Goal: Task Accomplishment & Management: Manage account settings

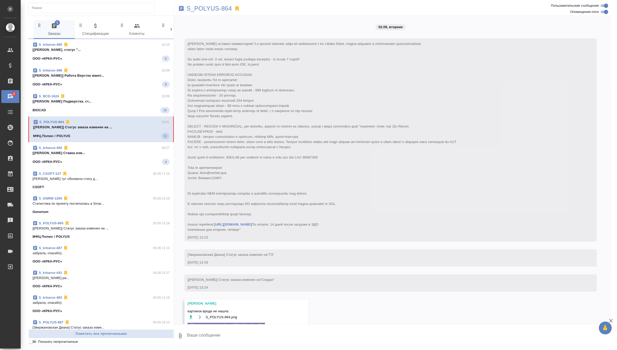
scroll to position [2133, 0]
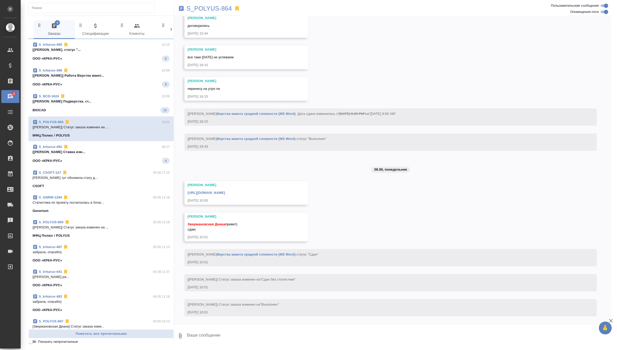
click at [216, 335] on textarea at bounding box center [398, 336] width 425 height 18
type textarea "забрала, спасибо)"
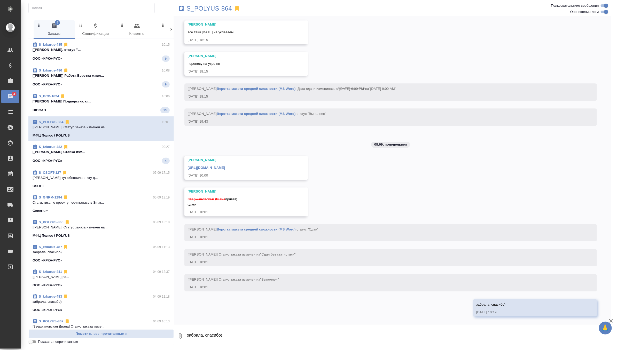
scroll to position [2158, 0]
click at [225, 169] on link "https://drive.awatera.com/apps/files/files/10268146?dir=/Shares/polyus/Orders/S…" at bounding box center [205, 168] width 37 height 4
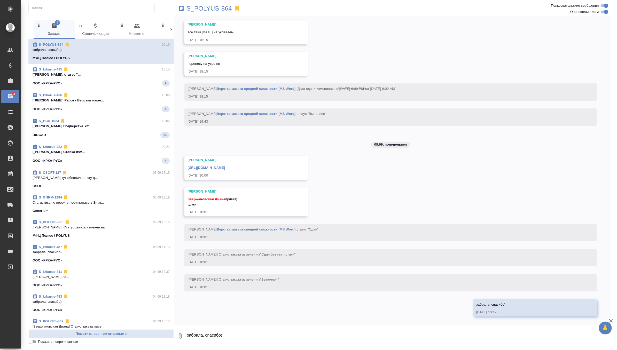
click at [181, 7] on icon at bounding box center [181, 8] width 6 height 6
drag, startPoint x: 185, startPoint y: 8, endPoint x: 235, endPoint y: 8, distance: 49.8
click at [235, 8] on div "S_POLYUS-864" at bounding box center [319, 8] width 291 height 11
copy p "S_POLYUS-864"
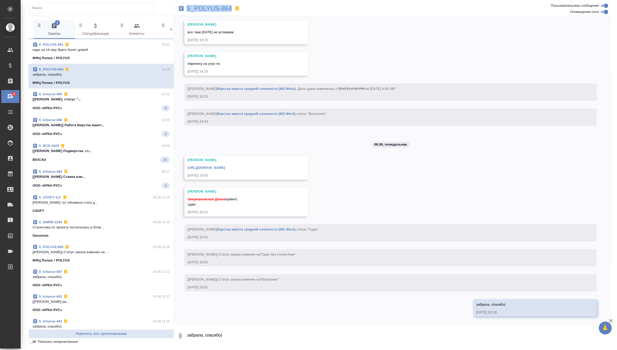
click at [128, 102] on p "[Грабко Мария] Работа Перевод. статус "..." at bounding box center [101, 99] width 137 height 5
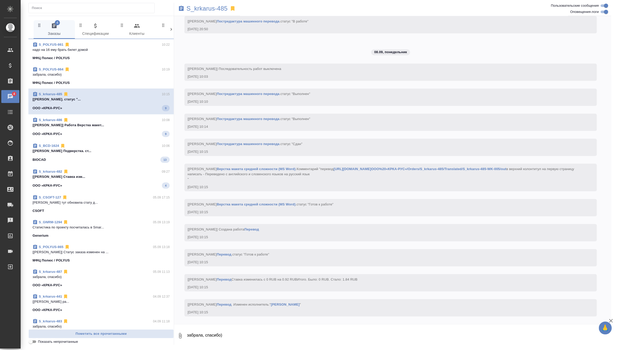
scroll to position [2239, 0]
click at [131, 123] on p "[Гусельников Роман] Работа Верстка макет..." at bounding box center [101, 124] width 137 height 5
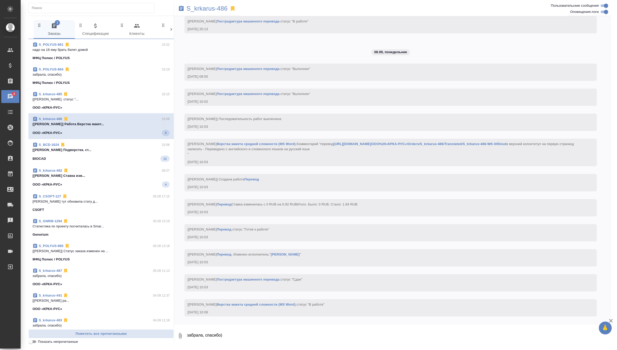
scroll to position [2086, 0]
click at [127, 148] on p "[Оксютович Ирина] Работа Подверстка. ст..." at bounding box center [101, 148] width 137 height 5
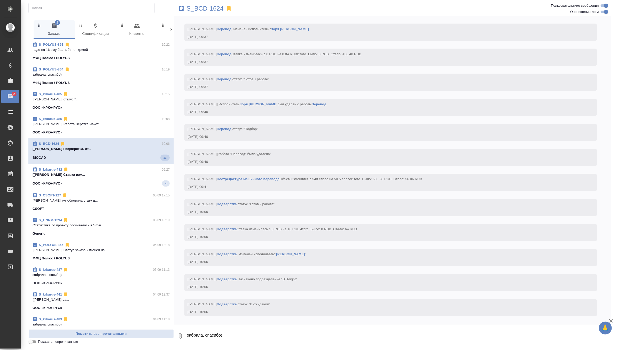
scroll to position [1801, 0]
click at [126, 171] on div "S_krkarus-482 09:27" at bounding box center [101, 169] width 137 height 5
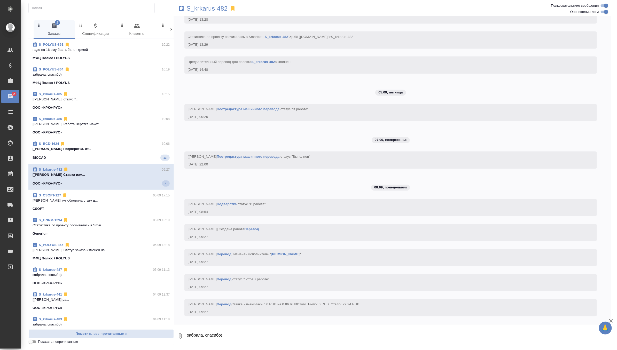
scroll to position [1850, 0]
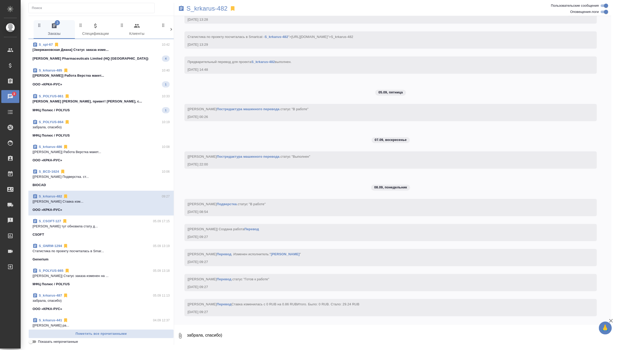
click at [141, 53] on span "S_spl-67 10:42 [Звержановская Диана] Статус заказа изме... Sinclair Pharmaceuti…" at bounding box center [101, 52] width 137 height 20
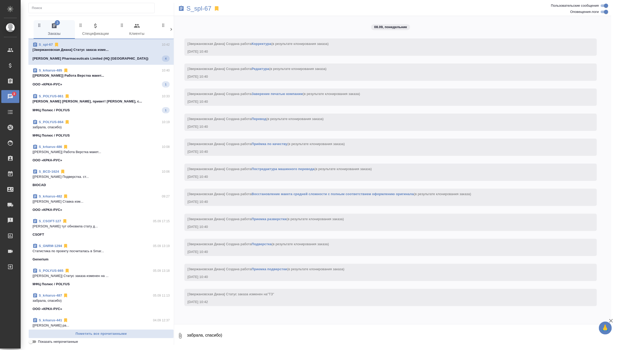
scroll to position [0, 0]
click at [143, 75] on p "[Гусельников Роман] Работа Верстка макет..." at bounding box center [101, 75] width 137 height 5
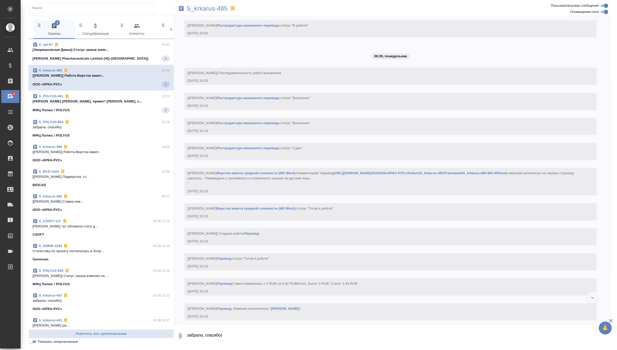
click at [141, 106] on span "S_POLYUS-861 10:33 Федотова Ирина Диана, привет! Хорошо, с... МФЦ Полюс / POLYU…" at bounding box center [101, 104] width 137 height 20
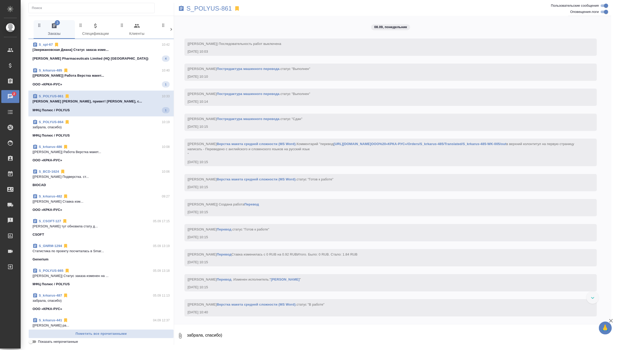
scroll to position [1374, 0]
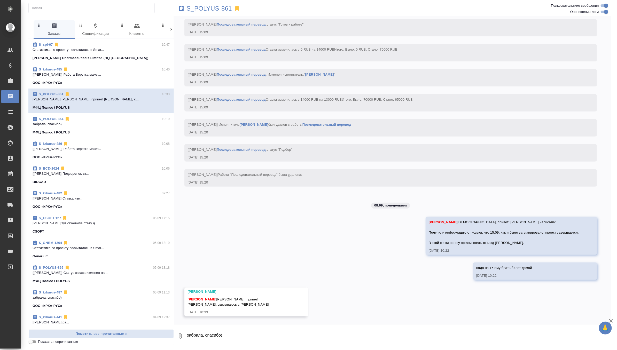
click at [150, 50] on p "Cтатистика по проекту посчиталась в Smar..." at bounding box center [101, 49] width 137 height 5
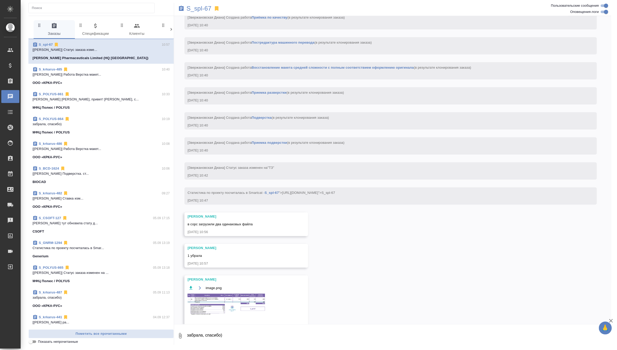
scroll to position [145, 0]
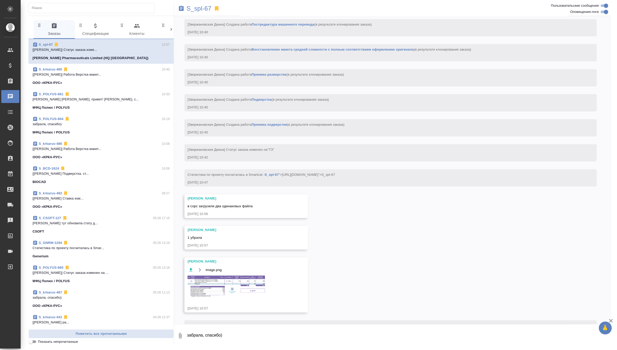
click at [207, 336] on textarea "забрала, спасибо)" at bounding box center [398, 336] width 425 height 18
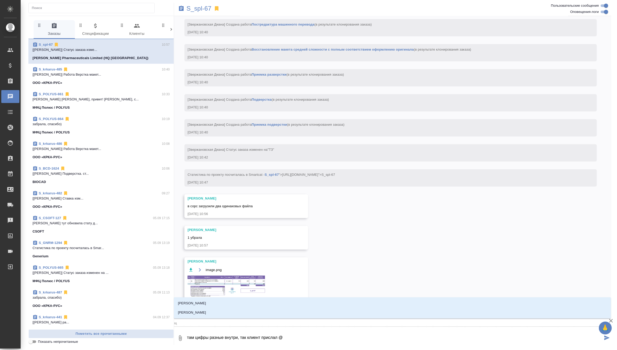
type textarea "там цифры разные внутри, так клиент прислал @щ"
type input "щ"
type textarea "там цифры разные внутри, так клиент прислал @ща"
type input "ща"
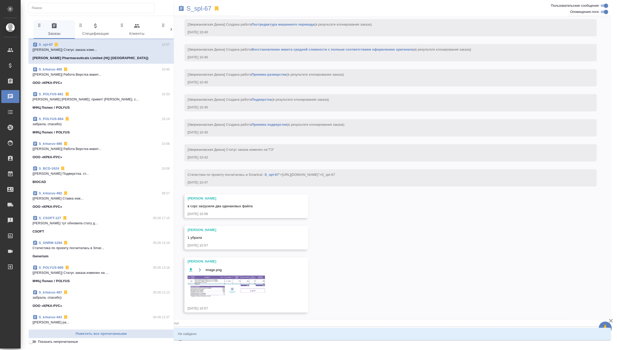
type textarea "там цифры разные внутри, так клиент прислал @щаб"
type input "щаб"
type textarea "там цифры разные внутри, так клиент прислал @щабр"
type input "щабр"
type textarea "там цифры разные внутри, так клиент прислал @щабрп"
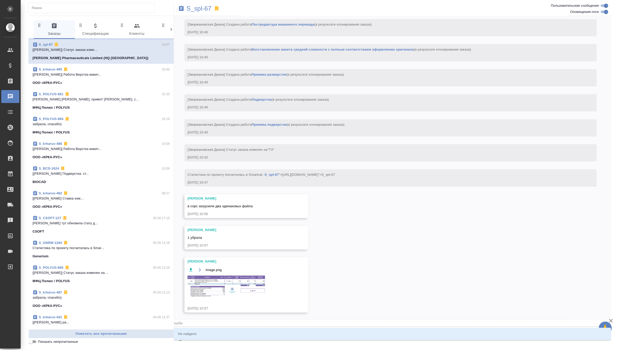
type input "щабрп"
type textarea "там цифры разные внутри, так клиент прислал @щабр"
type input "щабр"
type textarea "там цифры разные внутри, так клиент прислал @щаб"
type input "щаб"
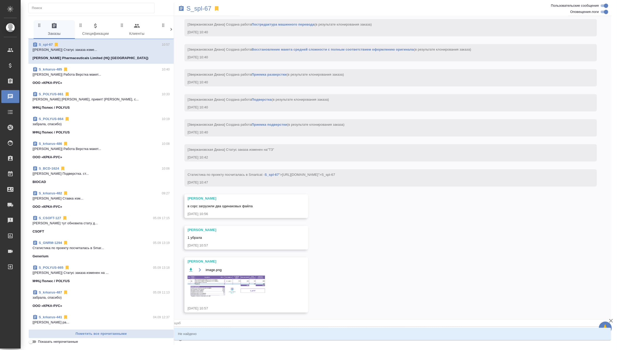
type textarea "там цифры разные внутри, так клиент прислал @ща"
type input "ща"
type textarea "там цифры разные внутри, так клиент прислал @щ"
type input "щ"
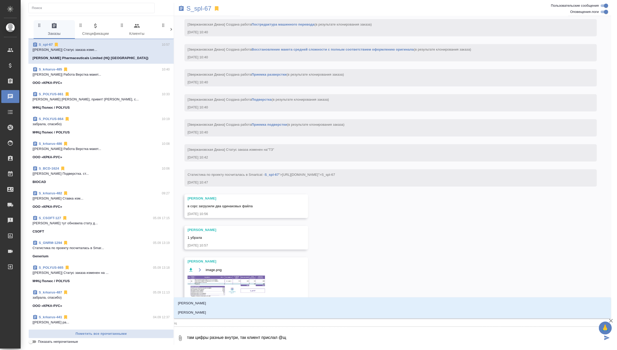
type textarea "там цифры разные внутри, так клиент прислал @"
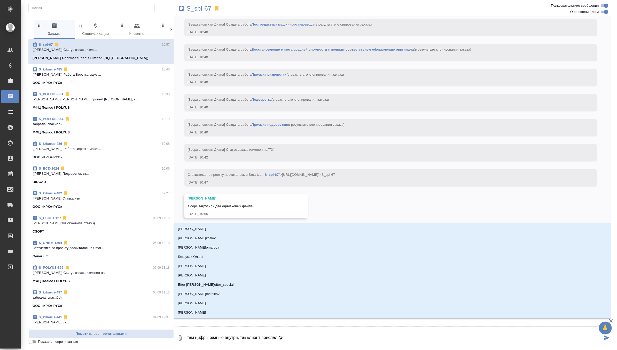
type textarea "там цифры разные внутри, так клиент прислал @з"
type input "з"
type textarea "там цифры разные внутри, так клиент прислал @за"
type input "за"
type textarea "там цифры разные внутри, так клиент прислал @заб"
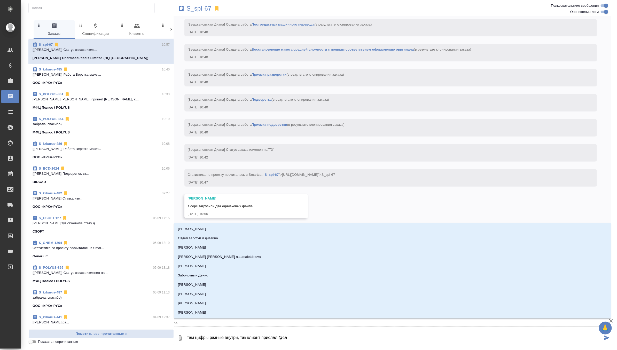
type input "заб"
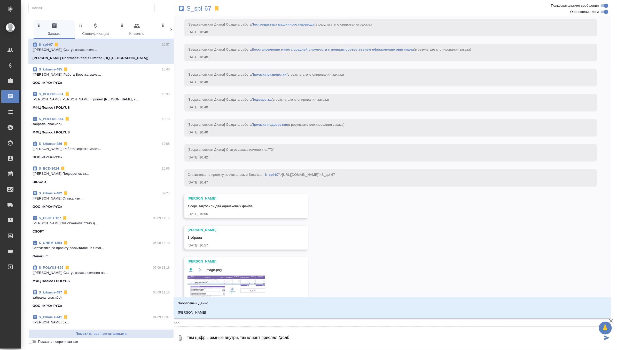
type textarea "там цифры разные внутри, так клиент прислал @забо"
type input "забо"
type textarea "там цифры разные внутри, так клиент прислал @забор"
type input "забор"
type textarea "там цифры разные внутри, так клиент прислал @заборо"
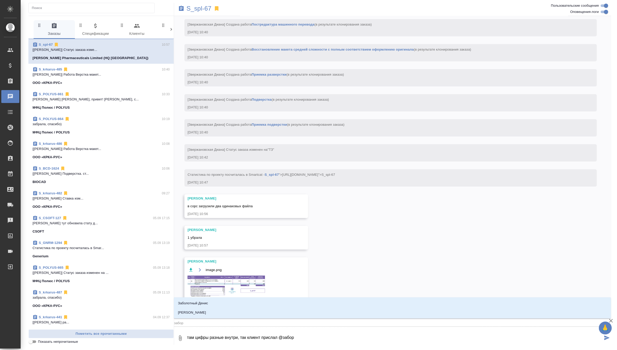
type input "заборо"
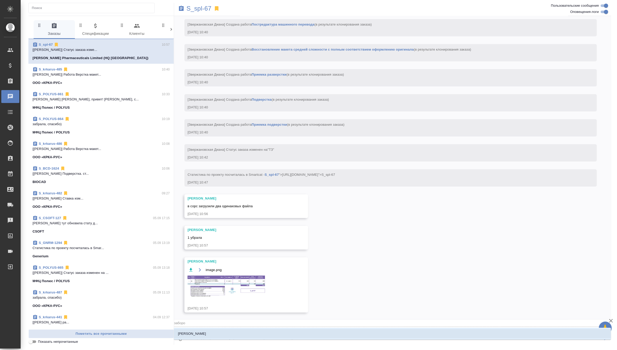
click at [190, 335] on p "Заборова Александра" at bounding box center [192, 333] width 28 height 5
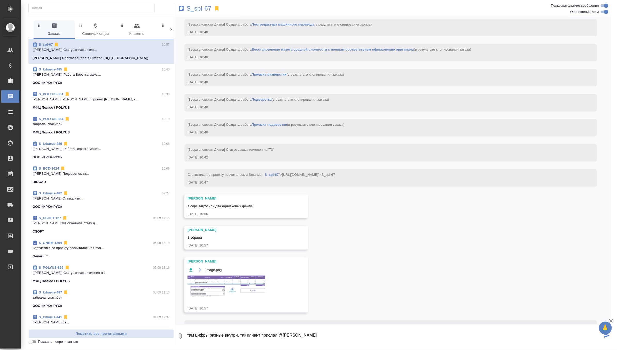
type textarea "там цифры разные внутри, так клиент прислал @Заборова Александра"
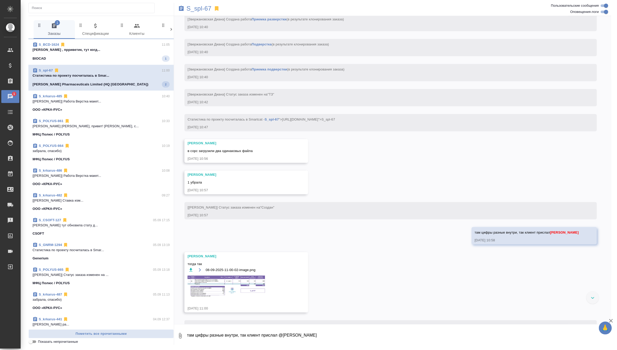
scroll to position [221, 0]
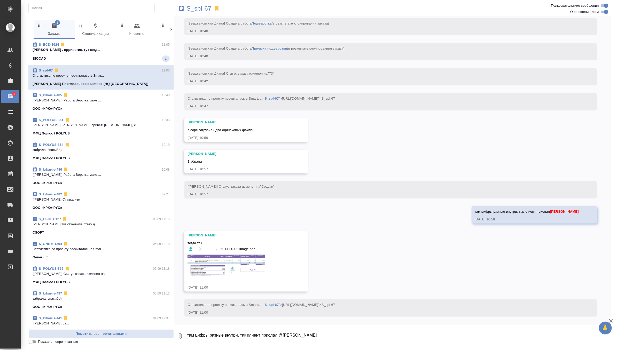
click at [232, 269] on img at bounding box center [225, 265] width 77 height 21
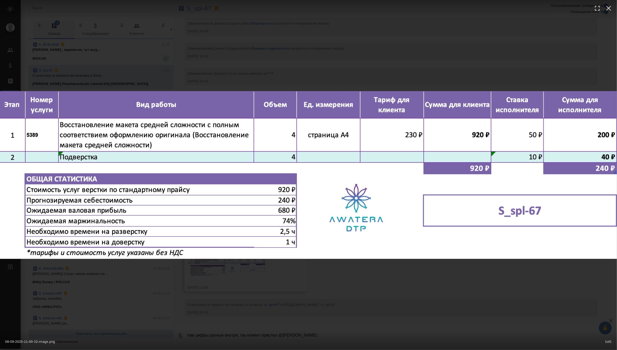
click at [294, 77] on div "08-09-2025-11-00-02-image.png 1 of 1" at bounding box center [308, 175] width 617 height 350
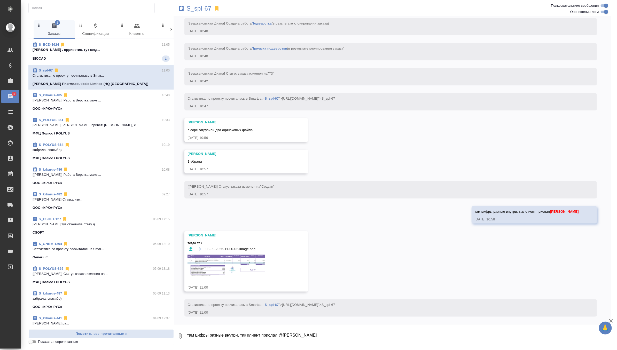
click at [118, 53] on span "S_BCD-1624 11:05 Горшкова Валентина , прриветик, тут когд... BIOCAD 1" at bounding box center [101, 52] width 137 height 20
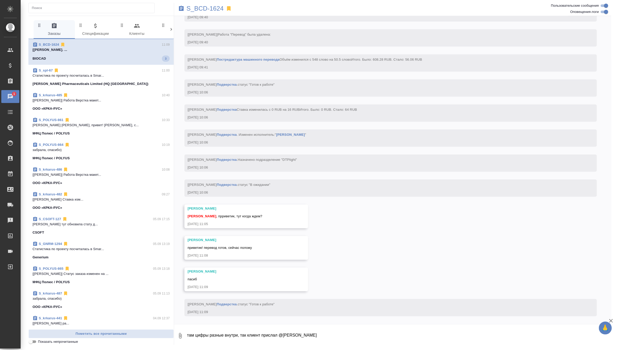
scroll to position [1921, 0]
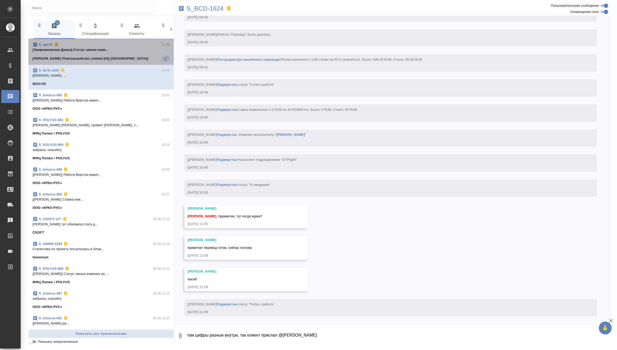
click at [112, 58] on div "Sinclair Pharmaceuticals Limited (HQ UK) 1" at bounding box center [101, 58] width 137 height 6
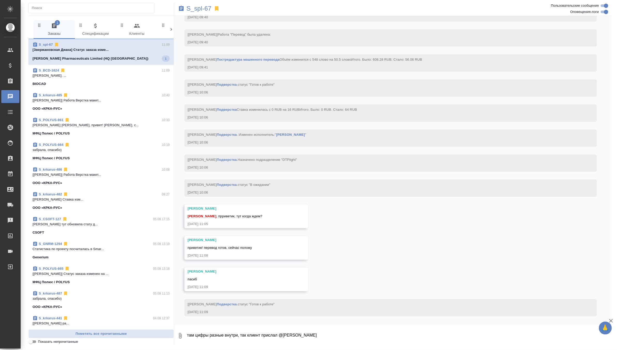
scroll to position [225, 0]
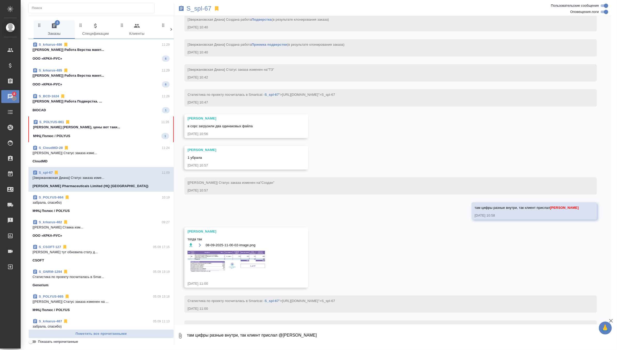
click at [208, 259] on img at bounding box center [225, 261] width 77 height 21
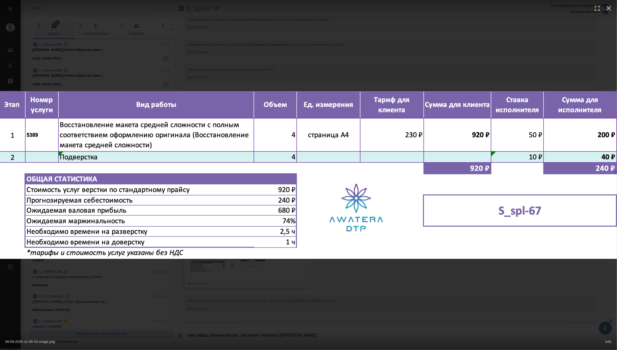
click at [353, 68] on div "08-09-2025-11-00-02-image.png 1 of 1" at bounding box center [308, 175] width 617 height 350
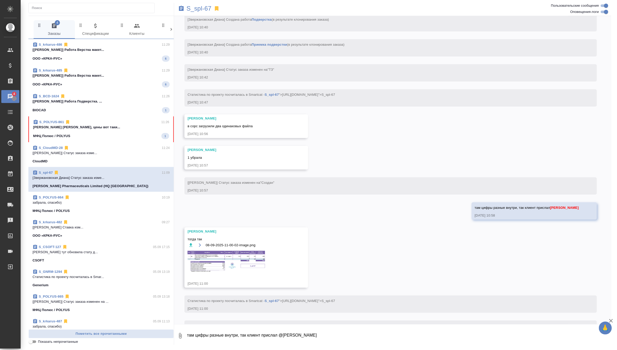
click at [116, 152] on p "[Заборова Александра] Статус заказа изме..." at bounding box center [101, 152] width 137 height 5
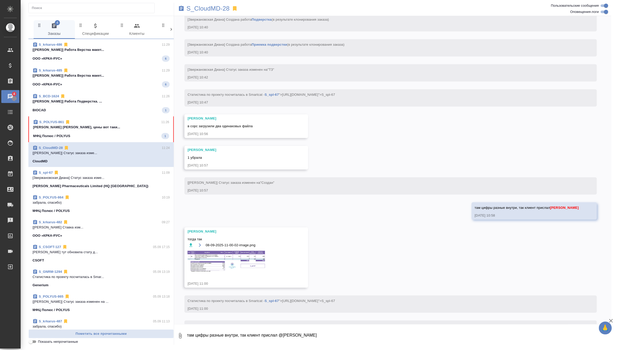
scroll to position [0, 0]
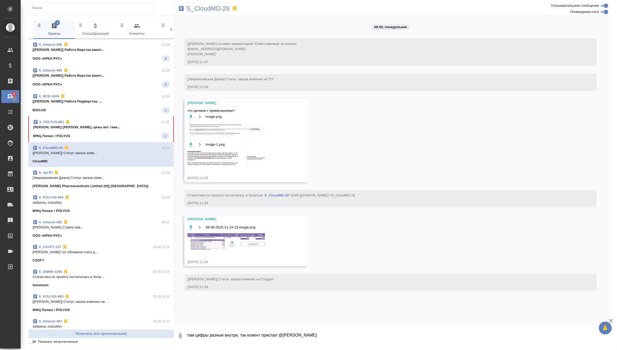
click at [214, 237] on img at bounding box center [225, 241] width 77 height 17
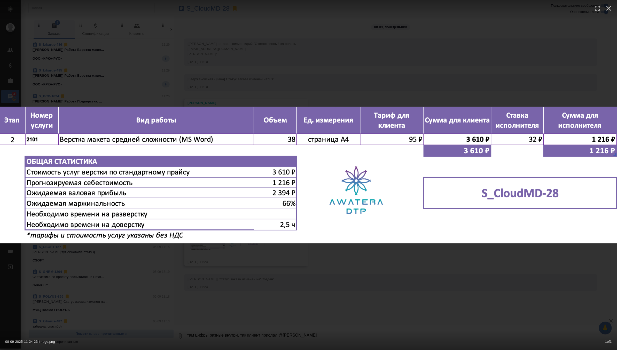
click at [379, 50] on div "08-09-2025-11-24-23-image.png 1 of 1" at bounding box center [308, 175] width 617 height 350
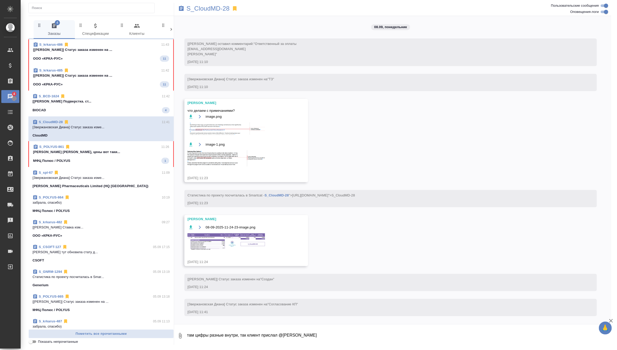
click at [142, 106] on span "S_BCD-1624 11:42 [Оксютович Ирина] Работа Подверстка. ст... BIOCAD 4" at bounding box center [101, 104] width 137 height 20
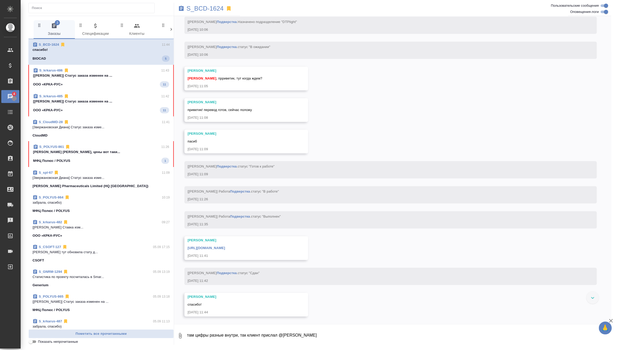
scroll to position [2030, 0]
click at [126, 103] on p "[Грабко Мария] Статус заказа изменен на ..." at bounding box center [101, 101] width 136 height 5
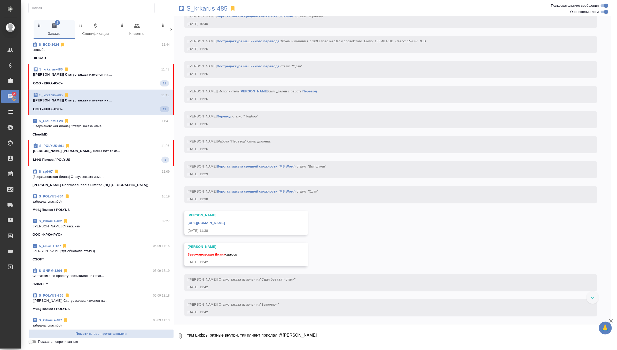
scroll to position [2562, 0]
click at [225, 339] on textarea "там цифры разные внутри, так клиент прислал @Заборова Александра" at bounding box center [398, 336] width 425 height 18
type textarea "p"
type textarea "забрала, спасибо!)"
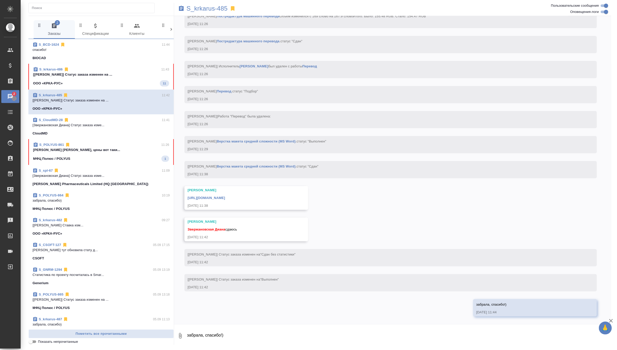
scroll to position [2587, 0]
click at [225, 196] on link "https://drive.awatera.com/apps/files/files/10290615?dir=/Shares/%D0%9E%D0%9E%D0…" at bounding box center [205, 198] width 37 height 4
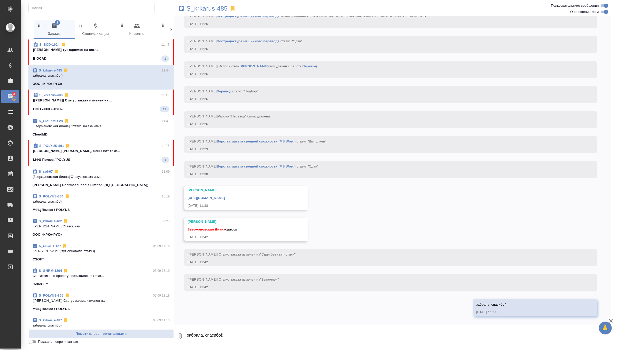
click at [209, 337] on textarea "забрала, спасибо!)" at bounding box center [398, 336] width 425 height 18
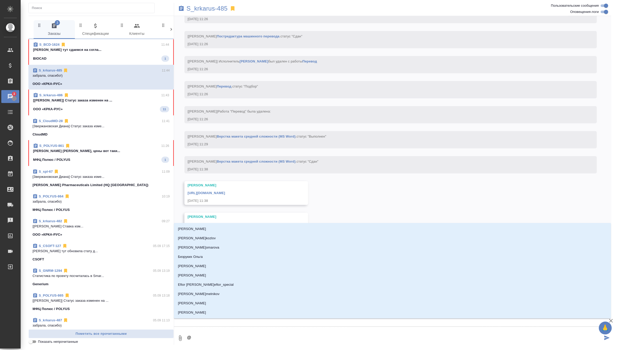
type textarea "@а"
type input "а"
type textarea "@ар"
type input "ар"
type textarea "@арс"
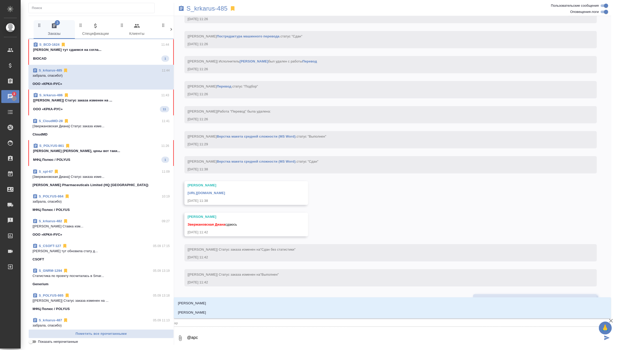
type input "арс"
type textarea "@арсе"
type input "арсе"
click at [221, 305] on li "[PERSON_NAME]" at bounding box center [392, 303] width 437 height 9
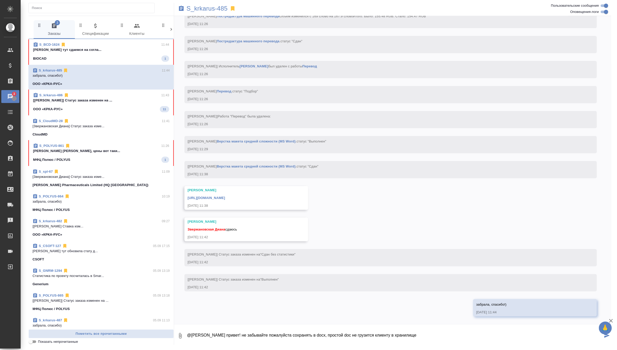
type textarea "@Арсеньева Вера привет! не забывайте пожалуйста сохранять в docx, простой doc н…"
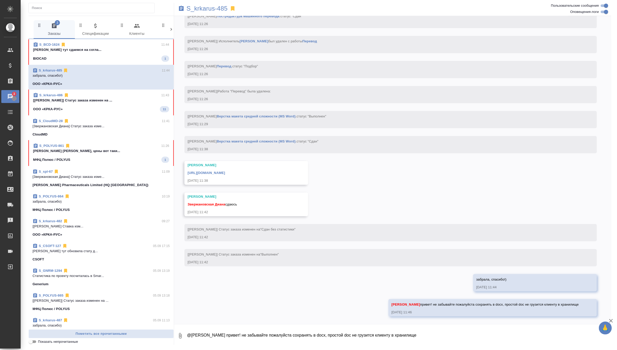
scroll to position [2612, 0]
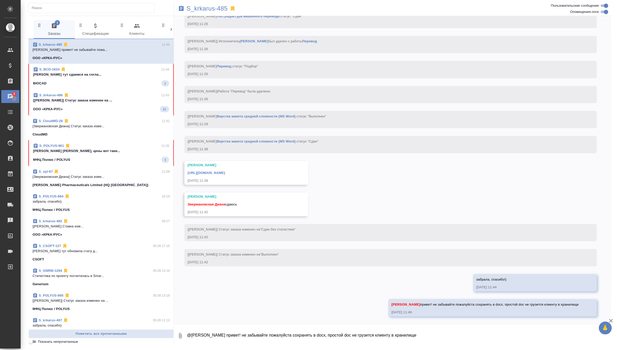
click at [138, 104] on span "S_krkarus-486 11:43 [Грабко Мария] Статус заказа изменен на ... ООО «КРКА-РУС» …" at bounding box center [101, 103] width 136 height 20
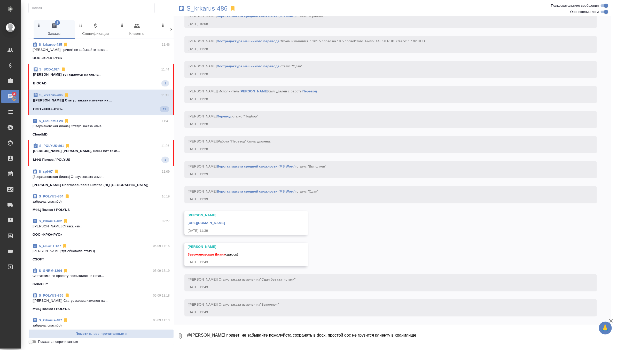
scroll to position [2385, 0]
click at [225, 225] on link "https://drive.awatera.com/apps/files/files/10290811?dir=/Shares/%D0%9E%D0%9E%D0…" at bounding box center [205, 223] width 37 height 4
click at [217, 338] on textarea "@Арсеньева Вера привет! не забывайте пожалуйста сохранять в docx, простой doc н…" at bounding box center [398, 336] width 425 height 18
type textarea "забрала, спасибо!"
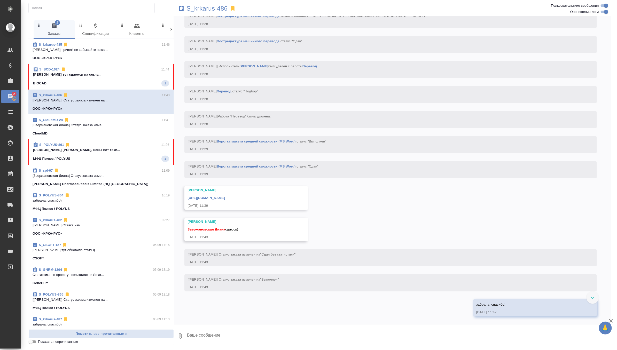
scroll to position [2410, 0]
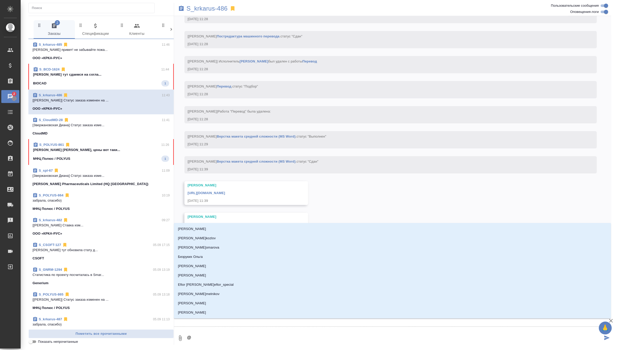
type textarea "@f"
type input "f"
type textarea "@fh"
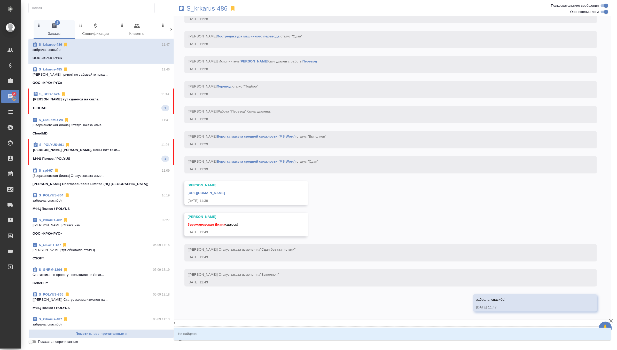
type input "fh"
type textarea "@fhc"
type input "fhc"
type textarea "@fh"
type input "fh"
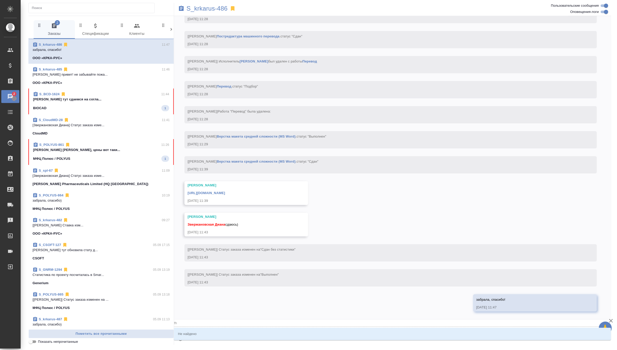
type textarea "@f"
type input "f"
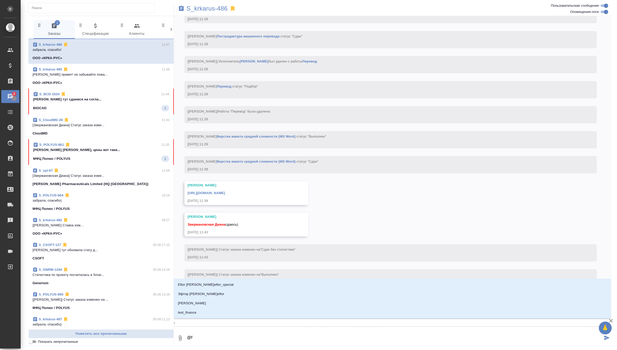
type textarea "@"
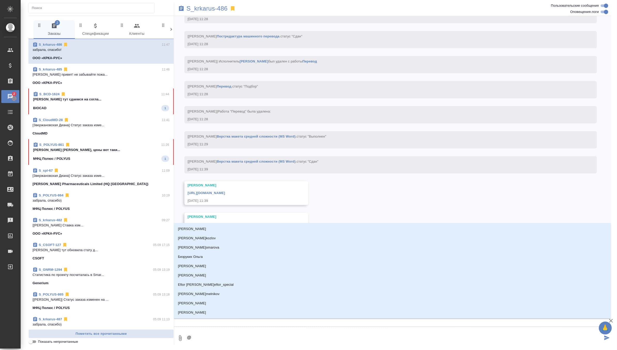
type textarea "@а"
type input "а"
type textarea "@ар"
type input "ар"
type textarea "@арс"
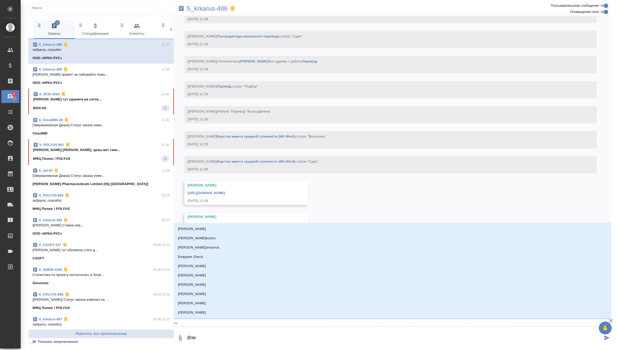
type input "арс"
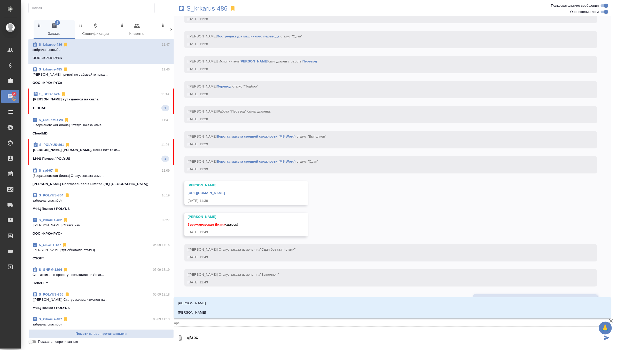
type textarea "@арсе"
type input "арсе"
type textarea "@арсен"
type input "арсен"
click at [216, 301] on li "[PERSON_NAME]" at bounding box center [392, 303] width 437 height 9
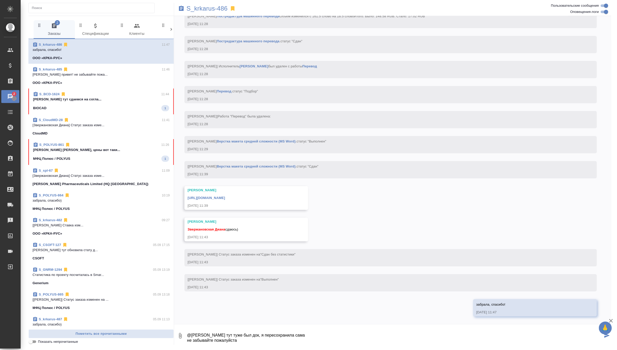
type textarea "@Арсеньева Вера тут туже был док, я пересохранила сама не забывайте пожалуйста"
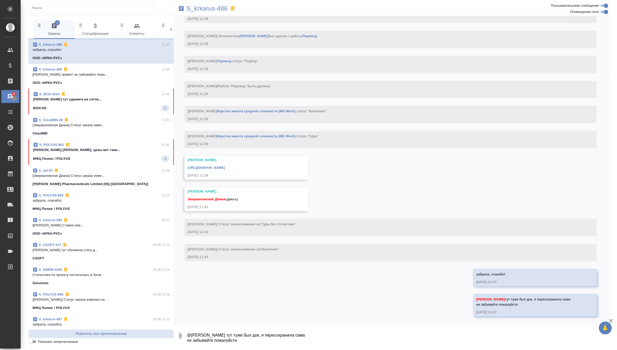
scroll to position [2440, 0]
click at [132, 96] on div "S_BCD-1624 11:44" at bounding box center [101, 94] width 136 height 5
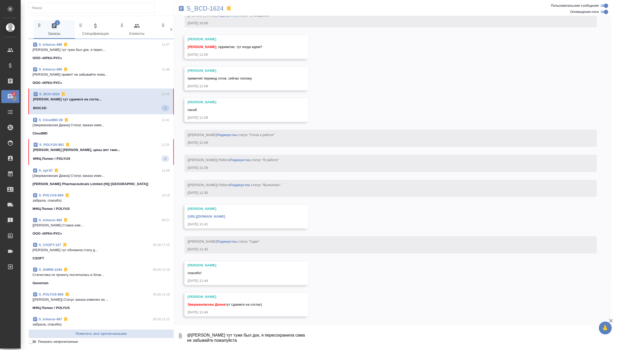
click at [212, 338] on textarea "@Арсеньева Вера тут туже был док, я пересохранила сама не забывайте пожалуйста" at bounding box center [398, 336] width 425 height 18
type textarea "забрала, спасибо!)"
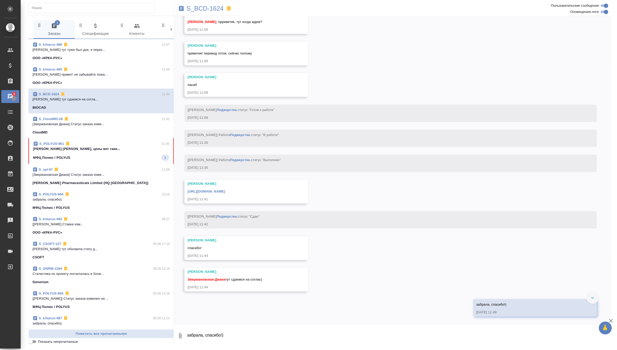
scroll to position [2116, 0]
click at [225, 189] on link "https://drive.awatera.com/apps/files/files/9532426?dir=/Shares/BIOCAD/Orders/S_…" at bounding box center [205, 191] width 37 height 4
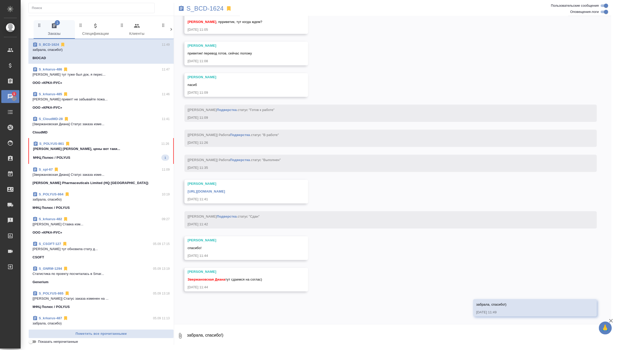
click at [127, 147] on p "Звержановская Диана Диана, цены вот таки..." at bounding box center [101, 148] width 136 height 5
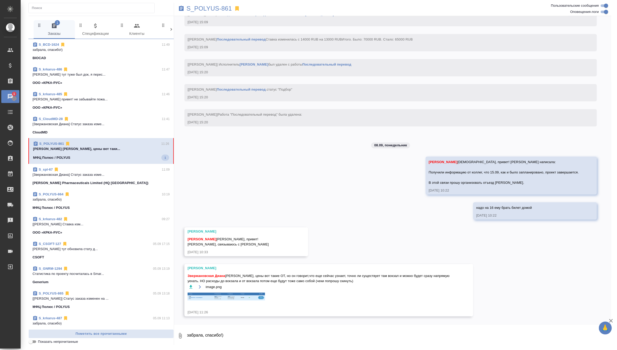
scroll to position [1434, 0]
click at [245, 301] on div "image.png" at bounding box center [320, 295] width 267 height 23
click at [249, 299] on img at bounding box center [225, 297] width 77 height 8
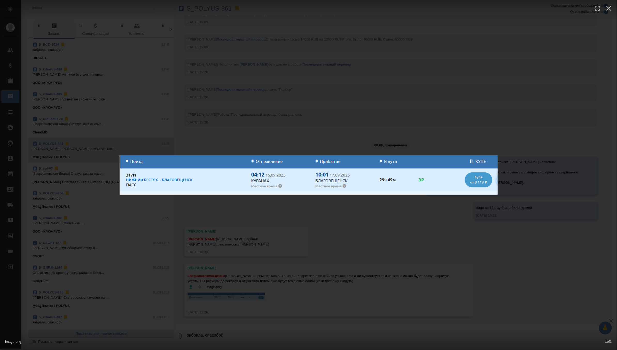
click at [322, 250] on div "image.png 1 of 1" at bounding box center [308, 175] width 617 height 350
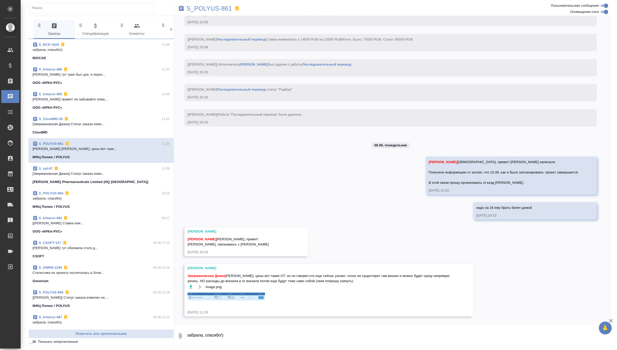
click at [242, 334] on textarea "забрала, спасибо!)" at bounding box center [398, 336] width 425 height 18
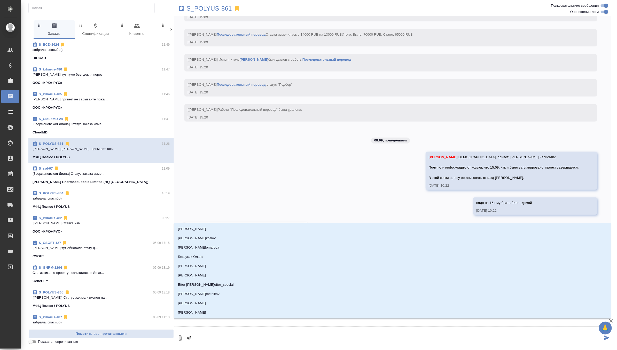
type textarea "@ф"
type input "ф"
type textarea "@фе"
type input "фе"
type textarea "@фед"
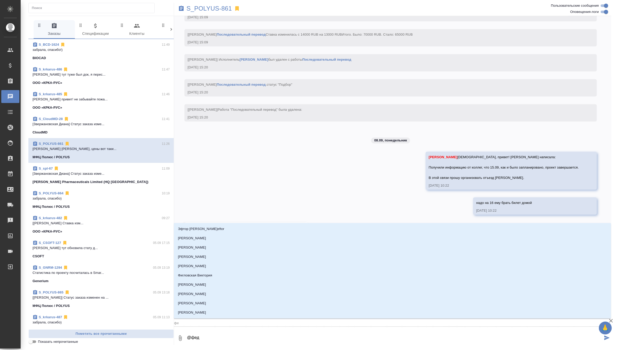
type input "фед"
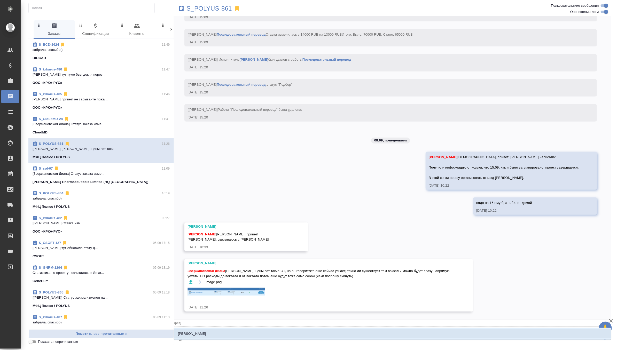
type textarea "@федот"
type input "федот"
type textarea "@федото"
type input "федото"
click at [252, 333] on li "Федотова Ирина" at bounding box center [392, 333] width 437 height 9
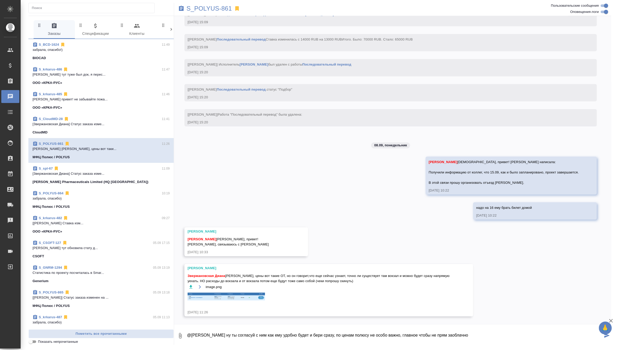
type textarea "@Федотова Ирина ну ты согласуй с ним как ему удобно будет и бери сразу, по цена…"
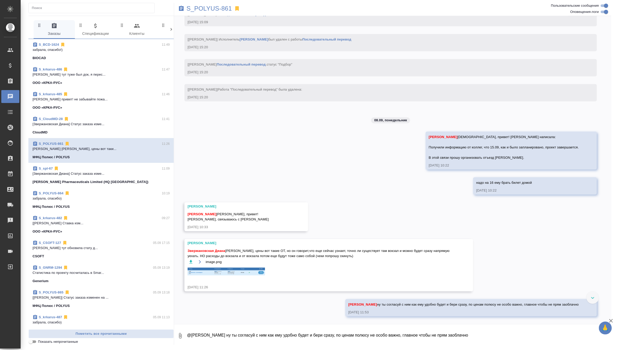
scroll to position [1460, 0]
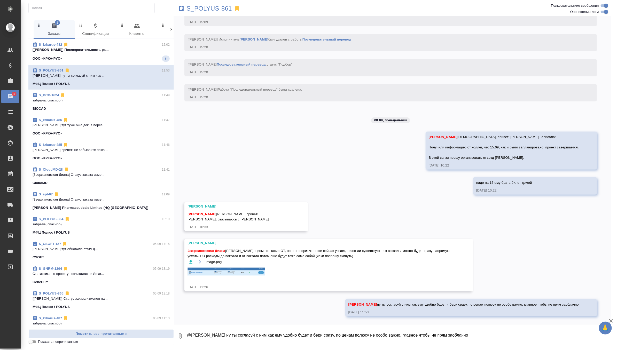
click at [139, 52] on p "[Исмагилова Диана] Последовательность ра..." at bounding box center [101, 49] width 137 height 5
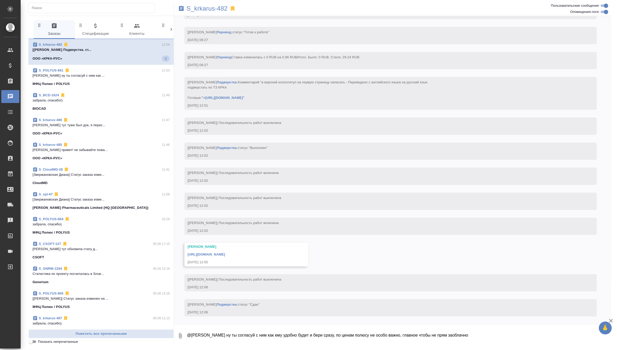
scroll to position [2102, 0]
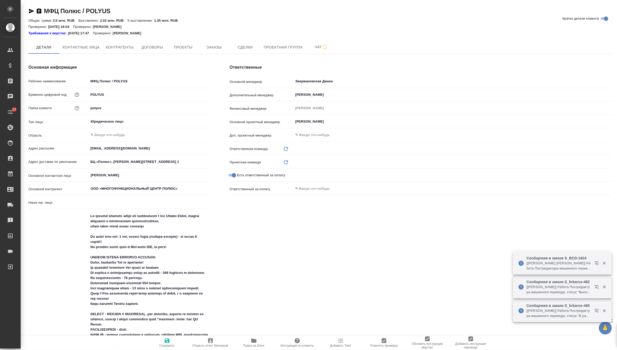
type input "(МБ) ООО "Монблан""
type textarea "x"
type input "VIP клиенты"
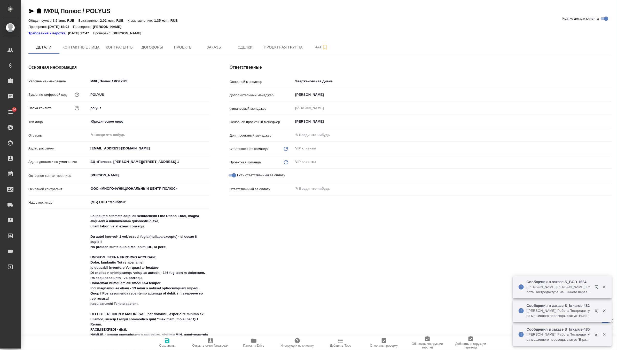
type textarea "x"
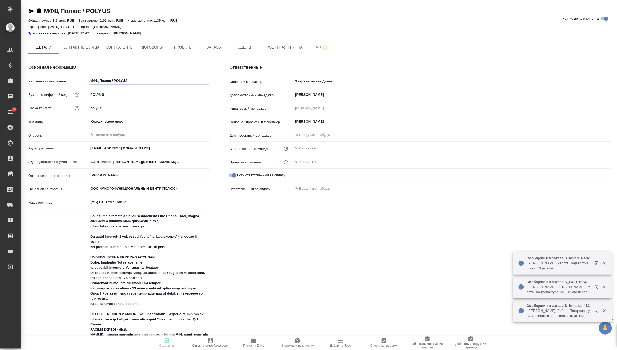
type textarea "x"
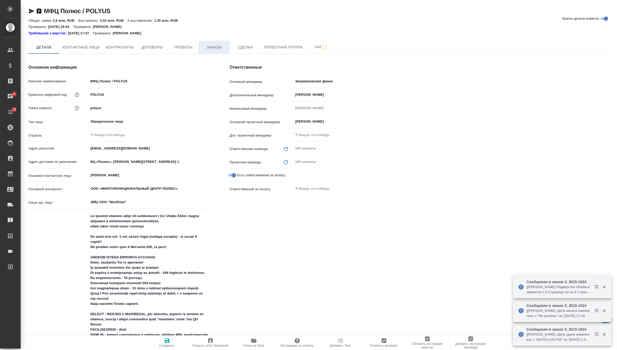
click at [218, 50] on span "Заказы" at bounding box center [214, 47] width 25 height 6
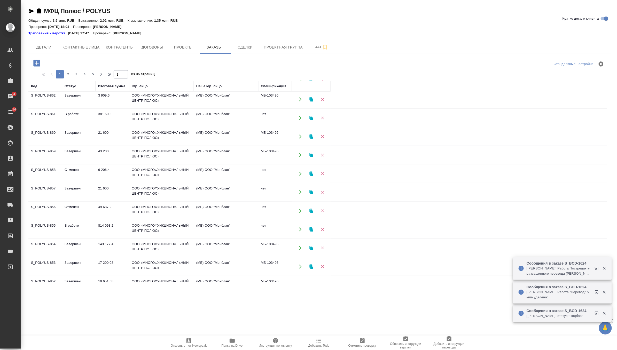
scroll to position [109, 0]
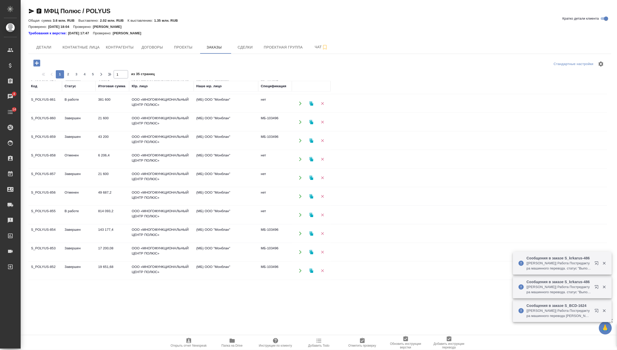
click at [115, 207] on td "814 093,2" at bounding box center [113, 215] width 34 height 18
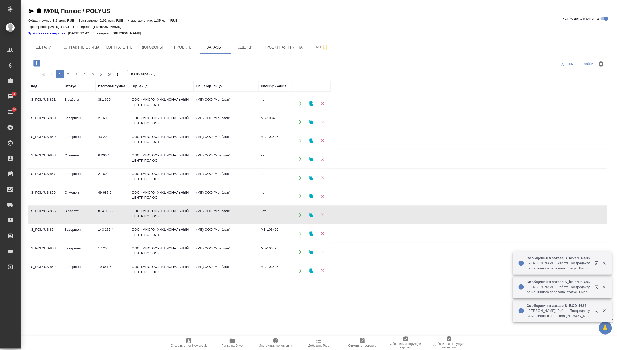
click at [115, 207] on td "814 093,2" at bounding box center [113, 215] width 34 height 18
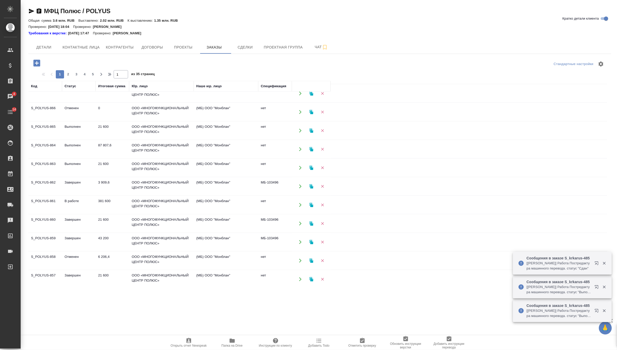
scroll to position [7, 0]
click at [96, 200] on td "381 600" at bounding box center [113, 205] width 34 height 18
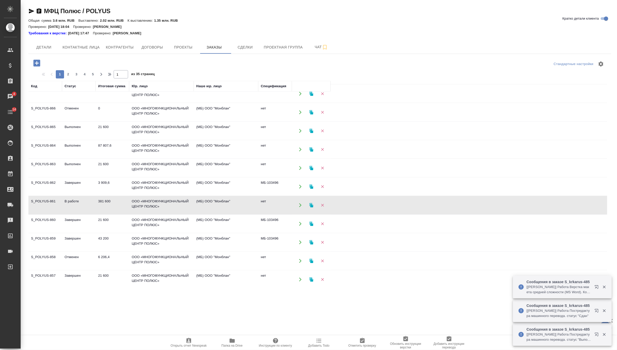
click at [96, 200] on td "381 600" at bounding box center [113, 205] width 34 height 18
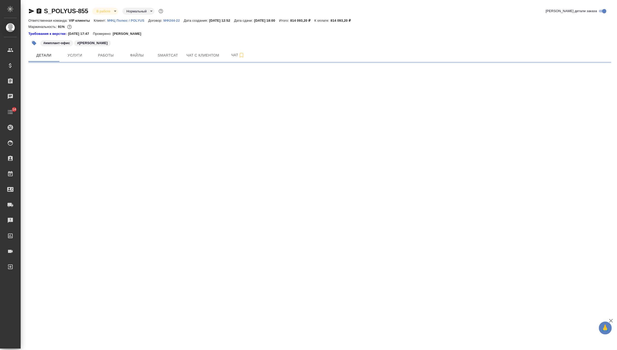
select select "RU"
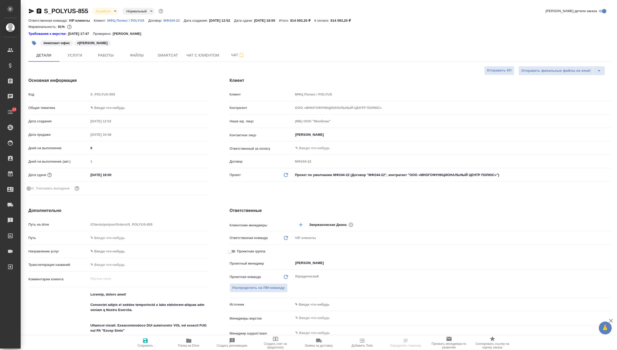
type textarea "x"
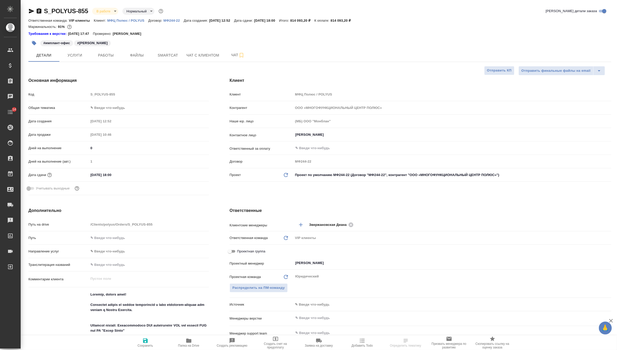
type textarea "x"
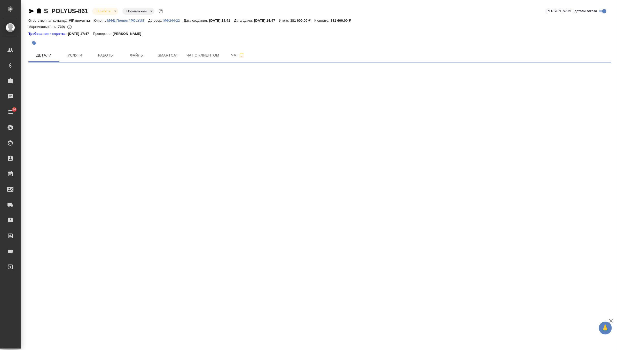
select select "RU"
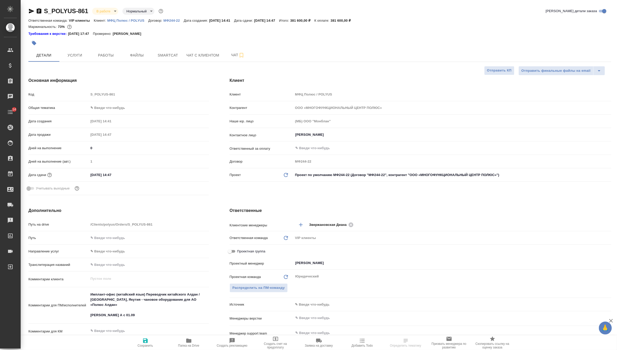
type textarea "x"
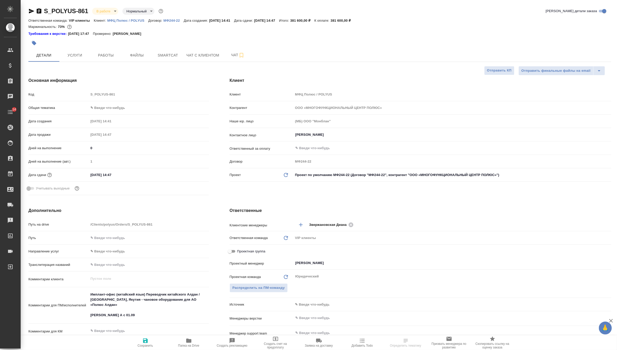
type textarea "x"
click at [37, 43] on button "button" at bounding box center [33, 42] width 11 height 11
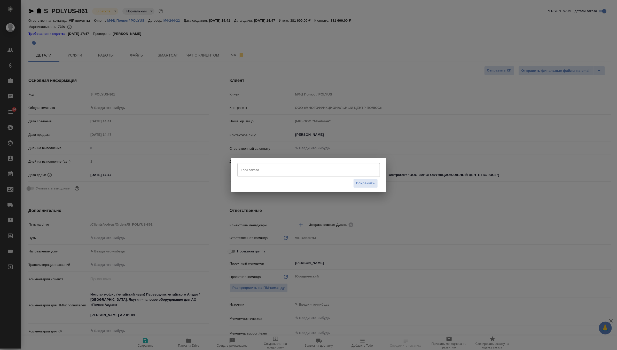
click at [270, 170] on input "Тэги заказа" at bounding box center [304, 169] width 128 height 9
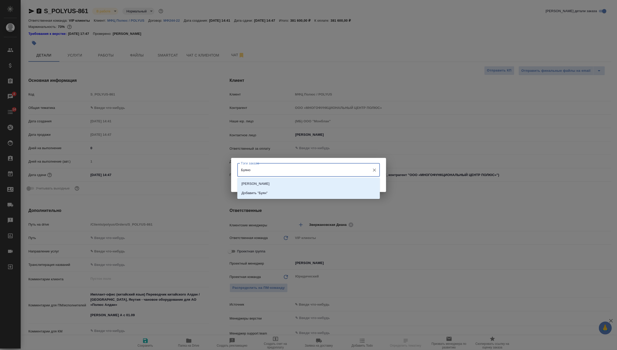
type input "Буянов"
click at [290, 185] on li "Буянов Александр" at bounding box center [308, 183] width 142 height 9
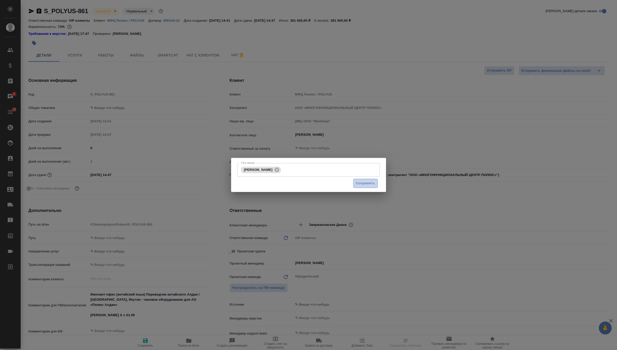
click at [370, 182] on span "Сохранить" at bounding box center [365, 183] width 19 height 6
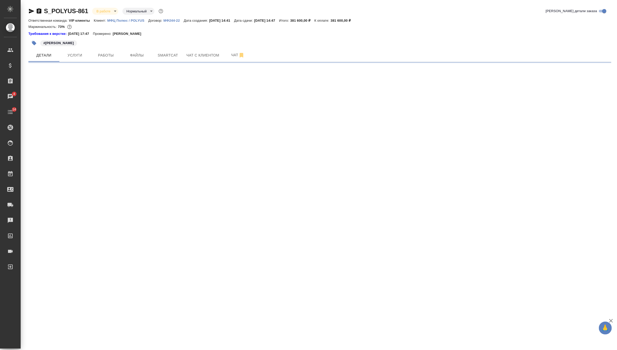
select select "RU"
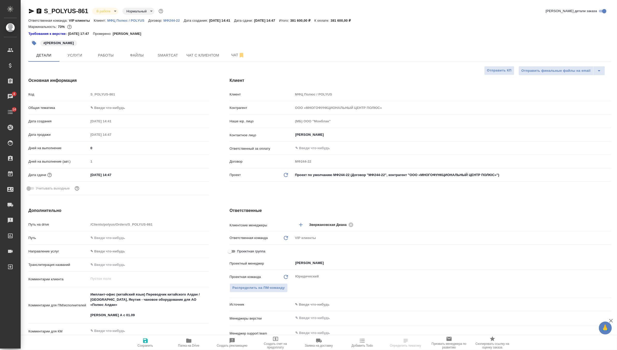
type textarea "x"
click at [231, 56] on span "Чат" at bounding box center [237, 55] width 25 height 6
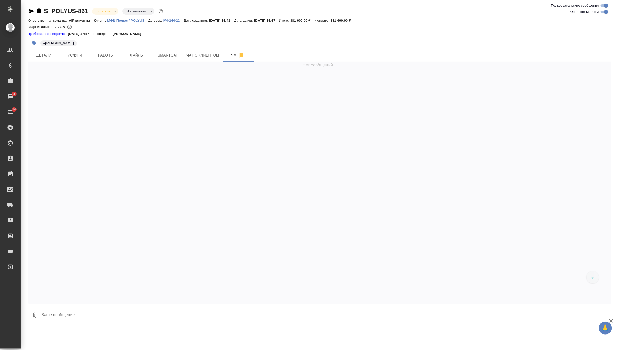
click at [75, 319] on textarea at bounding box center [326, 316] width 570 height 18
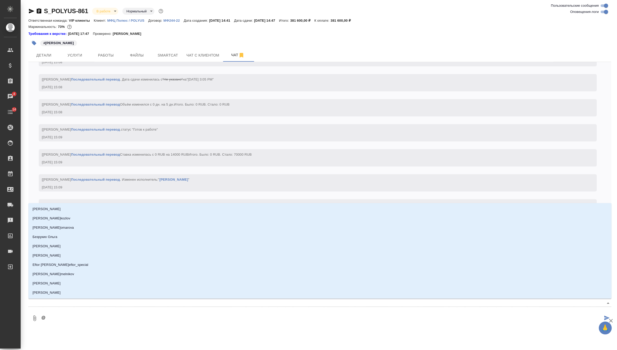
scroll to position [1311, 0]
type textarea "@ф"
type input "ф"
type textarea "@фе"
type input "фе"
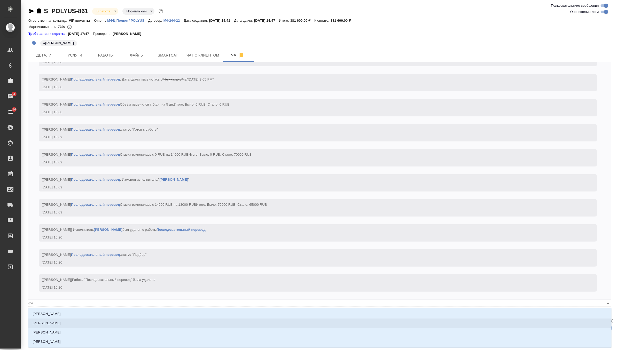
type textarea "@фед"
type input "фед"
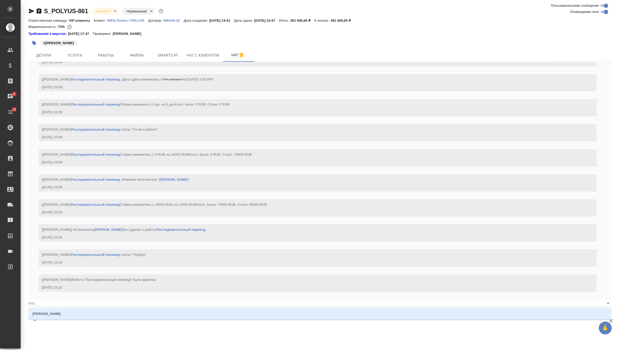
type textarea "@федо"
type input "федо"
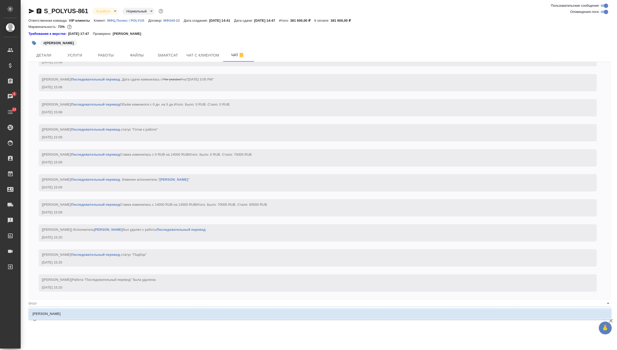
click at [63, 313] on li "Федотова Ирина" at bounding box center [319, 313] width 583 height 9
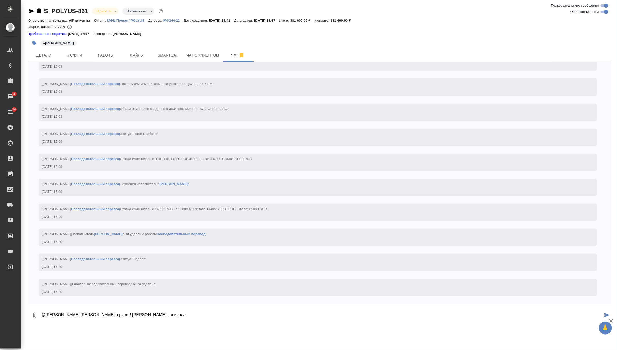
paste textarea "Получили информацию от коллег, что 15.09, как и было запланировано, проект заве…"
type textarea "@Федотова Ирина Ира, привет! кл написала: Получили информацию от коллег, что 15…"
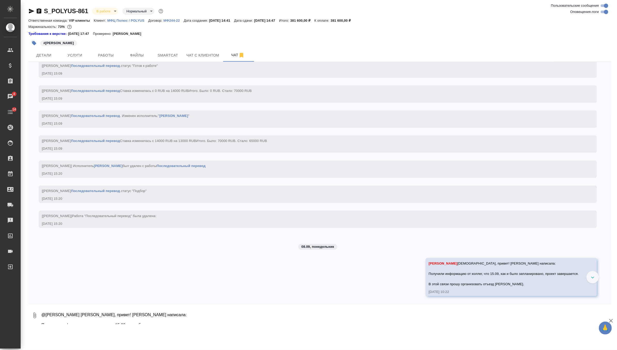
scroll to position [1379, 0]
type textarea "надо на 16 ему брать билет домой"
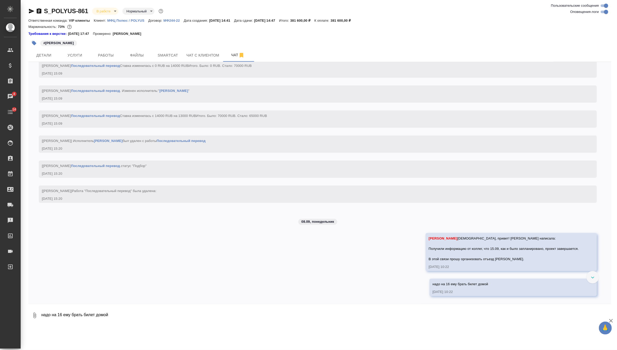
scroll to position [1404, 0]
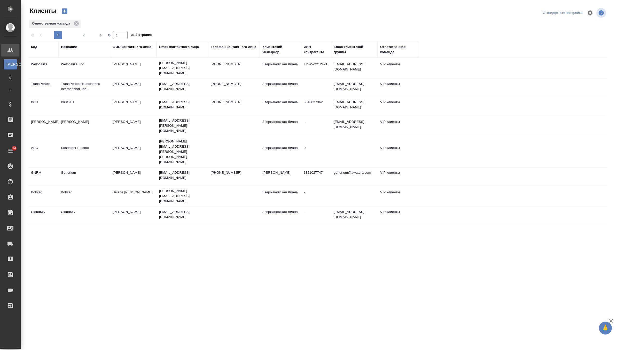
select select "RU"
click at [78, 24] on icon at bounding box center [77, 24] width 6 height 6
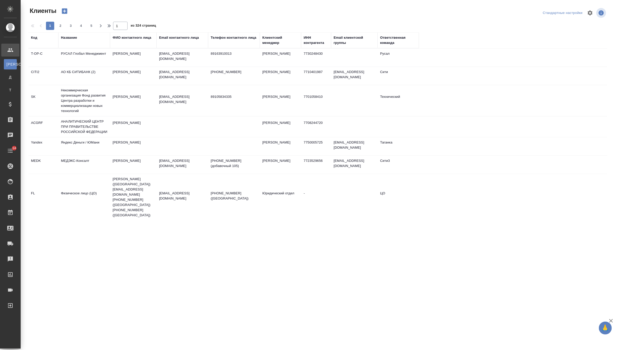
click at [73, 44] on div "Название" at bounding box center [84, 40] width 46 height 10
click at [69, 37] on div "Название" at bounding box center [69, 37] width 16 height 5
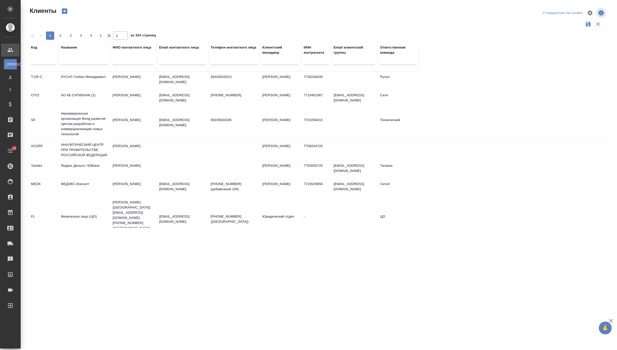
click at [70, 62] on input "text" at bounding box center [84, 62] width 46 height 6
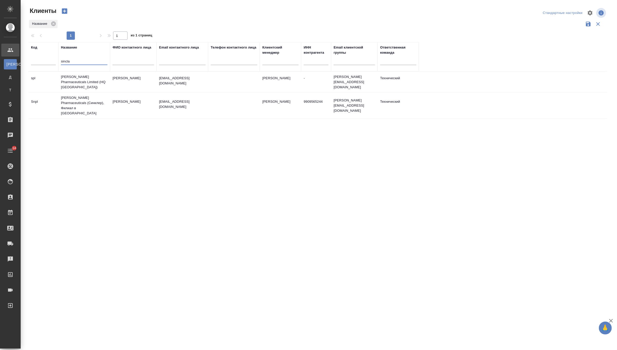
type input "sincla"
click at [90, 77] on td "Sinclair Pharmaceuticals Limited (HQ UK)" at bounding box center [84, 82] width 52 height 21
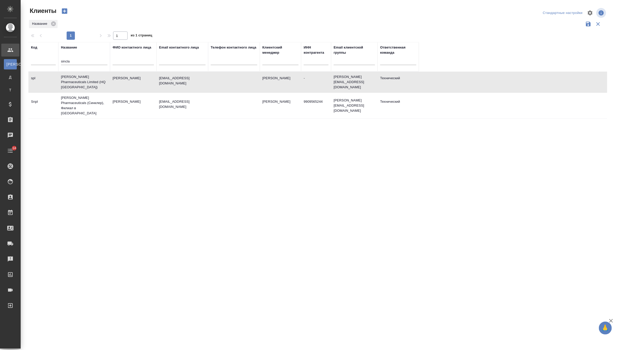
click at [90, 77] on td "Sinclair Pharmaceuticals Limited (HQ UK)" at bounding box center [84, 82] width 52 height 21
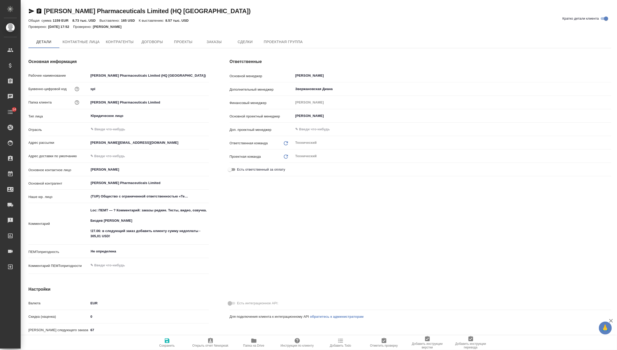
type textarea "x"
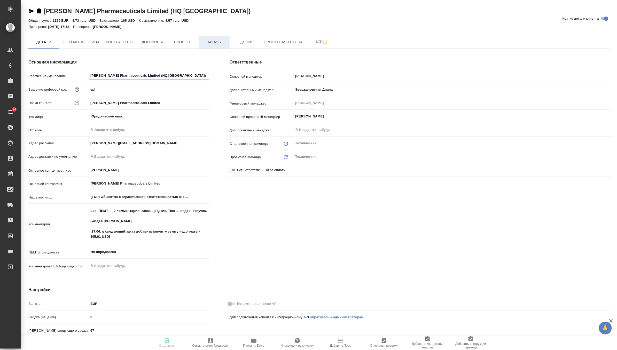
type textarea "x"
click at [217, 39] on span "Заказы" at bounding box center [214, 42] width 25 height 6
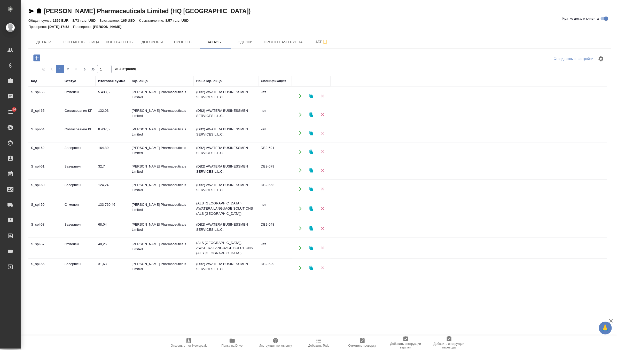
click at [108, 94] on td "5 433,56" at bounding box center [113, 96] width 34 height 18
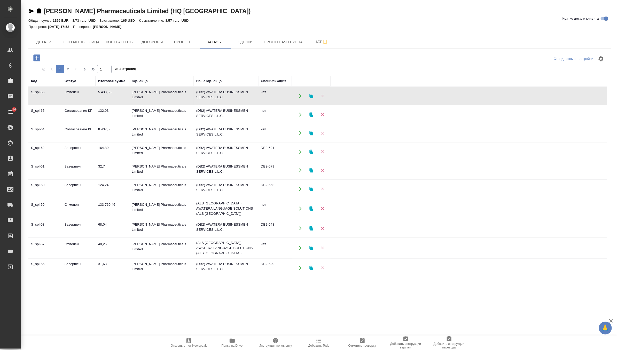
click at [110, 116] on td "132,03" at bounding box center [113, 115] width 34 height 18
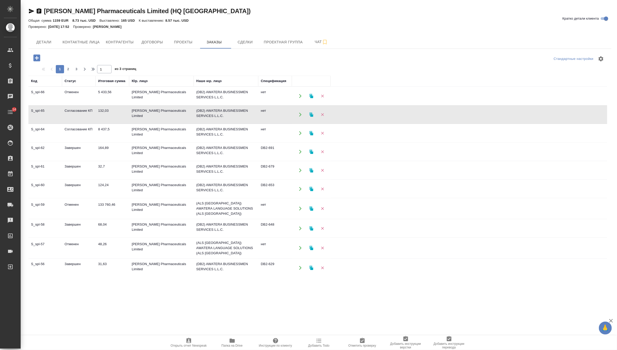
click at [110, 116] on td "132,03" at bounding box center [113, 115] width 34 height 18
click at [310, 117] on button "button" at bounding box center [311, 114] width 11 height 11
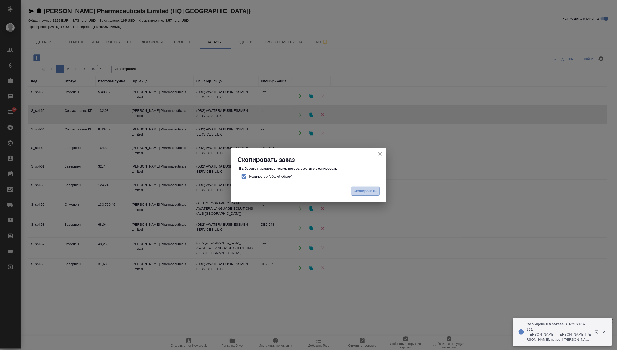
click at [360, 194] on span "Скопировать" at bounding box center [365, 191] width 23 height 6
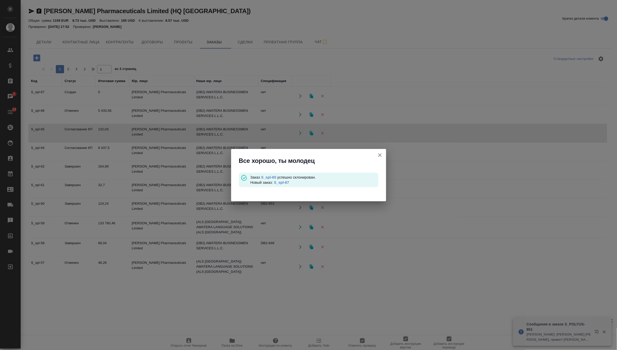
click at [287, 182] on link "S_spl-67" at bounding box center [281, 182] width 15 height 4
click at [269, 176] on link "S_spl-65" at bounding box center [268, 177] width 15 height 4
click at [268, 177] on link "S_spl-65" at bounding box center [268, 177] width 15 height 4
click at [380, 154] on icon "button" at bounding box center [380, 155] width 6 height 6
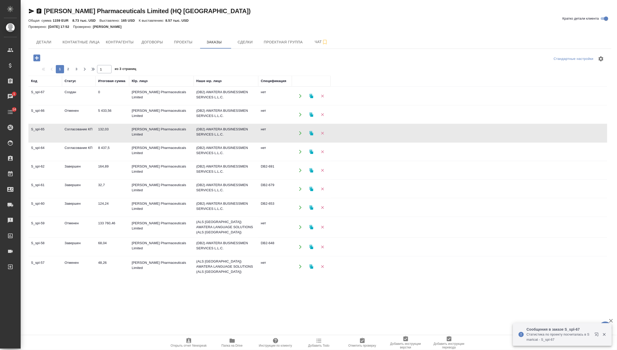
click at [149, 96] on td "[PERSON_NAME] Pharmaceuticals Limited" at bounding box center [161, 96] width 65 height 18
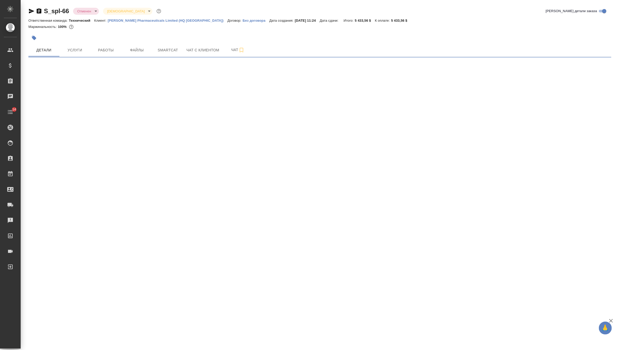
select select "RU"
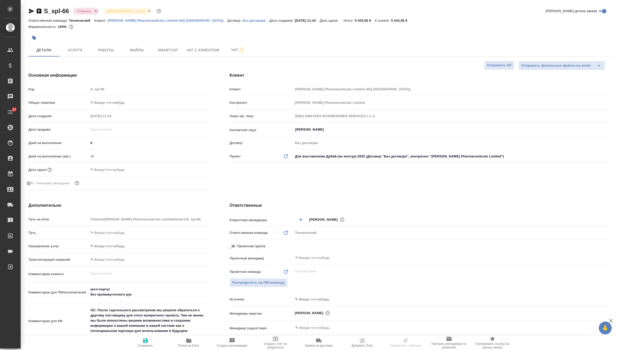
type textarea "x"
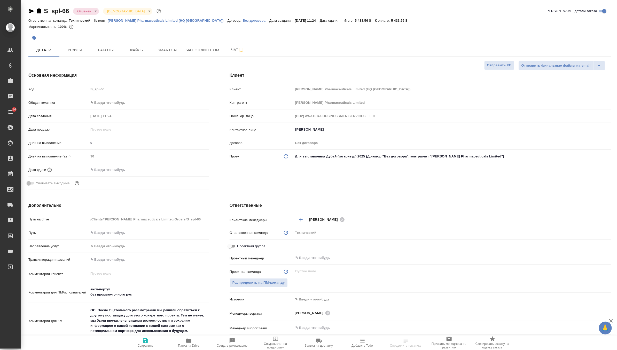
type textarea "x"
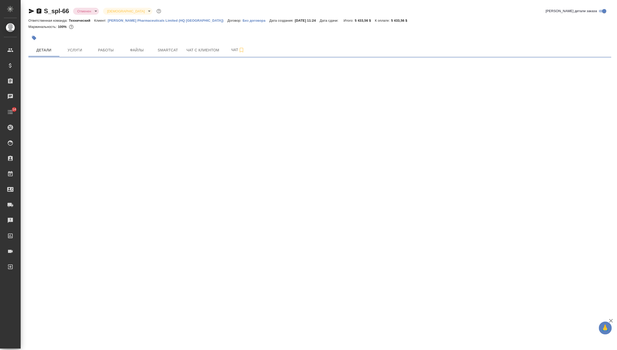
select select "RU"
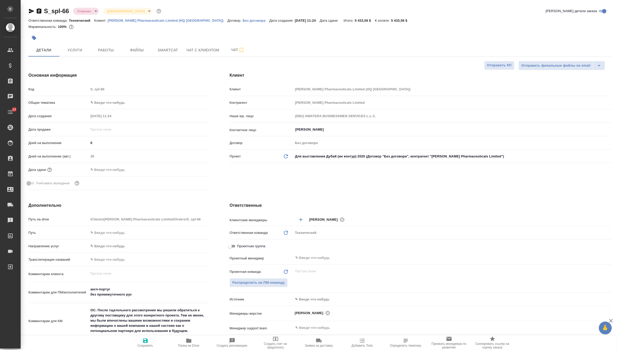
type textarea "x"
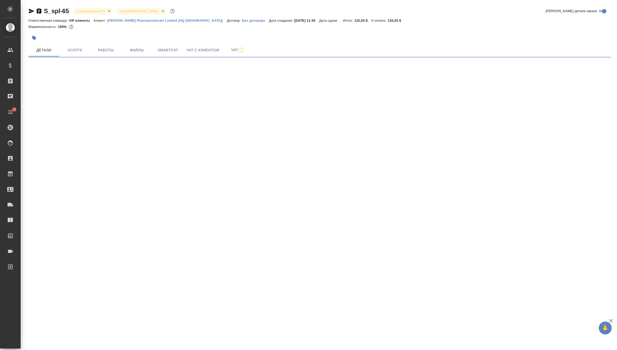
select select "RU"
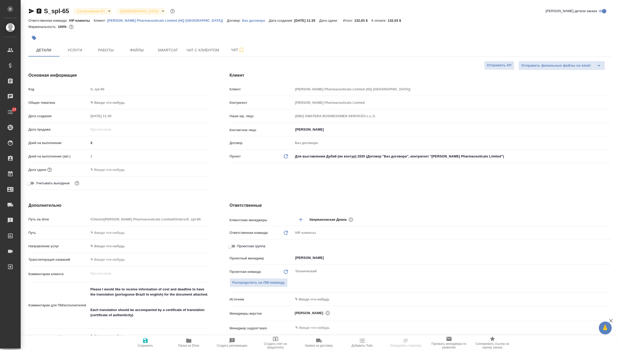
type textarea "x"
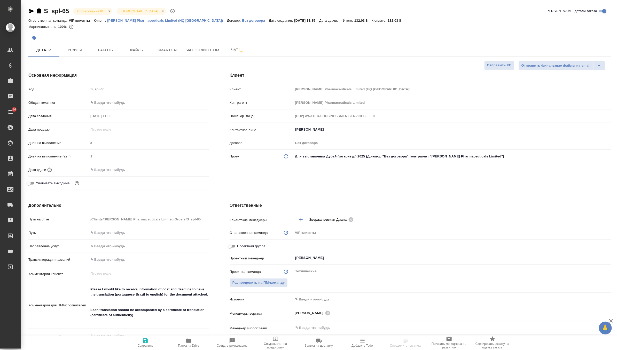
type textarea "x"
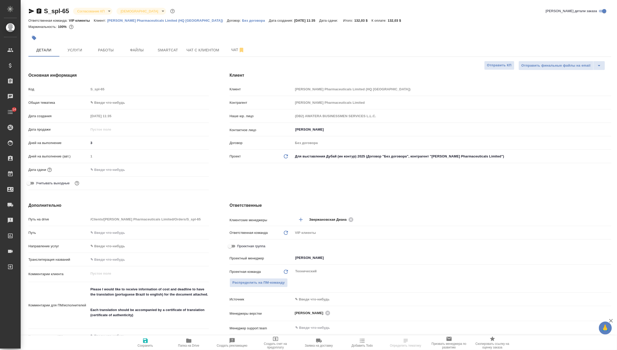
type textarea "x"
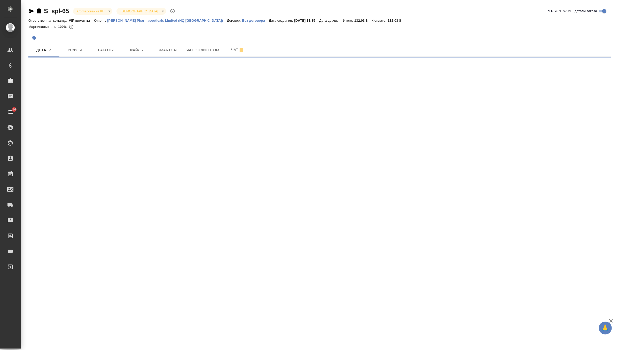
select select "RU"
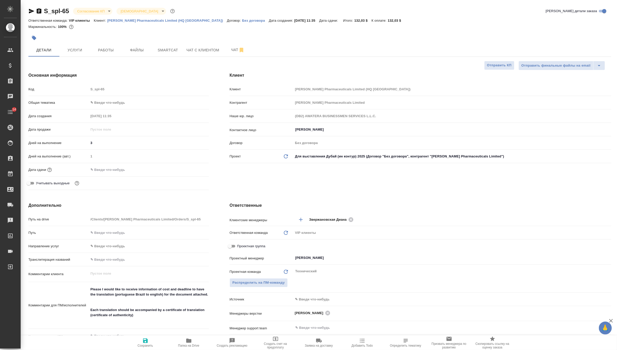
type textarea "x"
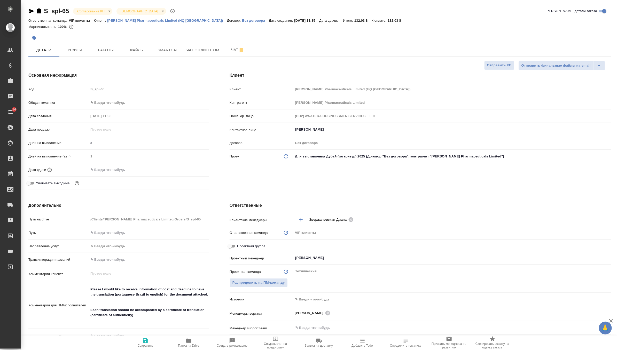
type textarea "x"
click at [74, 56] on button "Услуги" at bounding box center [74, 50] width 31 height 13
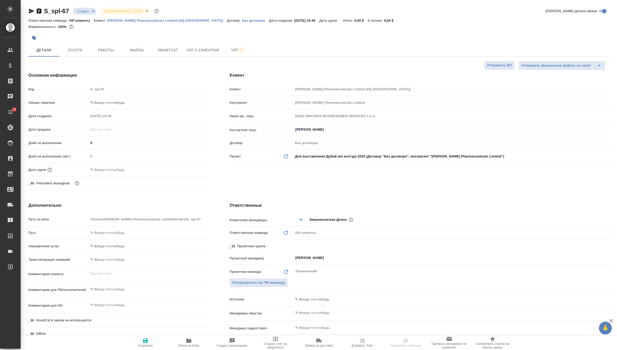
select select "RU"
click at [83, 49] on span "Услуги" at bounding box center [74, 50] width 25 height 6
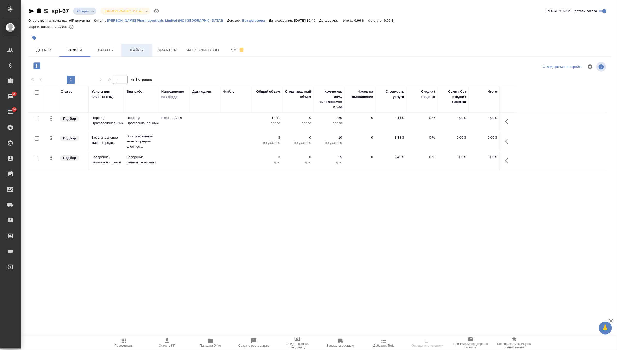
click at [135, 52] on span "Файлы" at bounding box center [136, 50] width 25 height 6
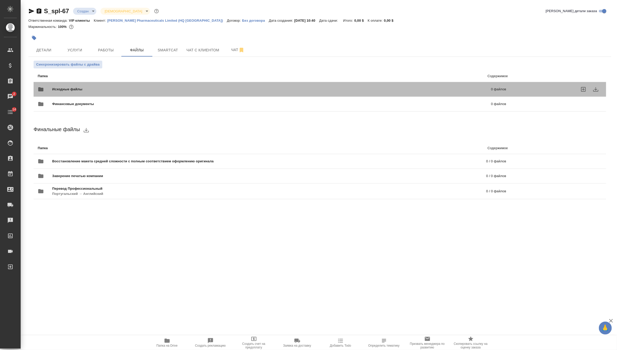
click at [58, 89] on span "Исходные файлы" at bounding box center [169, 89] width 234 height 5
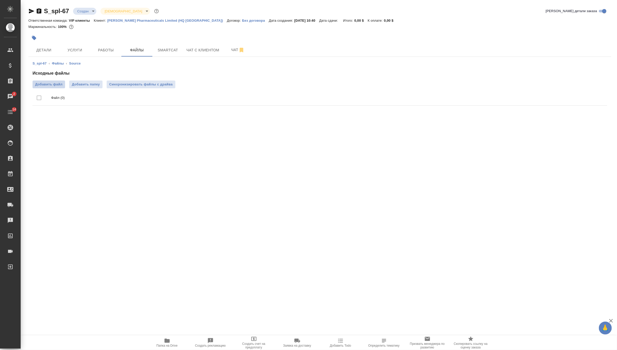
click at [54, 84] on span "Добавить файл" at bounding box center [48, 84] width 27 height 5
click at [0, 0] on input "Добавить файл" at bounding box center [0, 0] width 0 height 0
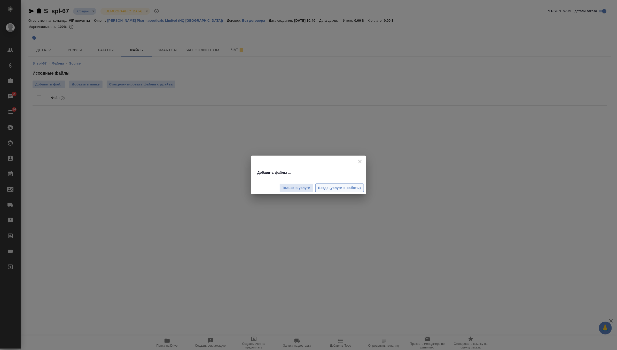
click at [332, 189] on span "Везде (услуги и работы)" at bounding box center [339, 188] width 43 height 6
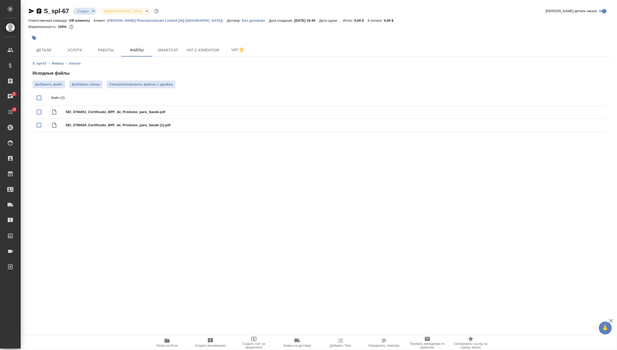
click at [88, 12] on body "🙏 .cls-1 fill:#fff; AWATERA Zverzhanovskaya Diana Клиенты Спецификации Заказы 2…" at bounding box center [308, 175] width 617 height 350
click at [94, 99] on li "ТЗ" at bounding box center [96, 98] width 47 height 9
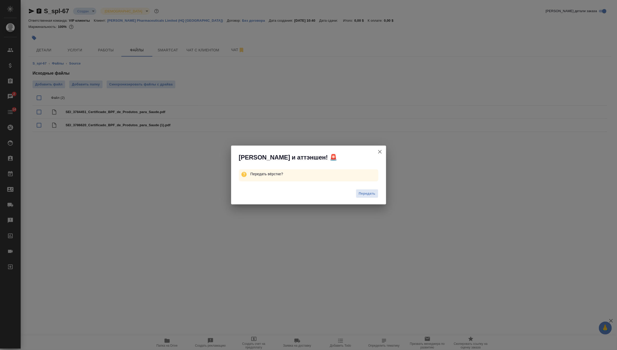
click at [369, 199] on div "Передать" at bounding box center [308, 194] width 155 height 21
click at [374, 193] on span "Передать" at bounding box center [367, 194] width 17 height 6
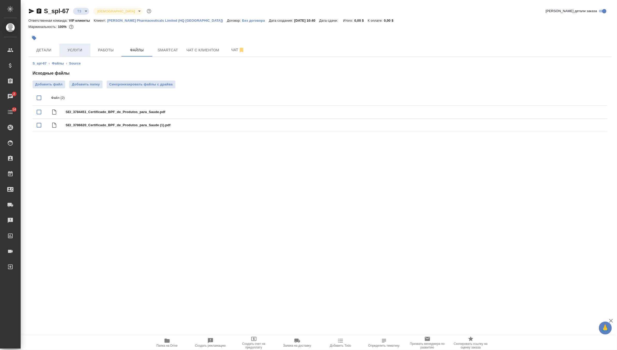
click at [76, 51] on span "Услуги" at bounding box center [74, 50] width 25 height 6
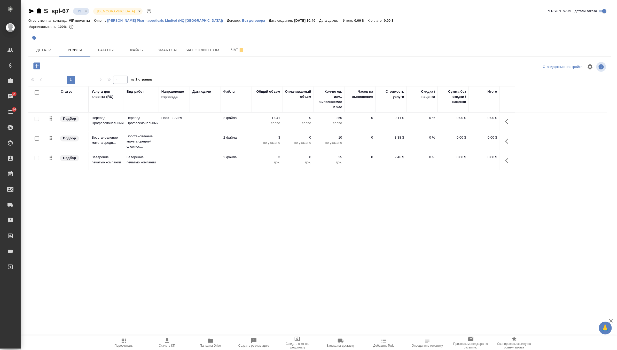
click at [37, 118] on input "checkbox" at bounding box center [37, 119] width 4 height 4
checkbox input "true"
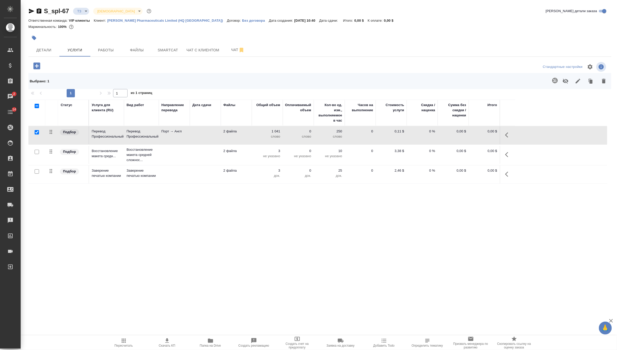
click at [556, 80] on icon "button" at bounding box center [555, 80] width 6 height 6
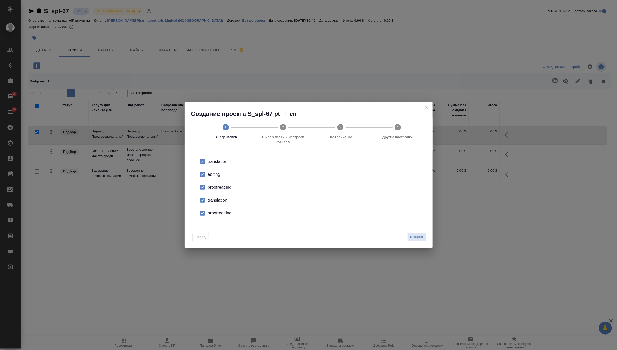
click at [224, 185] on div "proofreading" at bounding box center [314, 187] width 212 height 6
click at [218, 200] on div "translation" at bounding box center [314, 200] width 212 height 6
click at [218, 211] on div "proofreading" at bounding box center [314, 213] width 212 height 6
click at [219, 188] on div "proofreading" at bounding box center [314, 187] width 212 height 6
click at [417, 234] on button "Вперед" at bounding box center [416, 237] width 19 height 9
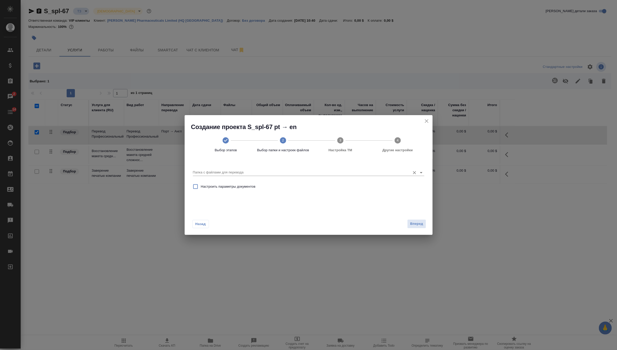
click at [393, 168] on div "Папка с файлами для перевода" at bounding box center [308, 170] width 231 height 11
click at [392, 176] on input "Папка с файлами для перевода" at bounding box center [300, 172] width 215 height 6
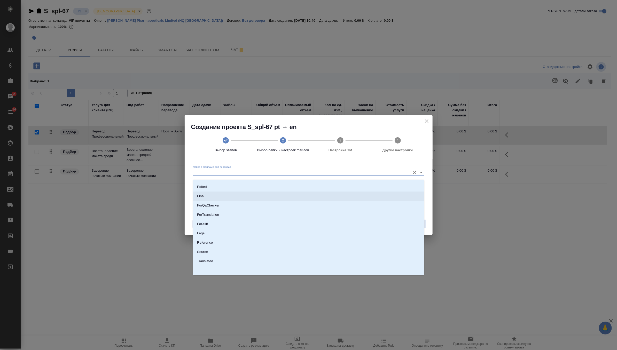
scroll to position [45, 0]
click at [274, 251] on li "Source" at bounding box center [308, 251] width 231 height 9
type input "Source"
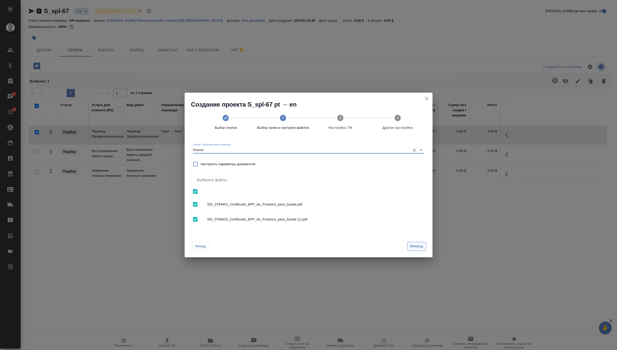
click at [417, 245] on button "Вперед" at bounding box center [416, 246] width 19 height 9
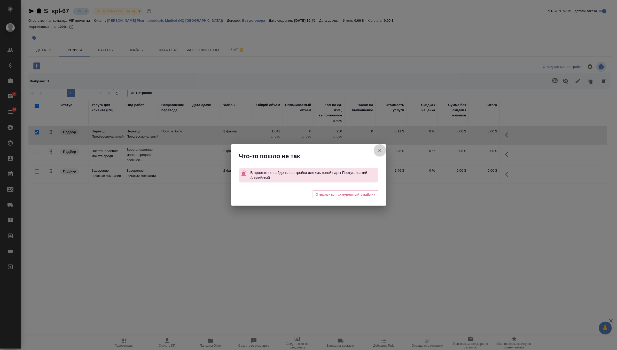
click at [378, 153] on icon "button" at bounding box center [380, 150] width 6 height 6
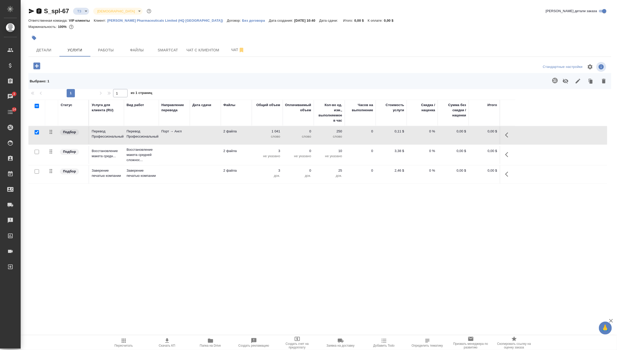
click at [40, 11] on icon "button" at bounding box center [39, 11] width 6 height 6
click at [178, 53] on button "Smartcat" at bounding box center [167, 50] width 31 height 13
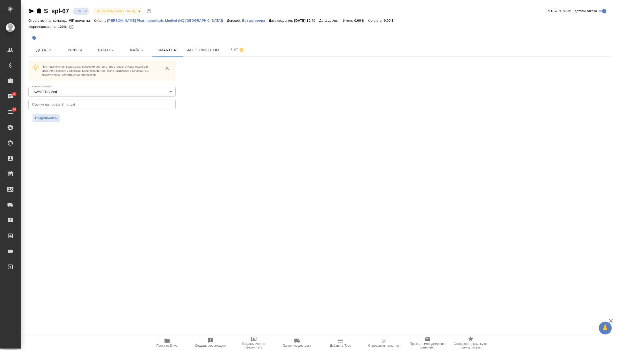
click at [120, 108] on input "text" at bounding box center [101, 104] width 147 height 9
click at [51, 120] on span "Подключить" at bounding box center [46, 118] width 22 height 5
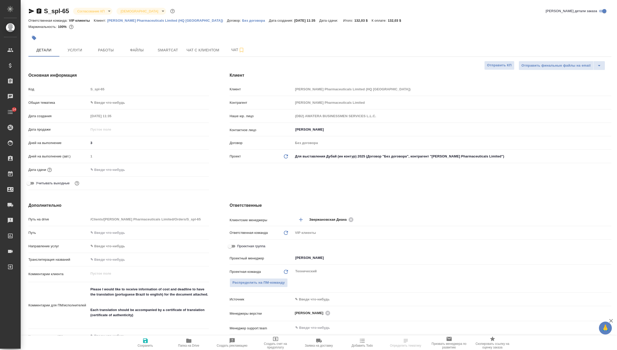
select select "RU"
click at [168, 49] on span "Smartcat" at bounding box center [167, 50] width 25 height 6
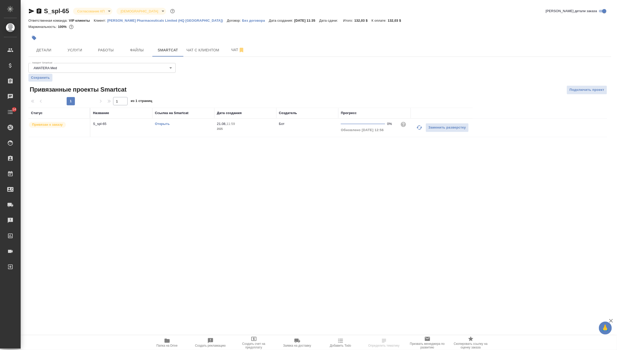
click at [166, 124] on link "Открыть" at bounding box center [162, 124] width 15 height 4
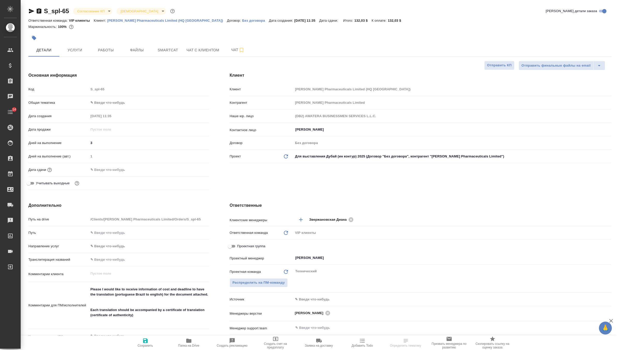
select select "RU"
click at [162, 49] on span "Smartcat" at bounding box center [167, 50] width 25 height 6
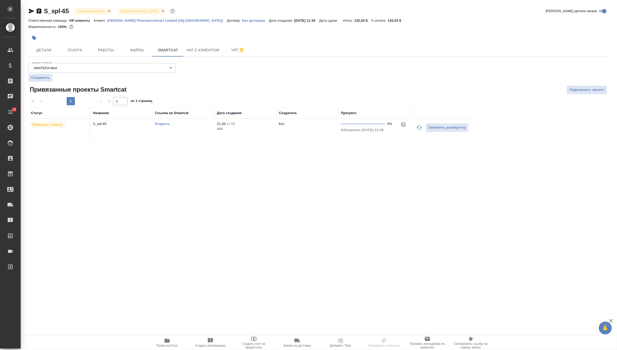
click at [164, 123] on link "Открыть" at bounding box center [162, 124] width 15 height 4
click at [76, 45] on button "Услуги" at bounding box center [74, 50] width 31 height 13
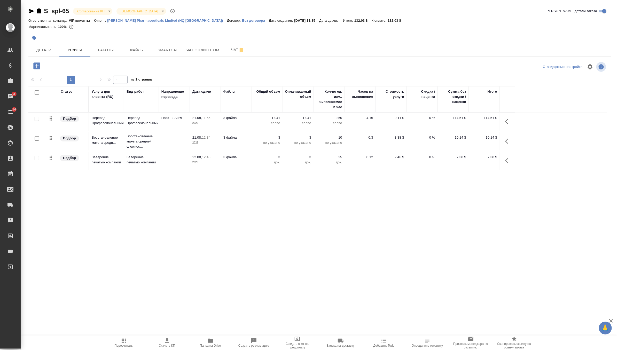
click at [191, 122] on td "21.08, 11:56 2025" at bounding box center [205, 122] width 31 height 18
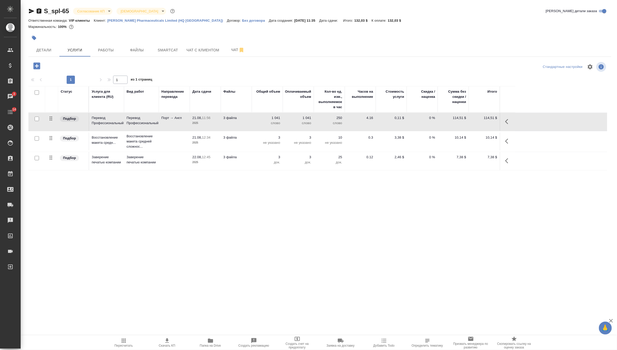
click at [191, 122] on td "21.08, 11:56 2025" at bounding box center [205, 122] width 31 height 18
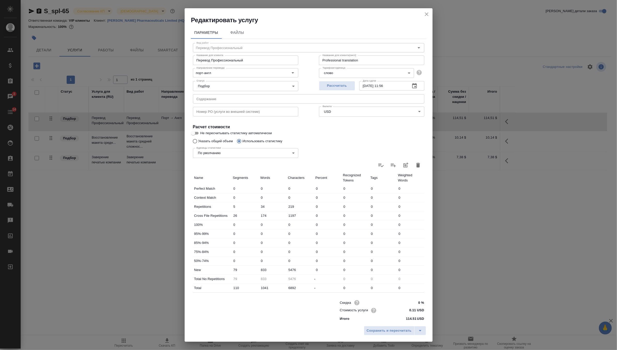
click at [425, 14] on icon "close" at bounding box center [426, 14] width 6 height 6
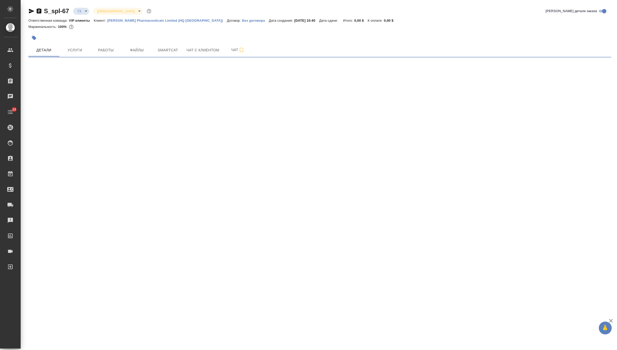
select select "RU"
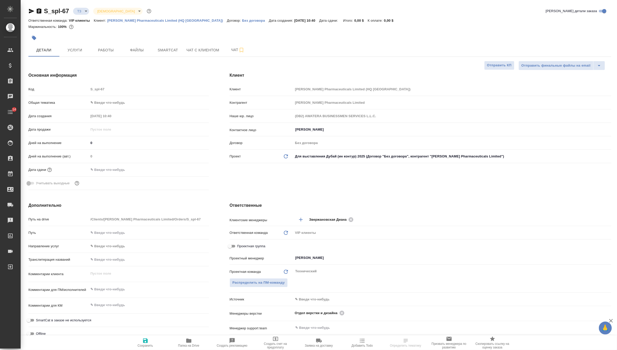
type textarea "x"
click at [74, 49] on span "Услуги" at bounding box center [74, 50] width 25 height 6
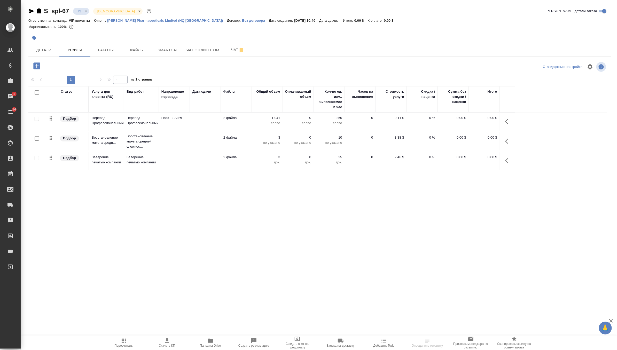
click at [182, 120] on p "Порт → Англ" at bounding box center [174, 117] width 26 height 5
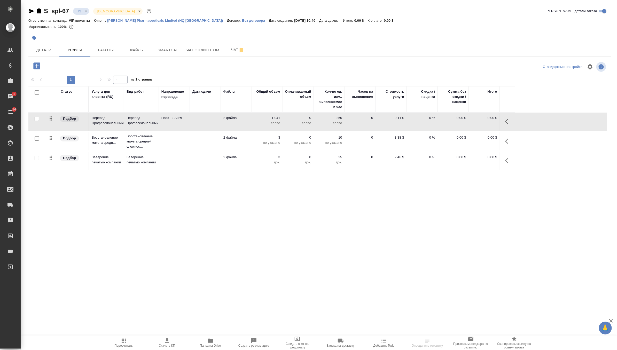
click at [182, 120] on p "Порт → Англ" at bounding box center [174, 117] width 26 height 5
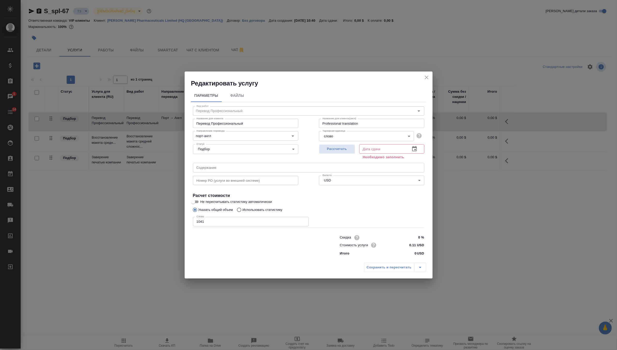
click at [209, 201] on span "Не пересчитывать статистику автоматически" at bounding box center [236, 201] width 72 height 5
click at [202, 201] on input "Не пересчитывать статистику автоматически" at bounding box center [193, 202] width 19 height 6
checkbox input "true"
click at [209, 224] on input "1041" at bounding box center [251, 221] width 116 height 9
type input "1"
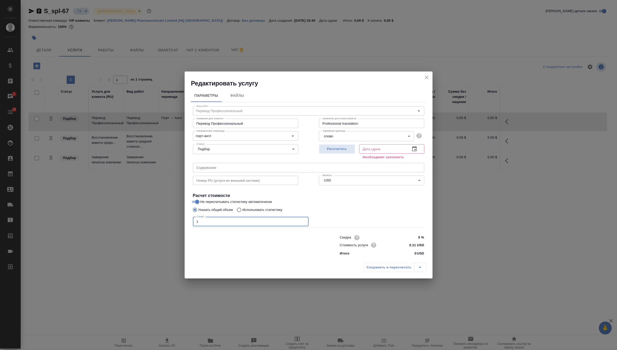
click at [241, 210] on input "Использовать статистику" at bounding box center [238, 210] width 8 height 10
radio input "true"
radio input "false"
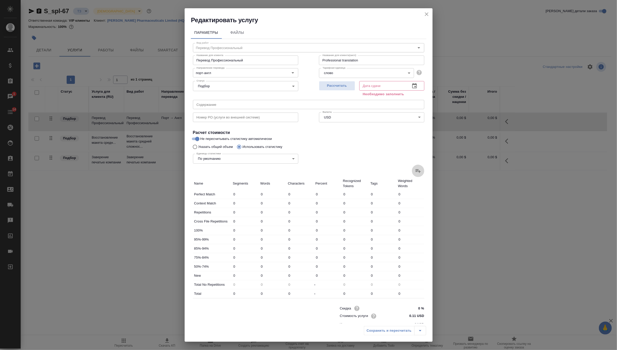
click at [418, 172] on icon at bounding box center [417, 171] width 5 height 4
click at [0, 0] on input "file" at bounding box center [0, 0] width 0 height 0
type input "5"
type input "26"
type input "167"
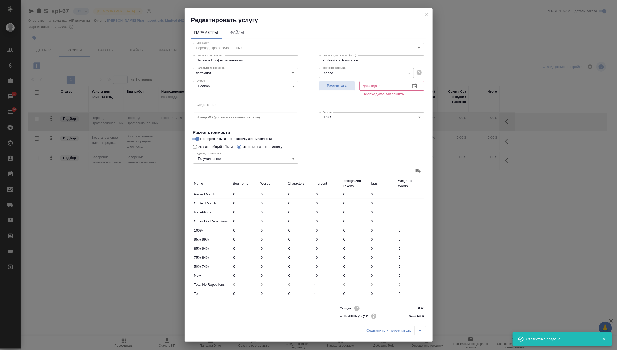
type input "40"
type input "482"
type input "3170"
type input "40"
type input "482"
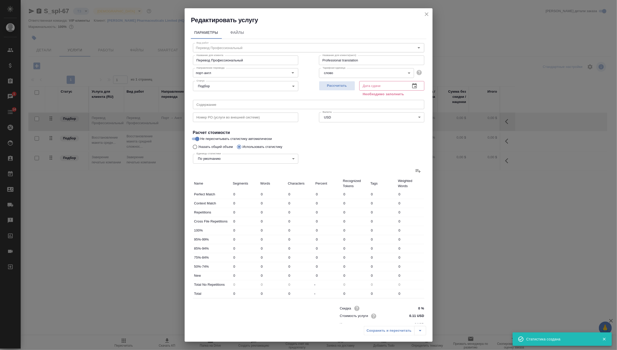
type input "3170"
type input "45"
type input "508"
type input "3337"
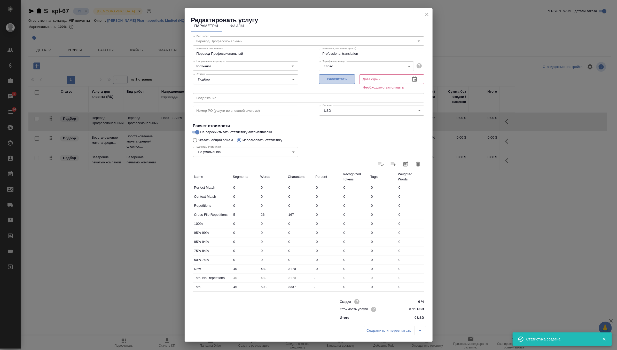
click at [346, 82] on button "Рассчитать" at bounding box center [337, 79] width 36 height 10
type input "08.09.2025 10:49"
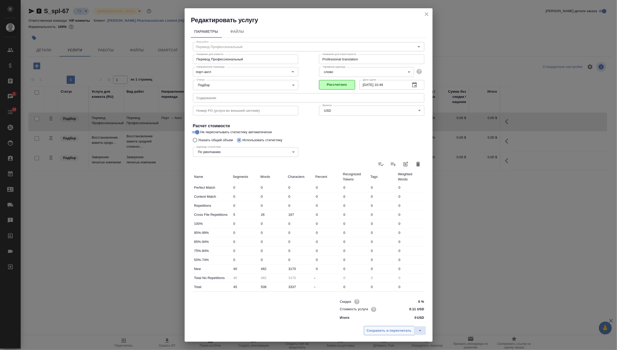
click at [369, 329] on span "Сохранить и пересчитать" at bounding box center [389, 331] width 45 height 6
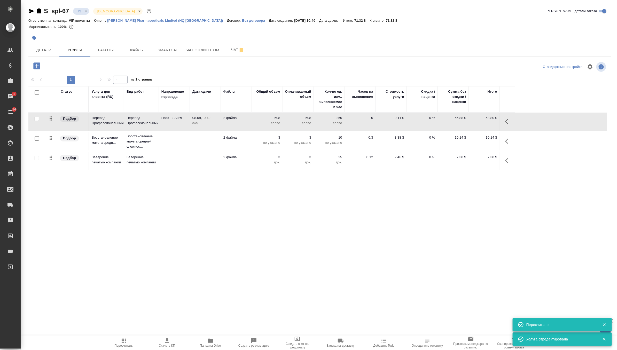
click at [252, 168] on td "3 док." at bounding box center [267, 161] width 31 height 18
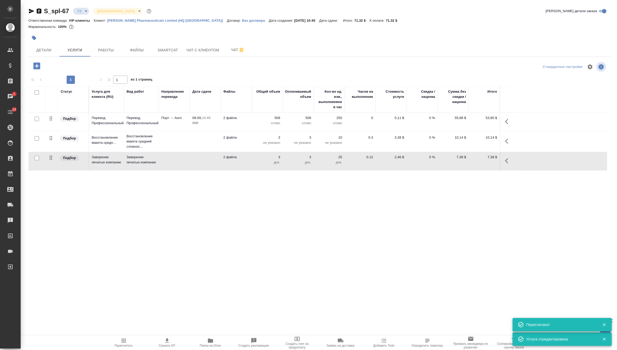
click at [252, 168] on td "3 док." at bounding box center [267, 161] width 31 height 18
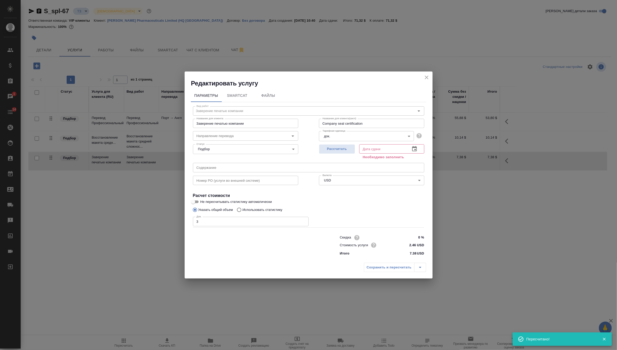
click at [332, 144] on div "Рассчитать" at bounding box center [337, 151] width 36 height 19
click at [332, 146] on button "Рассчитать" at bounding box center [337, 149] width 36 height 10
type input "08.09.2025 10:56"
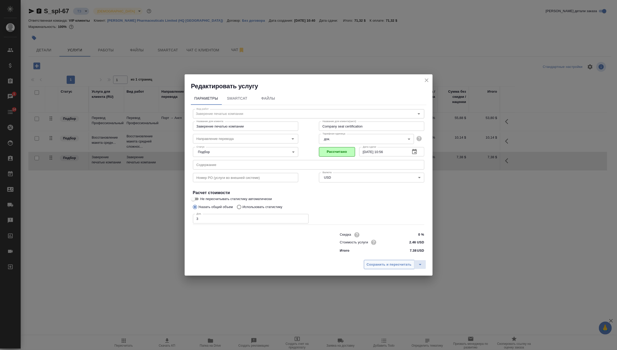
click at [373, 264] on span "Сохранить и пересчитать" at bounding box center [389, 265] width 45 height 6
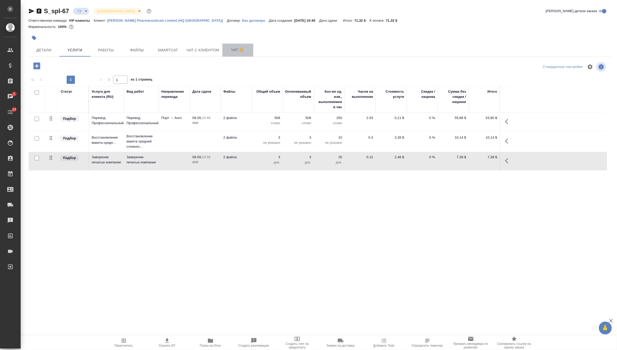
click at [227, 46] on button "Чат" at bounding box center [237, 50] width 31 height 13
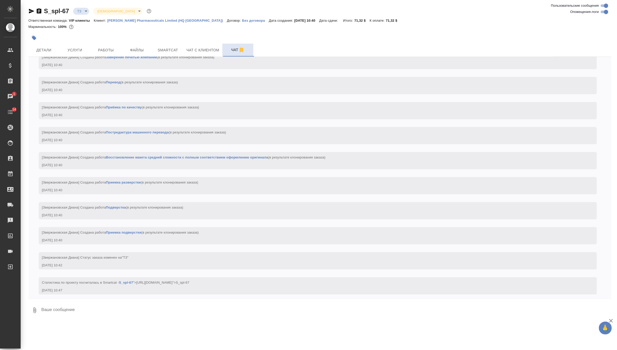
scroll to position [81, 0]
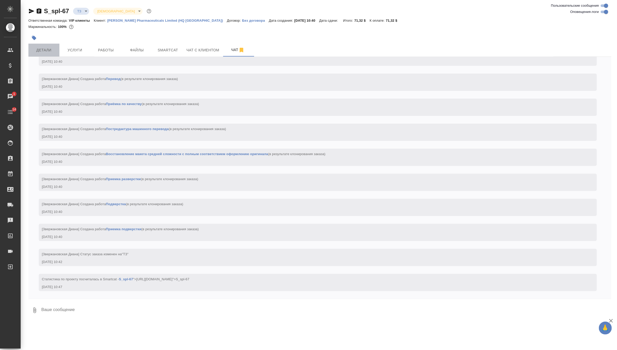
click at [46, 48] on span "Детали" at bounding box center [43, 50] width 25 height 6
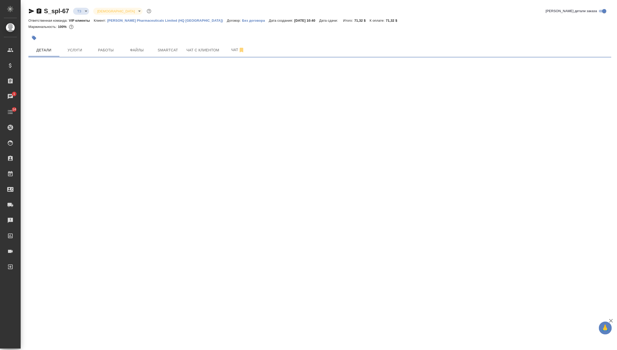
select select "RU"
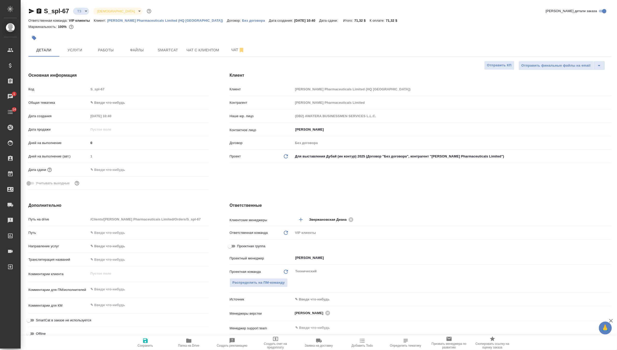
type textarea "x"
click at [234, 53] on span "Чат" at bounding box center [237, 50] width 25 height 6
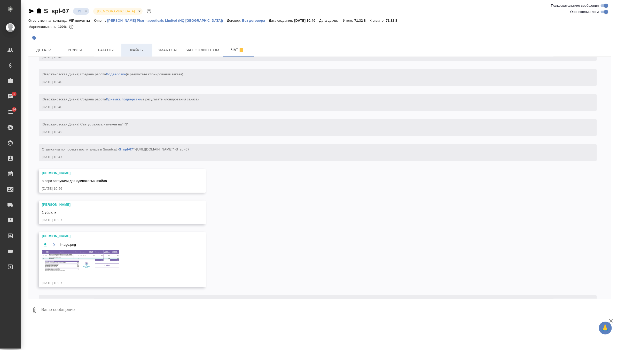
scroll to position [211, 0]
click at [120, 50] on button "Работы" at bounding box center [105, 50] width 31 height 13
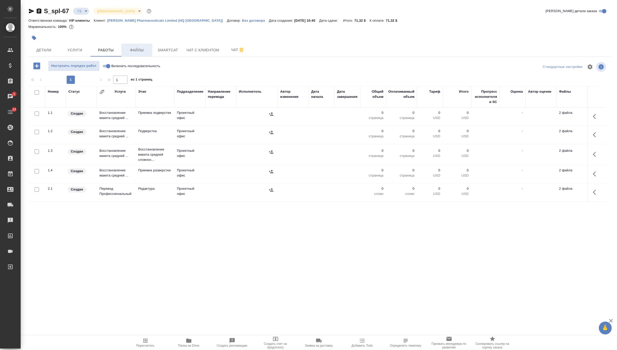
click at [139, 49] on span "Файлы" at bounding box center [136, 50] width 25 height 6
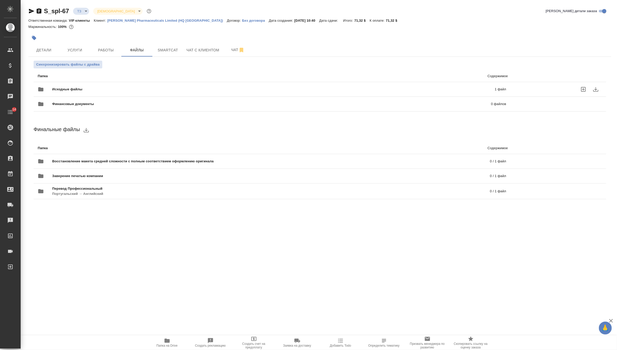
click at [134, 90] on span "Исходные файлы" at bounding box center [170, 89] width 236 height 5
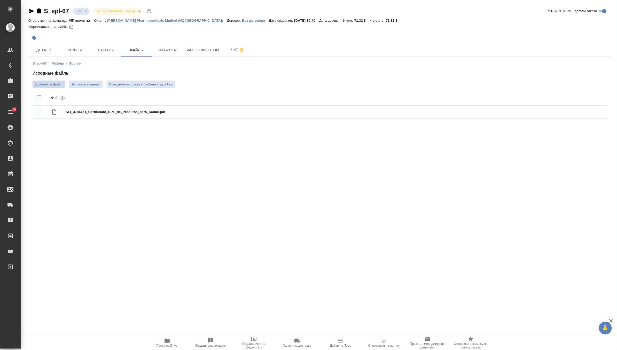
click at [54, 84] on span "Добавить файл" at bounding box center [48, 84] width 27 height 5
click at [0, 0] on input "Добавить файл" at bounding box center [0, 0] width 0 height 0
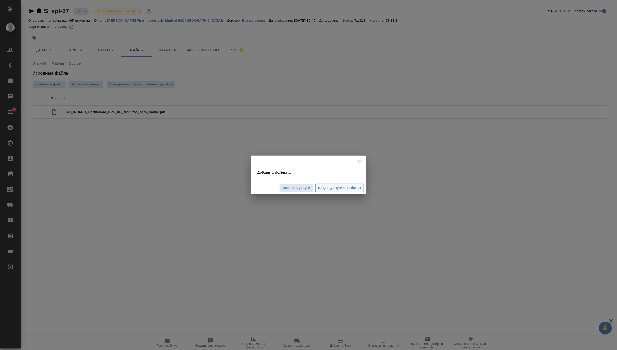
click at [332, 187] on span "Везде (услуги и работы)" at bounding box center [339, 188] width 43 height 6
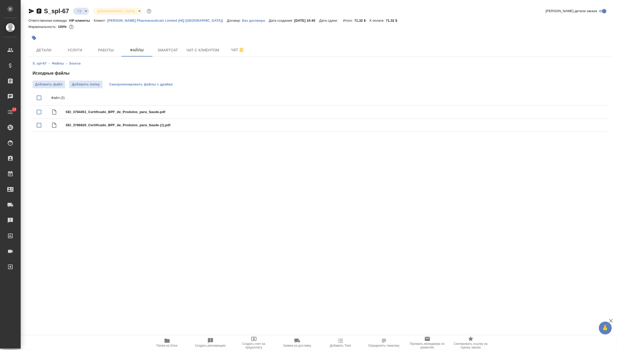
click at [142, 83] on span "Синхронизировать файлы с драйва" at bounding box center [141, 84] width 64 height 5
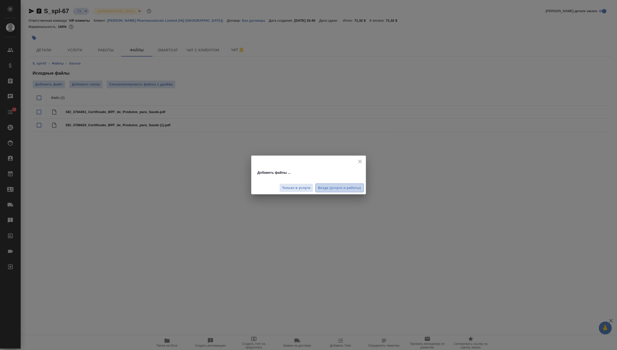
click at [340, 190] on span "Везде (услуги и работы)" at bounding box center [339, 188] width 43 height 6
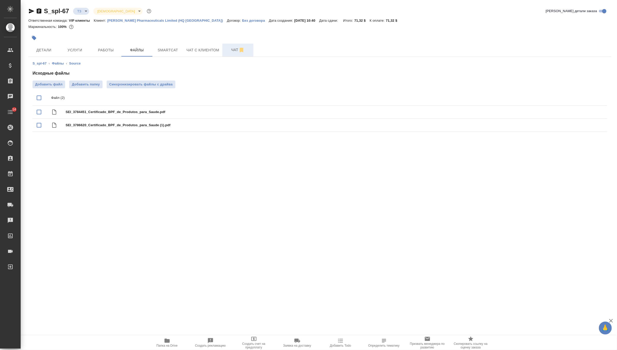
click at [233, 52] on span "Чат" at bounding box center [237, 50] width 25 height 6
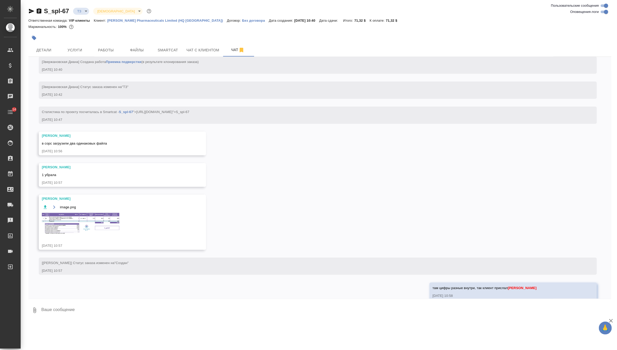
scroll to position [257, 0]
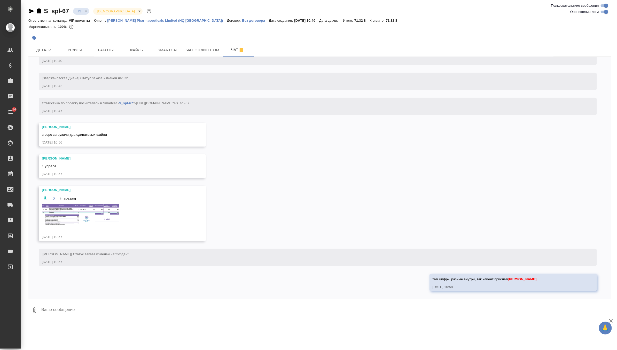
click at [100, 214] on img at bounding box center [80, 214] width 77 height 21
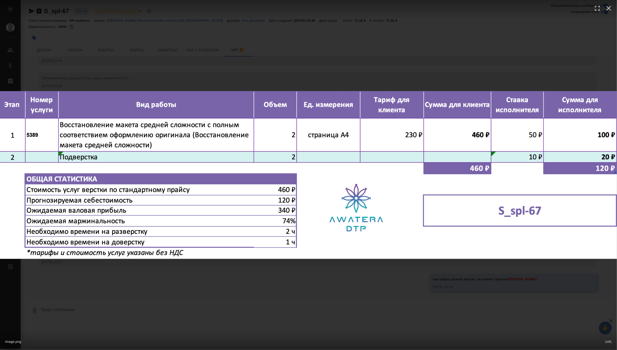
click at [281, 55] on div "image.png 1 of 1" at bounding box center [308, 175] width 617 height 350
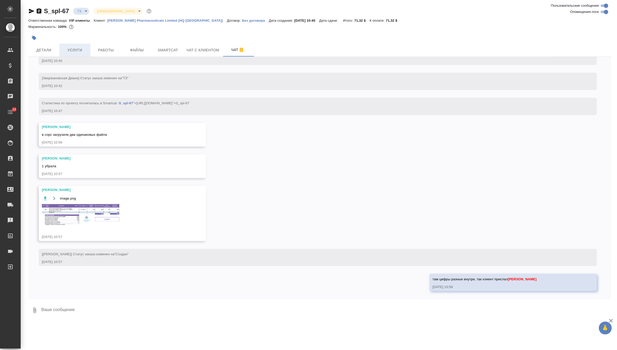
click at [69, 53] on button "Услуги" at bounding box center [74, 50] width 31 height 13
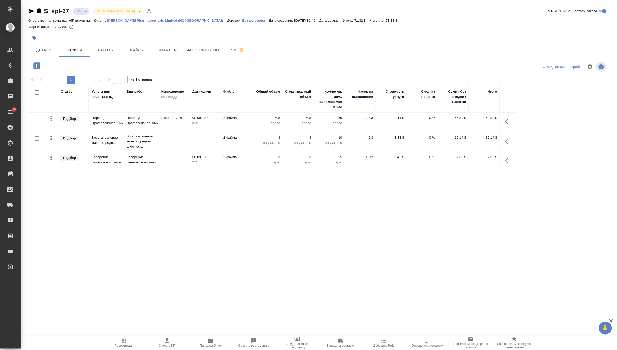
click at [185, 145] on td at bounding box center [174, 141] width 31 height 18
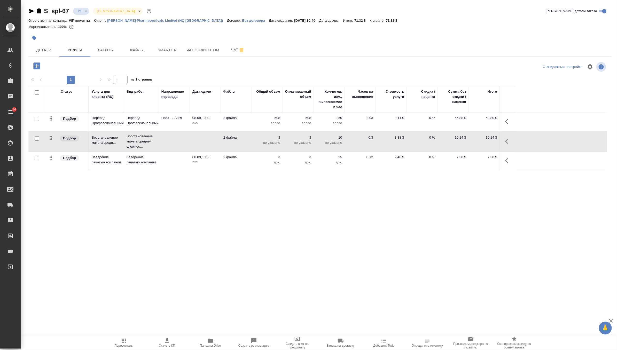
click at [185, 145] on td at bounding box center [174, 141] width 31 height 18
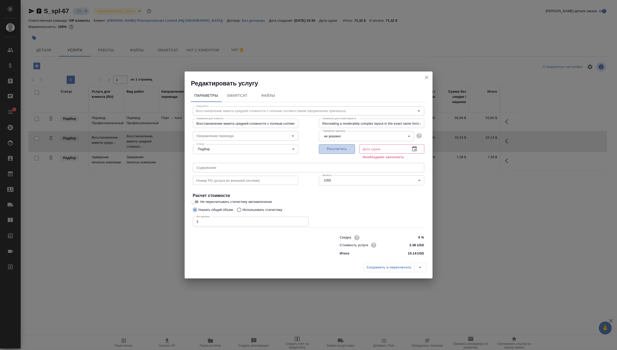
click at [346, 152] on span "Рассчитать" at bounding box center [337, 149] width 30 height 6
type input "08.09.2025 11:17"
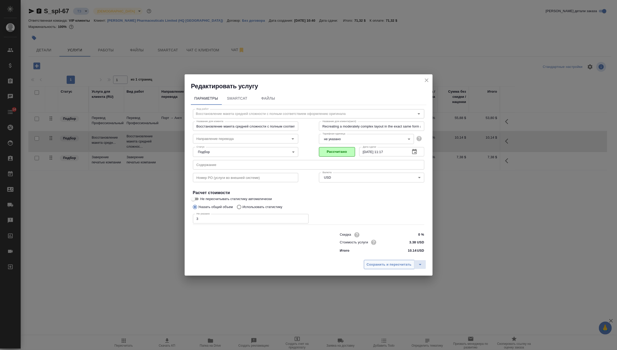
click at [397, 265] on span "Сохранить и пересчитать" at bounding box center [389, 265] width 45 height 6
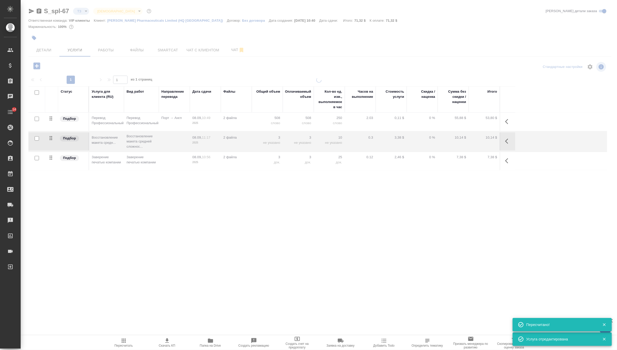
type input "new"
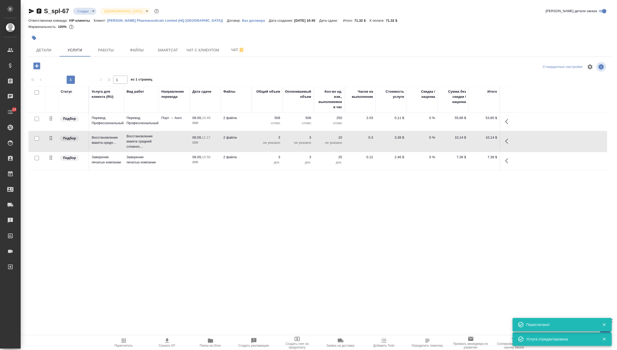
click at [245, 144] on td "2 файла" at bounding box center [236, 141] width 31 height 18
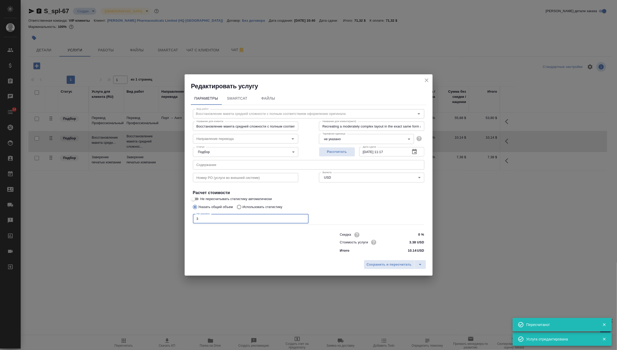
click at [239, 218] on input "3" at bounding box center [251, 218] width 116 height 9
type input "4"
click at [384, 259] on div "Сохранить и пересчитать" at bounding box center [309, 266] width 248 height 18
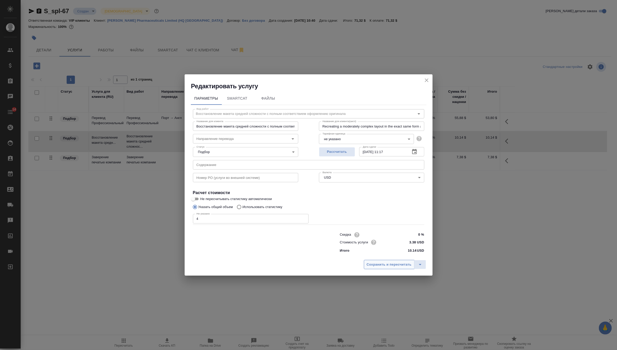
click at [390, 263] on span "Сохранить и пересчитать" at bounding box center [389, 265] width 45 height 6
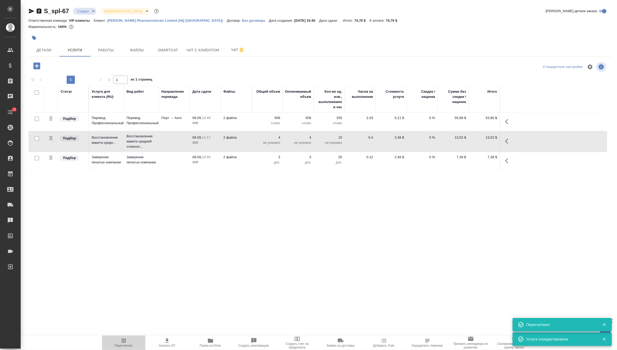
click at [125, 343] on icon "button" at bounding box center [124, 341] width 6 height 6
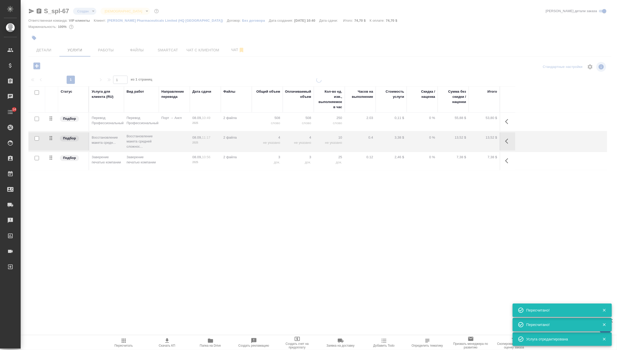
click at [169, 343] on icon "button" at bounding box center [167, 341] width 6 height 6
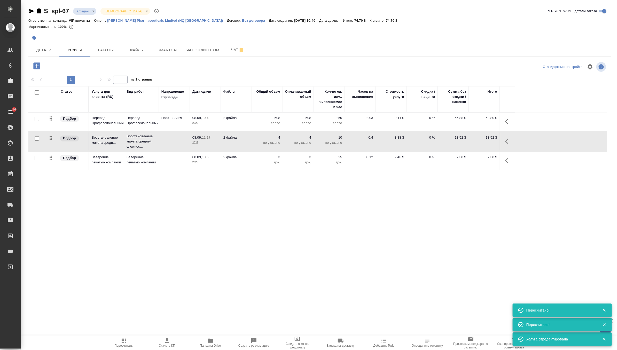
click at [92, 14] on body "🙏 .cls-1 fill:#fff; AWATERA Zverzhanovskaya Diana Клиенты Спецификации Заказы 0…" at bounding box center [308, 175] width 617 height 350
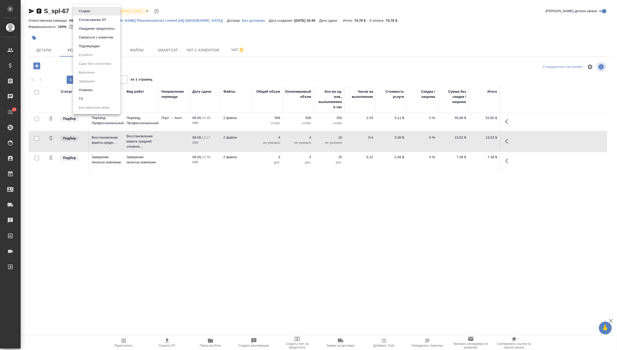
click at [180, 155] on div at bounding box center [308, 175] width 617 height 350
click at [184, 52] on button "Чат с клиентом" at bounding box center [202, 50] width 39 height 13
click at [167, 51] on span "Smartcat" at bounding box center [167, 50] width 25 height 6
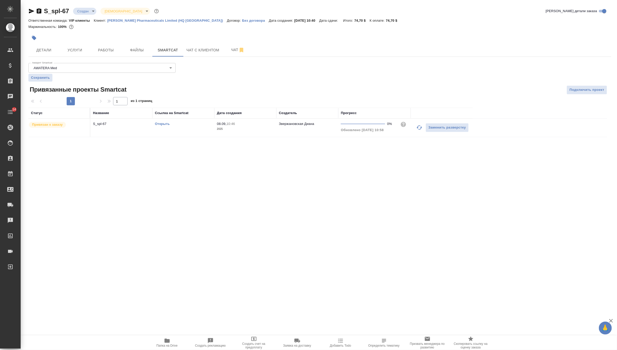
click at [162, 122] on link "Открыть" at bounding box center [162, 124] width 15 height 4
click at [80, 45] on button "Услуги" at bounding box center [74, 50] width 31 height 13
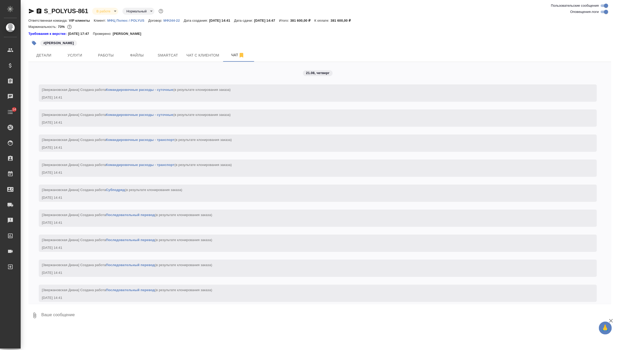
scroll to position [1441, 0]
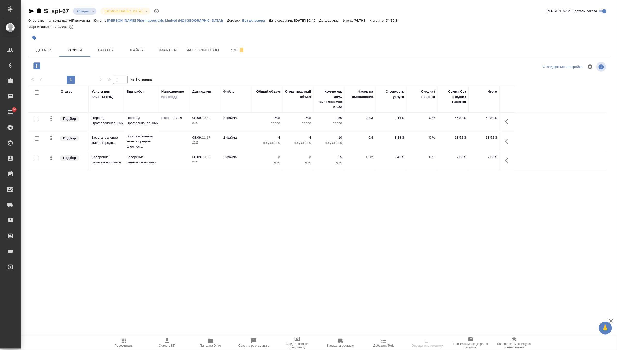
click at [168, 341] on icon "button" at bounding box center [167, 341] width 6 height 6
drag, startPoint x: 350, startPoint y: 20, endPoint x: 363, endPoint y: 20, distance: 13.4
click at [386, 20] on p "74,70 $" at bounding box center [393, 21] width 15 height 4
copy p "74,70 $"
click at [312, 37] on div at bounding box center [222, 37] width 388 height 11
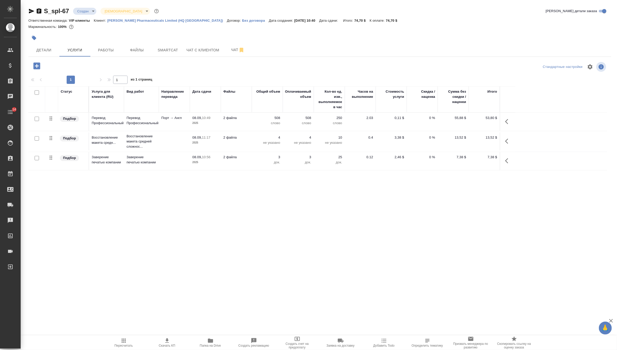
click at [94, 10] on body "🙏 .cls-1 fill:#fff; AWATERA Zverzhanovskaya [PERSON_NAME] Спецификации Заказы 0…" at bounding box center [308, 175] width 617 height 350
click at [103, 22] on button "Согласование КП" at bounding box center [92, 20] width 30 height 6
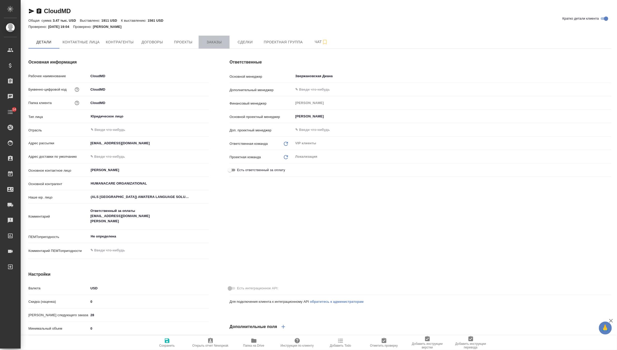
click at [219, 39] on span "Заказы" at bounding box center [214, 42] width 25 height 6
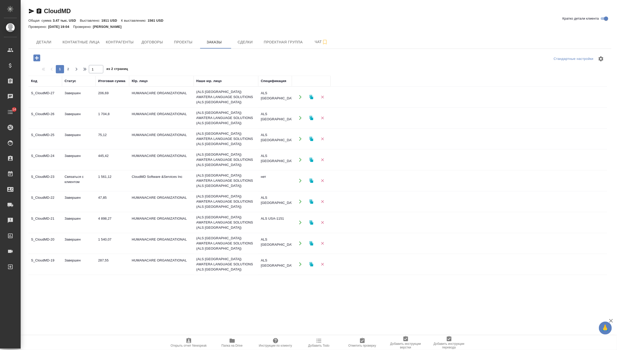
click at [38, 55] on icon "button" at bounding box center [36, 57] width 7 height 7
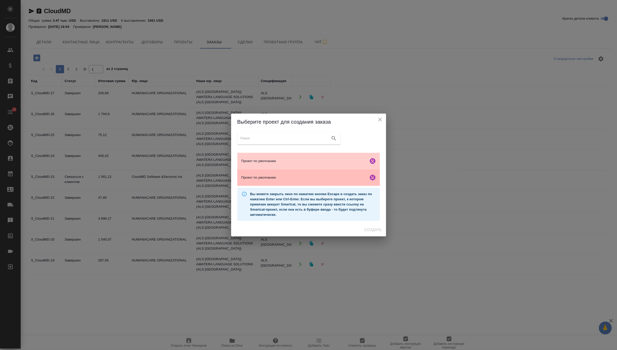
click at [298, 178] on span "Проект по умолчанию" at bounding box center [303, 177] width 125 height 5
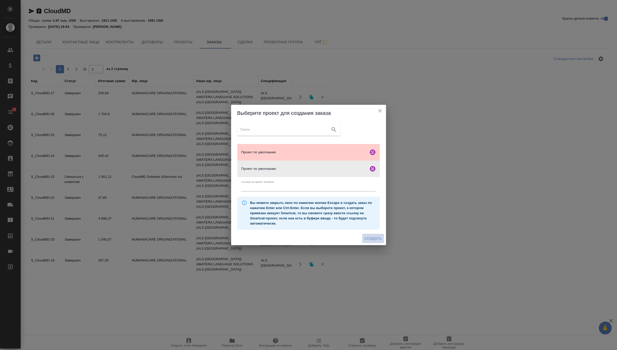
click at [367, 238] on span "Создать" at bounding box center [372, 238] width 17 height 6
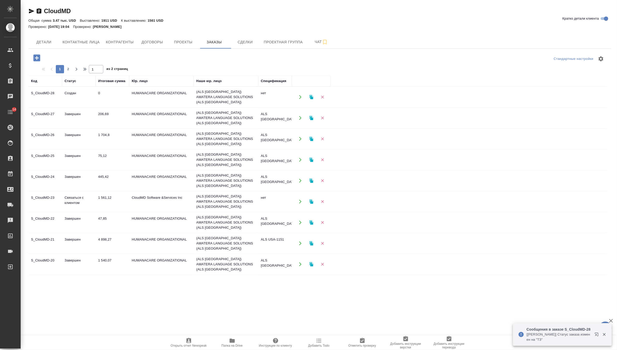
click at [110, 120] on td "206,69" at bounding box center [113, 118] width 34 height 18
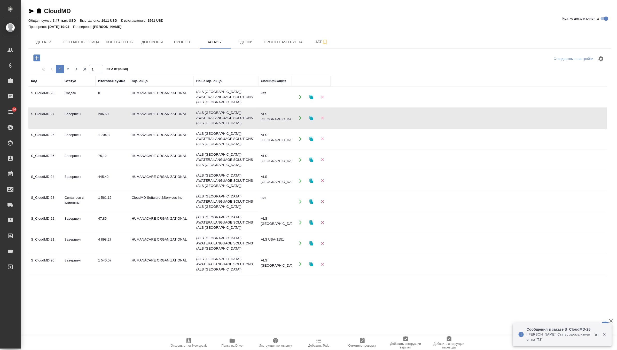
click at [110, 120] on td "206,69" at bounding box center [113, 118] width 34 height 18
click at [122, 109] on td "206,69" at bounding box center [113, 118] width 34 height 18
click at [136, 131] on td "HUMANACARE ORGANIZATIONAL" at bounding box center [161, 139] width 65 height 18
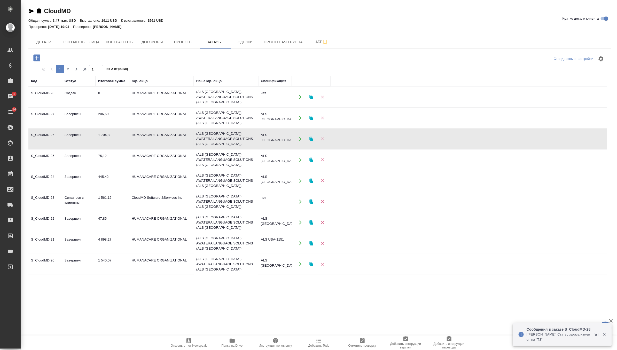
click at [133, 115] on td "HUMANACARE ORGANIZATIONAL" at bounding box center [161, 118] width 65 height 18
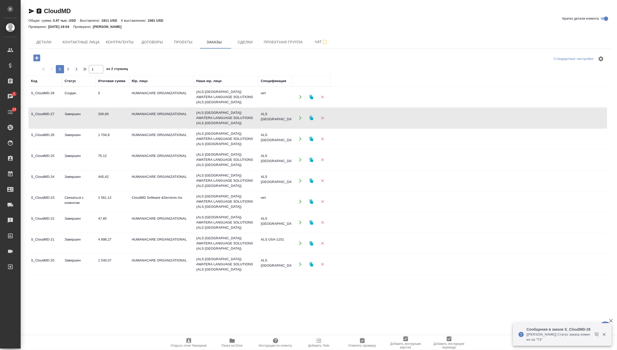
click at [133, 115] on td "HUMANACARE ORGANIZATIONAL" at bounding box center [161, 118] width 65 height 18
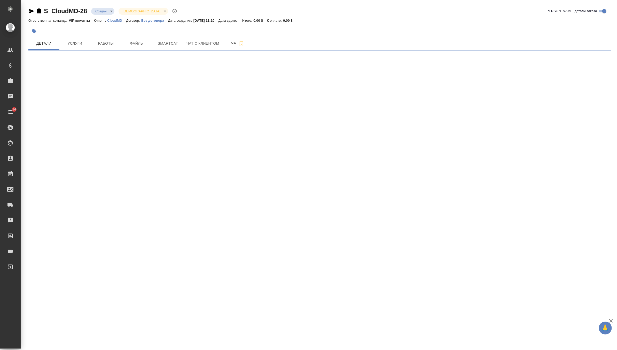
select select "RU"
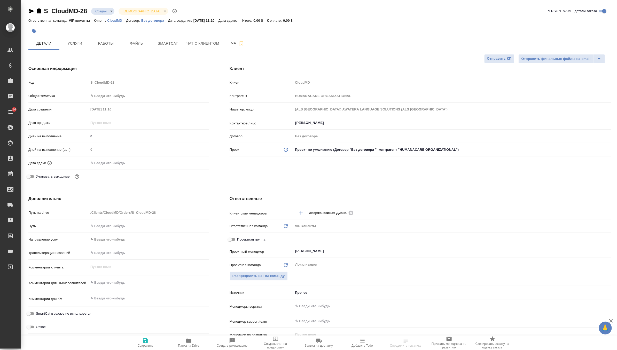
type textarea "x"
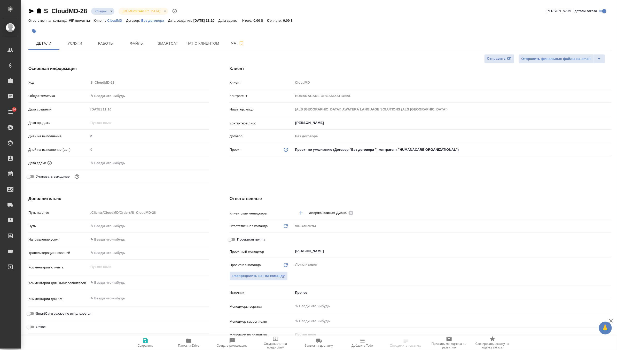
type textarea "x"
click at [136, 48] on button "Файлы" at bounding box center [136, 43] width 31 height 13
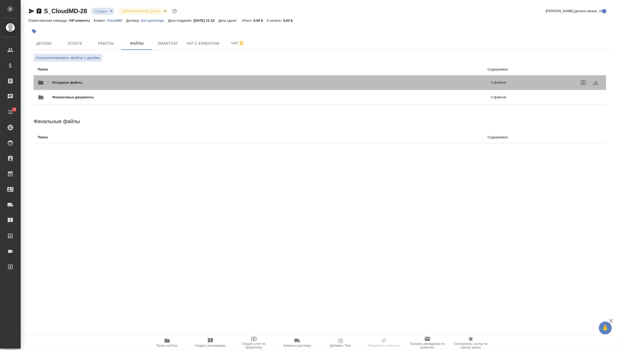
click at [57, 77] on div "Исходные файлы 0 файлов" at bounding box center [272, 82] width 468 height 12
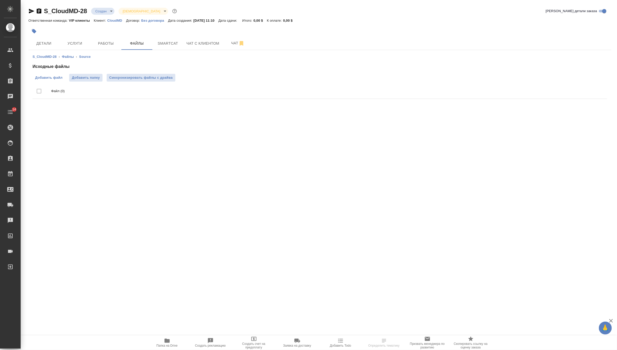
click at [56, 77] on span "Добавить файл" at bounding box center [48, 77] width 27 height 5
click at [0, 0] on input "Добавить файл" at bounding box center [0, 0] width 0 height 0
click at [104, 12] on body "🙏 .cls-1 fill:#fff; AWATERA Zverzhanovskaya Diana Клиенты Спецификации Заказы 0…" at bounding box center [308, 175] width 617 height 350
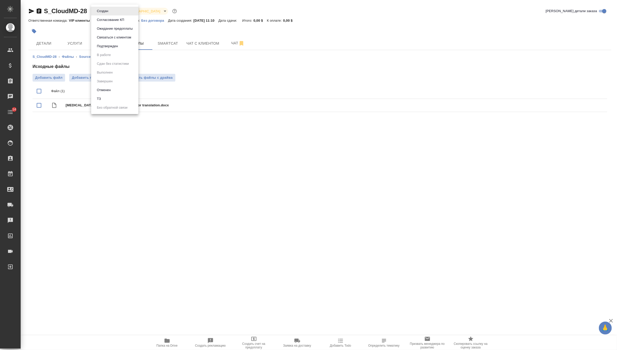
click at [36, 33] on div at bounding box center [308, 175] width 617 height 350
click at [35, 31] on icon "button" at bounding box center [34, 31] width 4 height 4
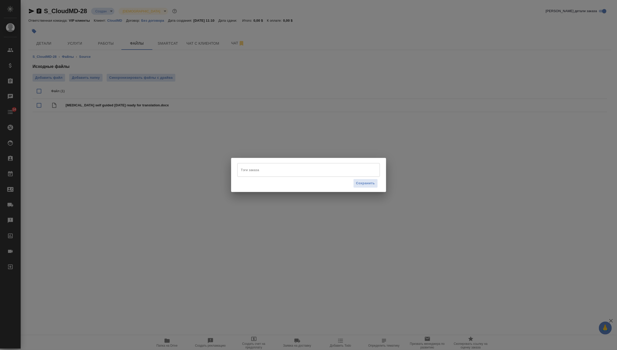
click at [281, 166] on input "Тэги заказа" at bounding box center [304, 169] width 128 height 9
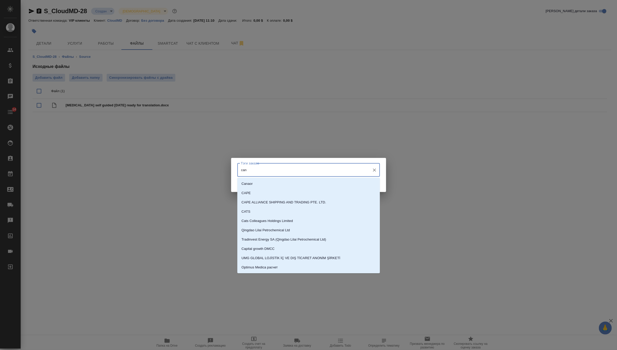
type input "cana"
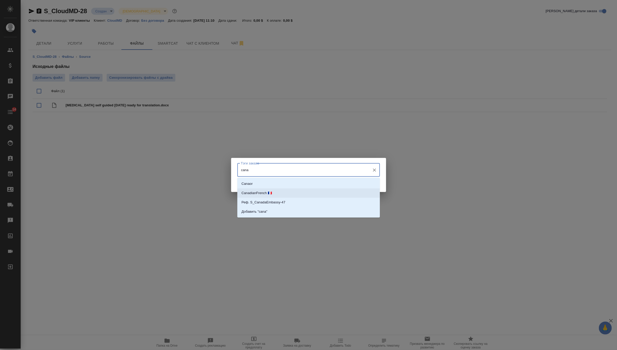
click at [283, 194] on li "CanadianFrench 🇫🇷" at bounding box center [308, 192] width 142 height 9
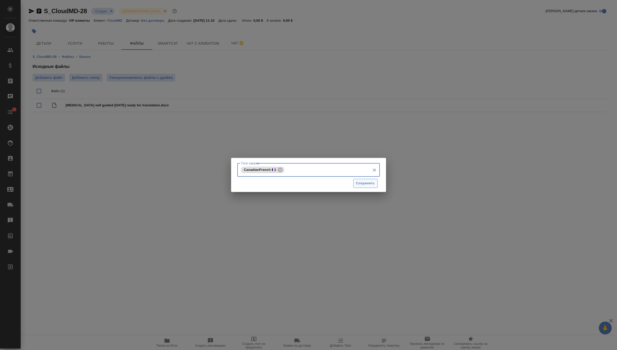
click at [368, 182] on span "Сохранить" at bounding box center [365, 183] width 19 height 6
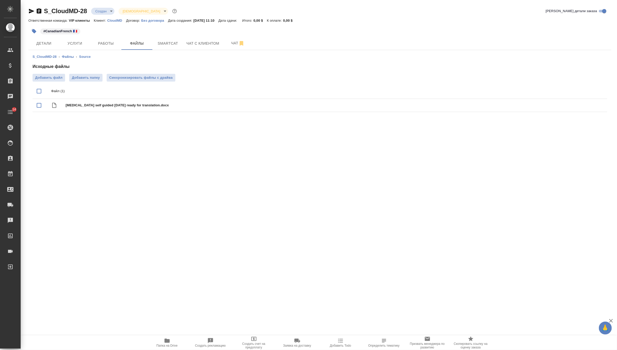
click at [110, 15] on div "S_CloudMD-28 Создан new Святая троица holyTrinity Кратко детали заказа" at bounding box center [319, 12] width 583 height 10
click at [106, 13] on body "🙏 .cls-1 fill:#fff; AWATERA Zverzhanovskaya Diana Клиенты Спецификации Заказы 0…" at bounding box center [308, 175] width 617 height 350
click at [109, 99] on li "ТЗ" at bounding box center [114, 98] width 47 height 9
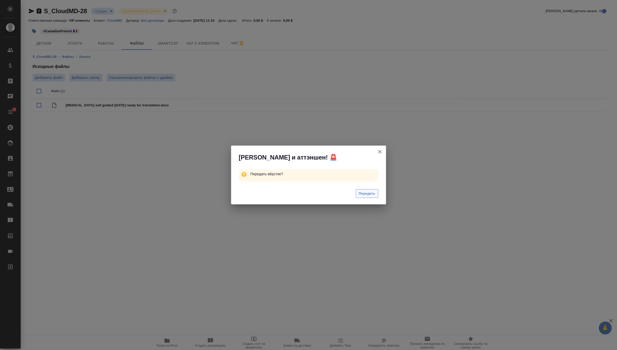
click at [362, 195] on span "Передать" at bounding box center [367, 194] width 17 height 6
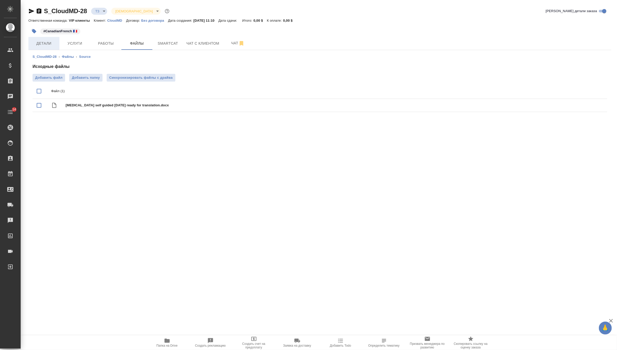
click at [44, 37] on button "Детали" at bounding box center [43, 43] width 31 height 13
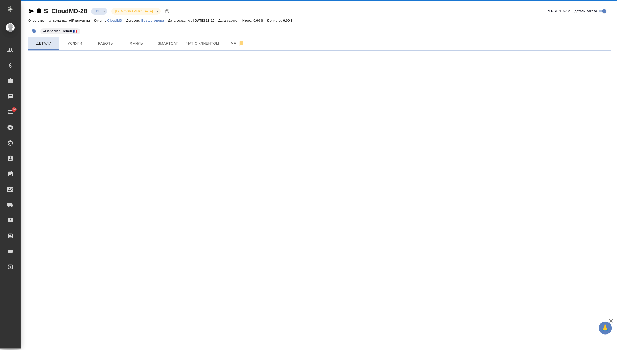
select select "RU"
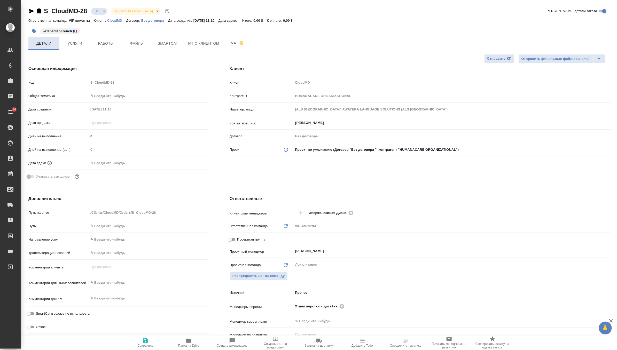
type textarea "x"
click at [112, 287] on div "x" at bounding box center [149, 282] width 120 height 11
type textarea "x"
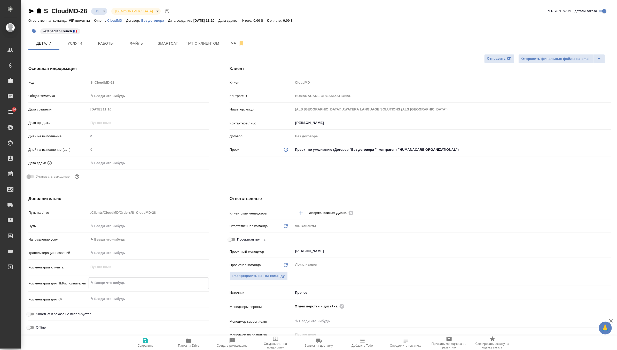
type textarea "E"
type textarea "x"
type textarea "En"
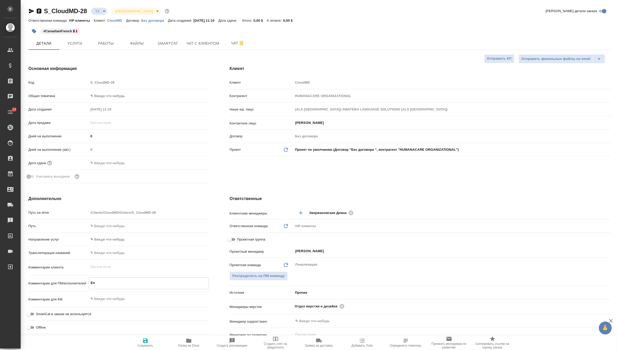
type textarea "x"
type textarea "Eng"
type textarea "x"
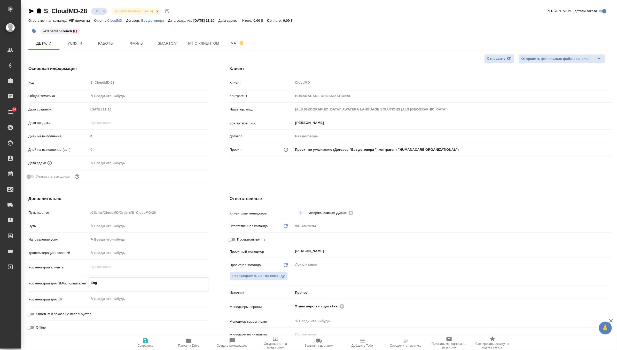
type textarea "x"
type textarea "Engl"
type textarea "x"
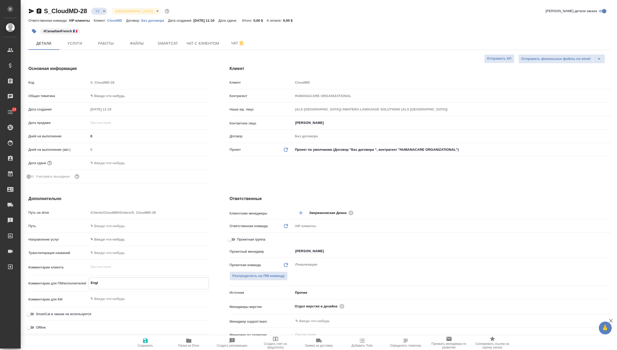
type textarea "x"
type textarea "Engli"
type textarea "x"
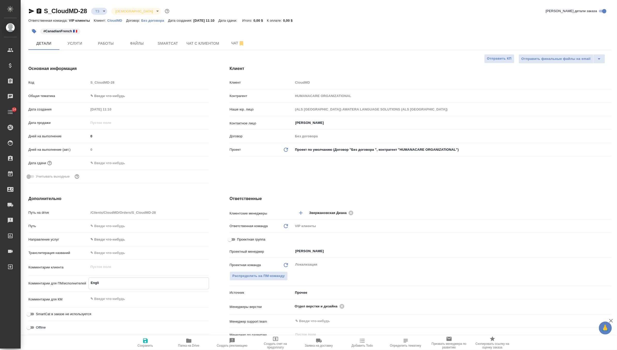
type textarea "Englis"
type textarea "x"
type textarea "English"
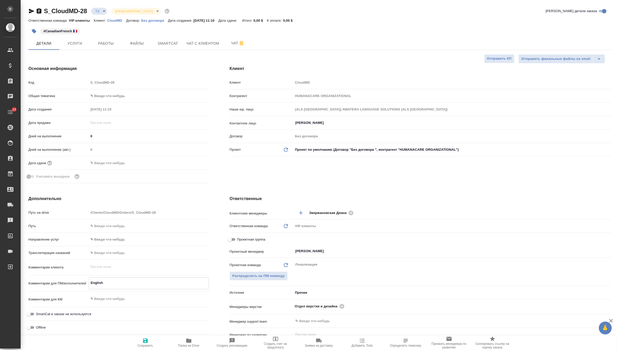
type textarea "x"
type textarea "English"
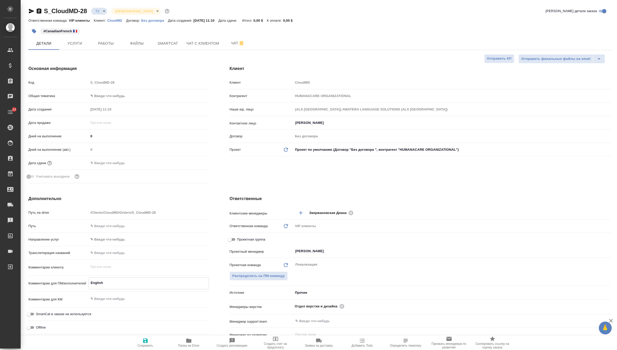
type textarea "x"
type textarea "English t"
type textarea "x"
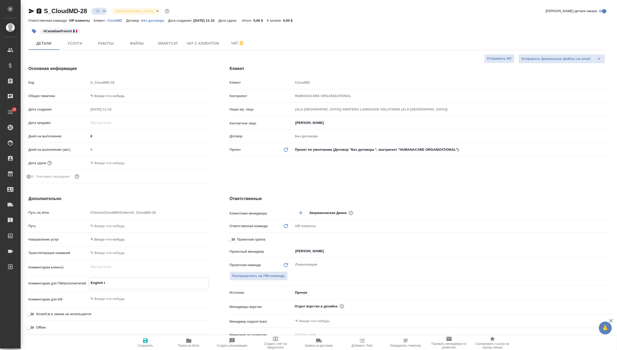
type textarea "x"
type textarea "English to"
type textarea "x"
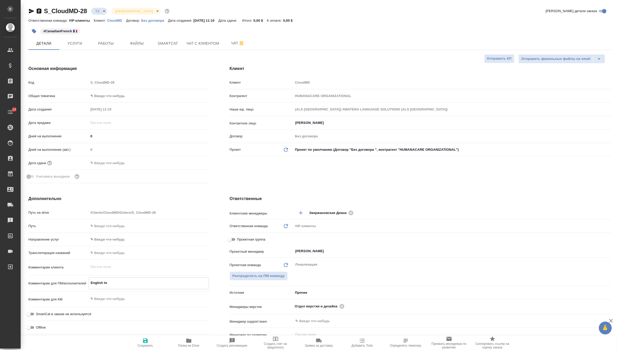
type textarea "English to"
type textarea "x"
type textarea "English to C"
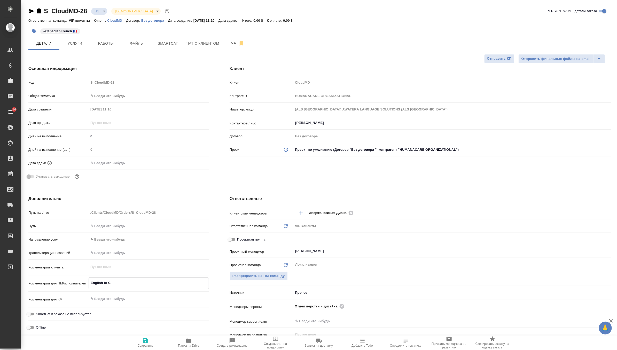
type textarea "x"
type textarea "English to Ca"
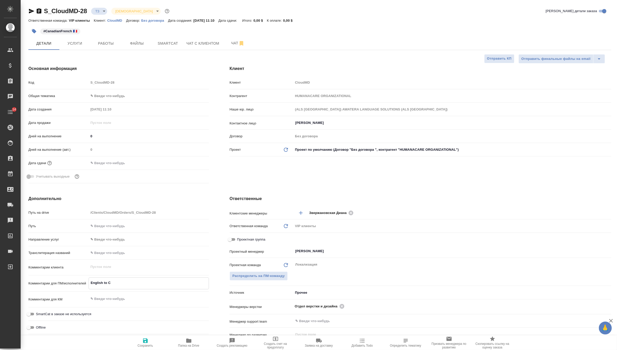
type textarea "x"
type textarea "English to Can"
type textarea "x"
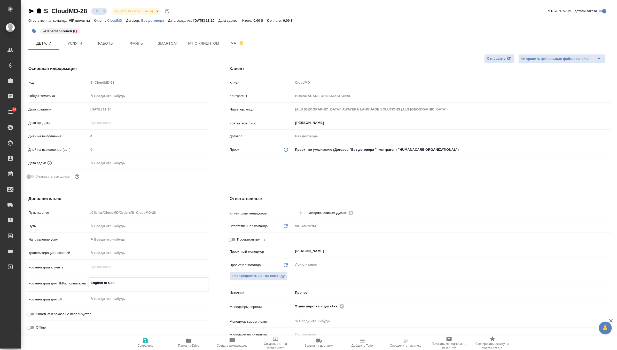
type textarea "x"
type textarea "English to Cana"
type textarea "x"
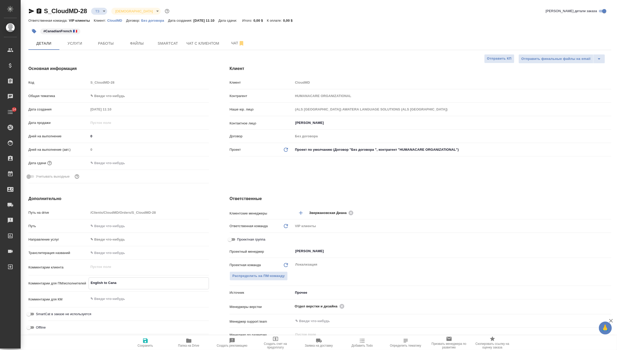
type textarea "English to Canad"
type textarea "x"
type textarea "English to Canadi"
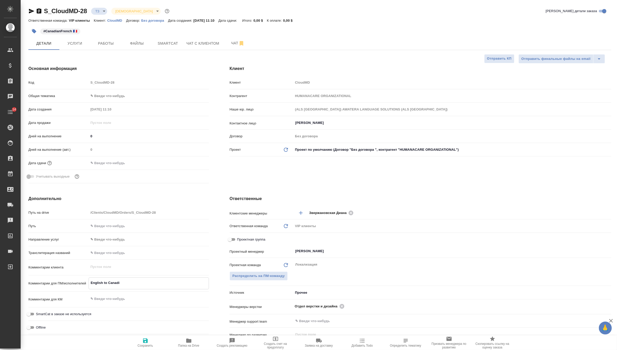
type textarea "x"
type textarea "English to Canadia"
type textarea "x"
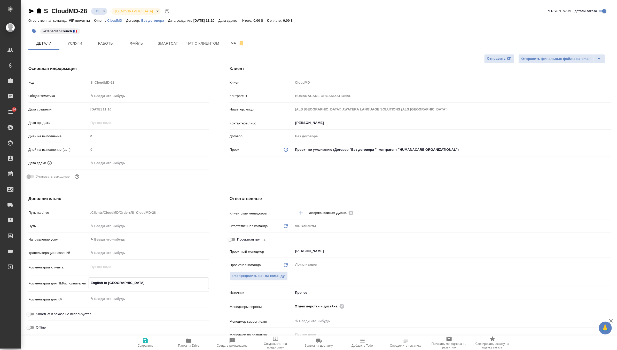
type textarea "x"
type textarea "English to Canadian"
type textarea "x"
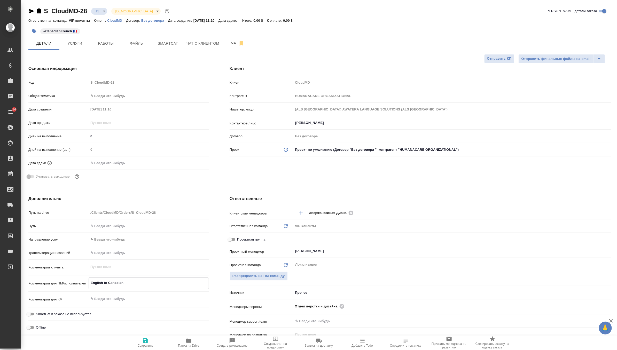
type textarea "x"
type textarea "English to Canadian"
type textarea "x"
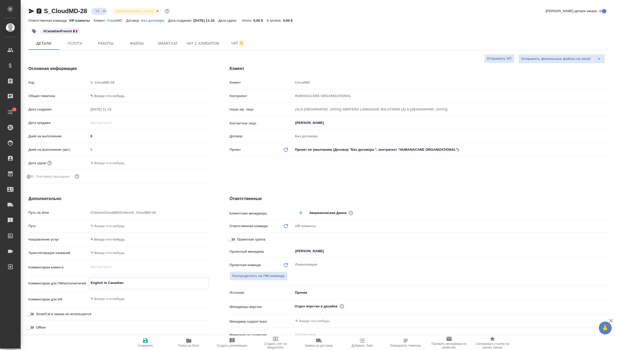
type textarea "English to Canadian F"
type textarea "x"
type textarea "English to Canadian Fr"
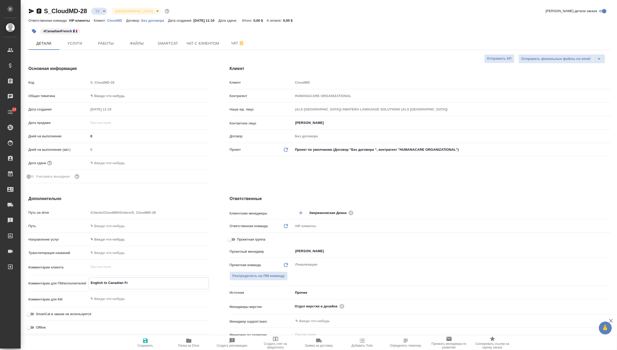
type textarea "x"
type textarea "English to Canadian Fre"
type textarea "x"
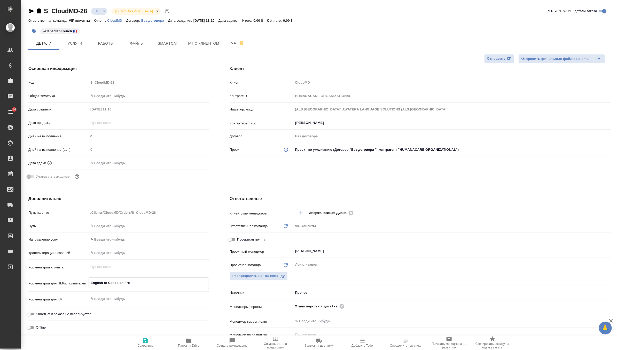
type textarea "x"
type textarea "English to Canadian Fren"
type textarea "x"
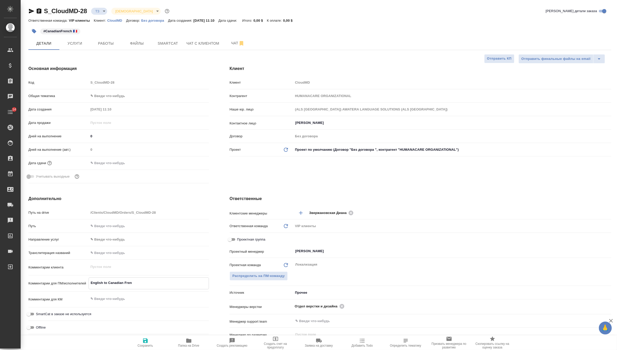
type textarea "x"
type textarea "English to Canadian Frenc"
type textarea "x"
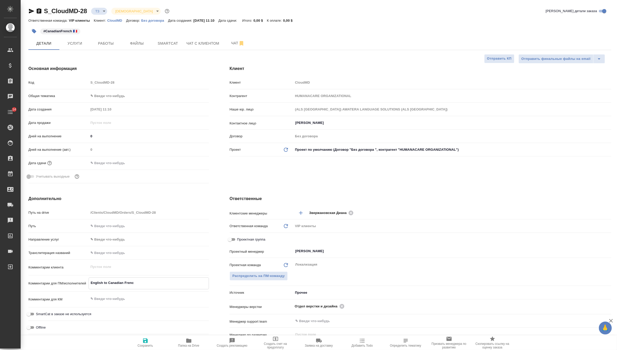
type textarea "English to Canadian French"
type textarea "x"
type textarea "English to Canadian French"
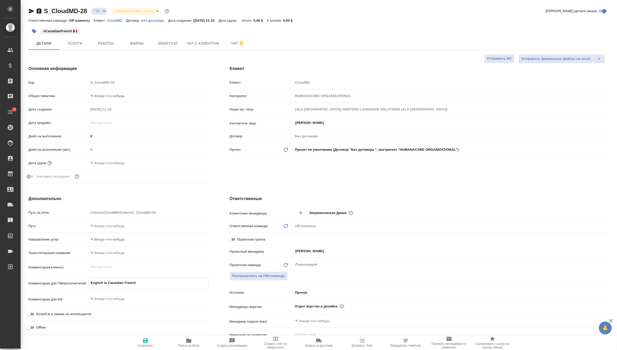
type textarea "x"
click at [147, 338] on icon "button" at bounding box center [145, 341] width 6 height 6
type textarea "x"
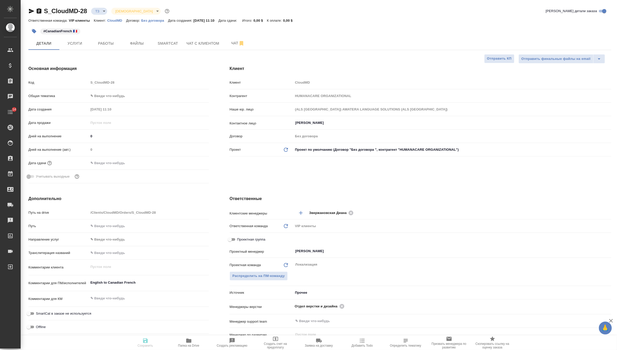
type textarea "x"
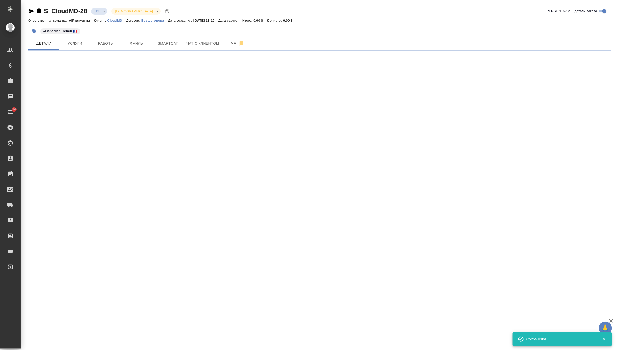
select select "RU"
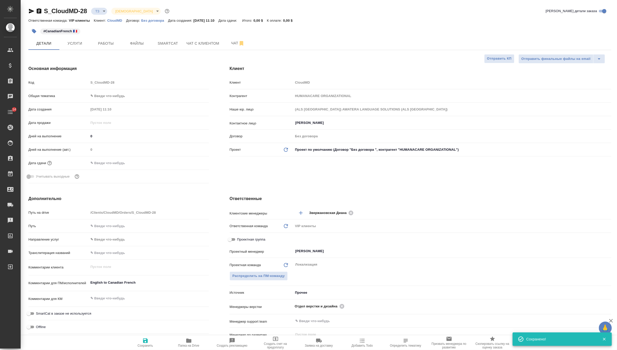
type textarea "x"
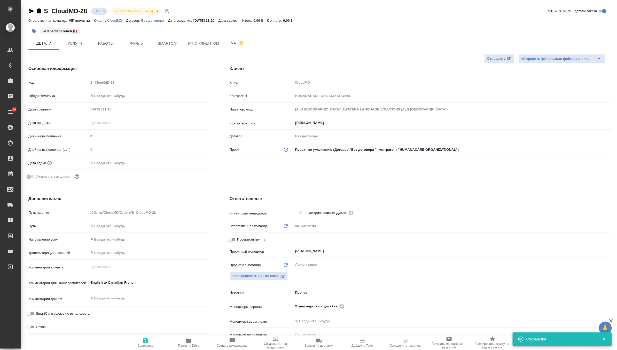
type textarea "x"
click at [320, 256] on div "Муталимов Марк ​" at bounding box center [452, 252] width 318 height 10
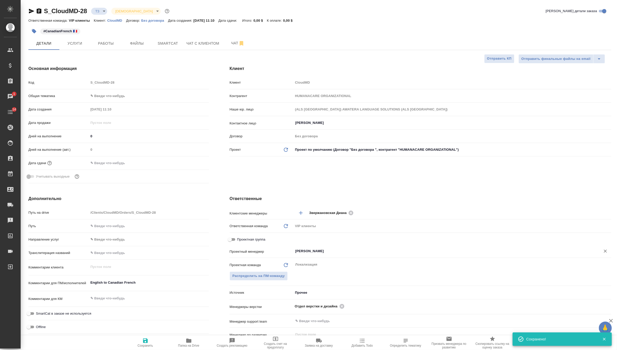
click at [331, 251] on input "Муталимов Марк" at bounding box center [444, 251] width 298 height 6
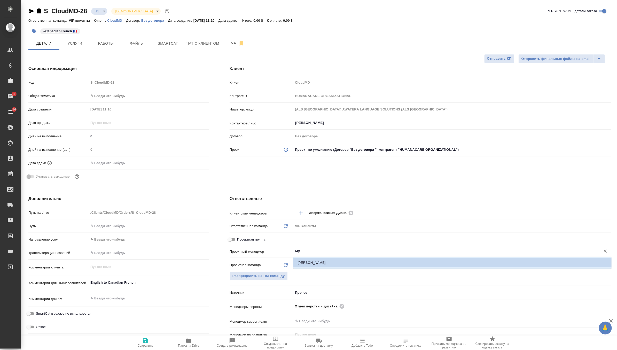
type input "М"
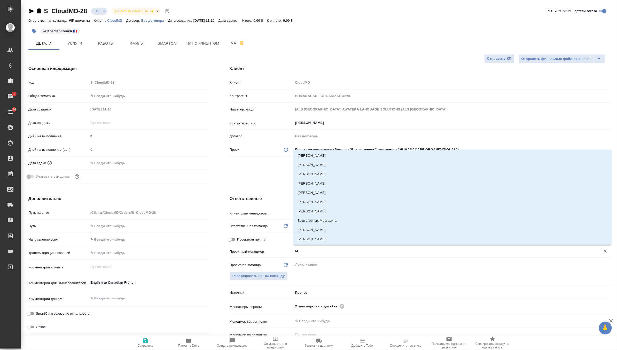
type textarea "x"
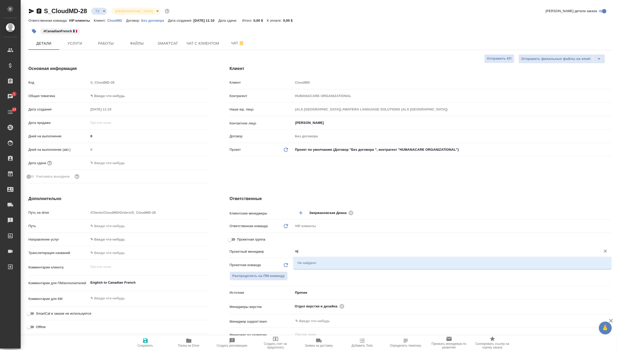
type input "u"
type textarea "x"
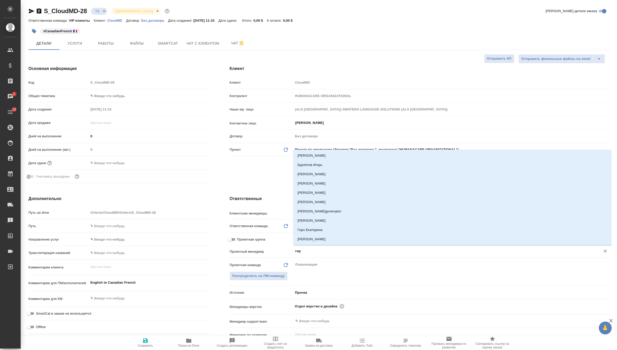
type input "горш"
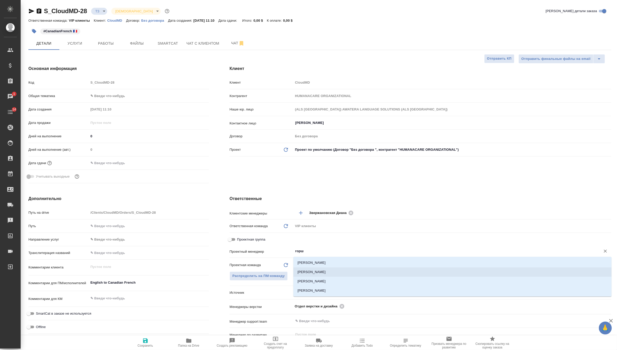
click at [354, 271] on li "Горшкова Валентина" at bounding box center [452, 271] width 318 height 9
type textarea "x"
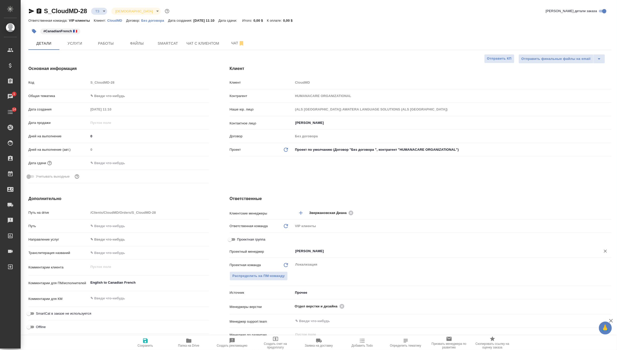
type input "Горшкова Валентина"
click at [139, 341] on span "Сохранить" at bounding box center [145, 343] width 37 height 10
type textarea "x"
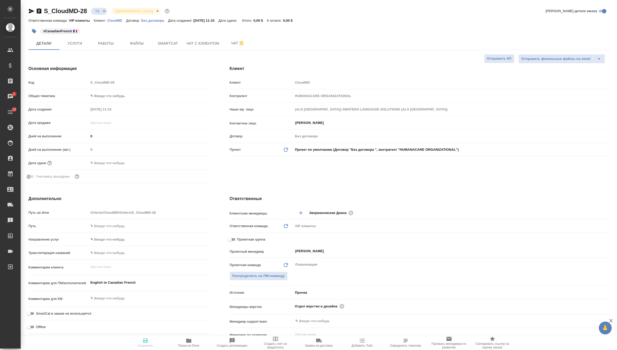
type textarea "x"
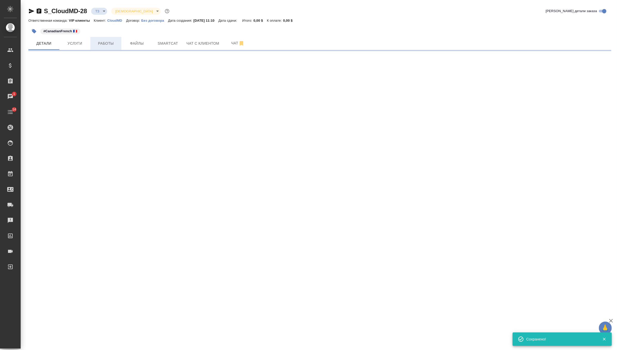
select select "RU"
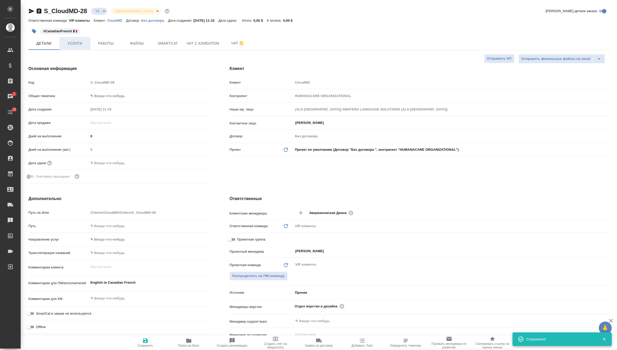
type textarea "x"
click at [81, 44] on span "Услуги" at bounding box center [74, 43] width 25 height 6
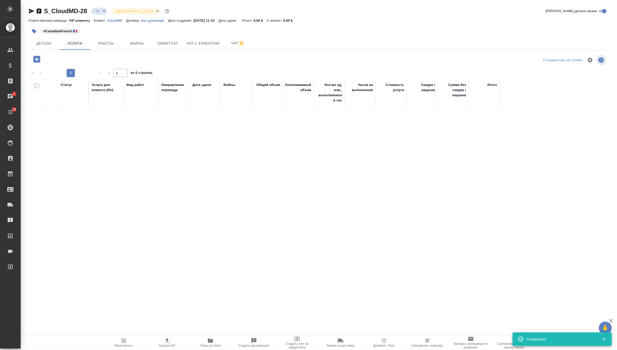
click at [36, 58] on icon "button" at bounding box center [36, 59] width 9 height 9
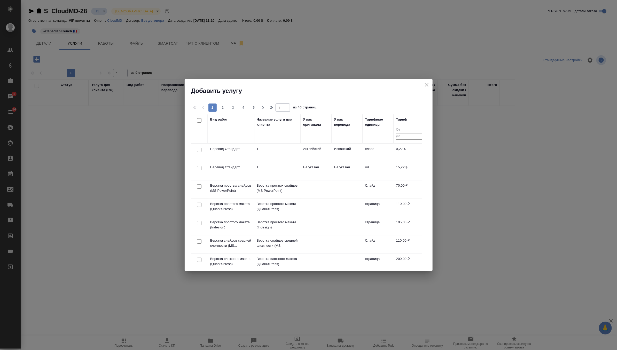
click at [199, 148] on input "checkbox" at bounding box center [199, 150] width 4 height 4
checkbox input "true"
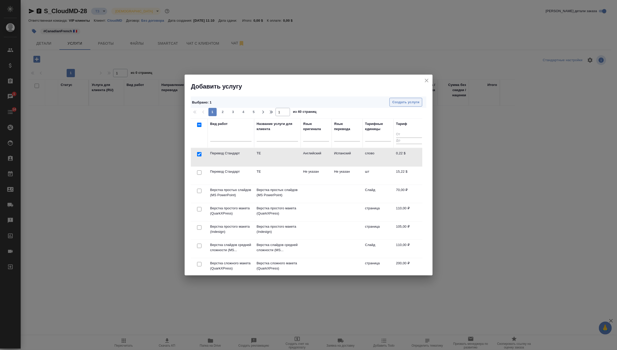
click at [409, 103] on span "Создать услуги" at bounding box center [405, 102] width 27 height 6
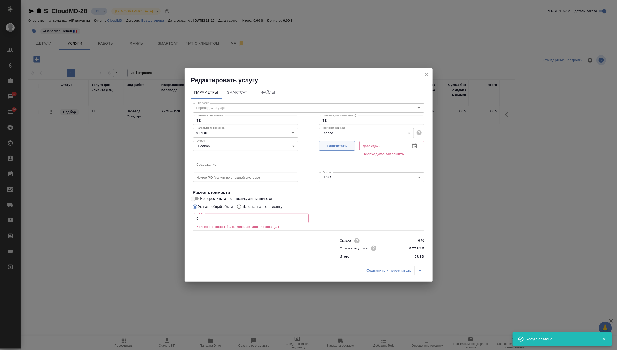
click at [334, 141] on button "Рассчитать" at bounding box center [337, 146] width 36 height 10
type input "08.09.2025 11:12"
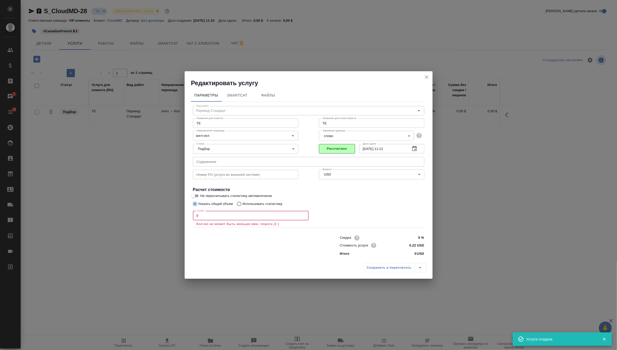
click at [241, 216] on input "0" at bounding box center [251, 215] width 116 height 9
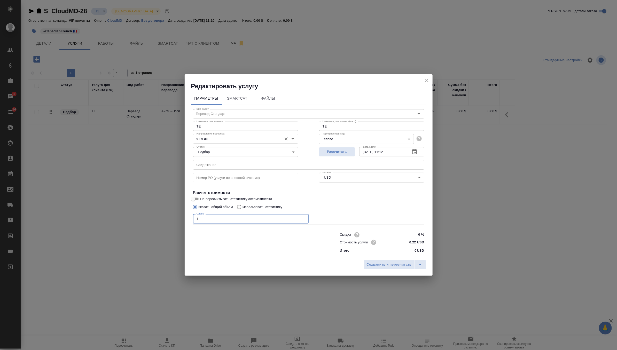
type input "1"
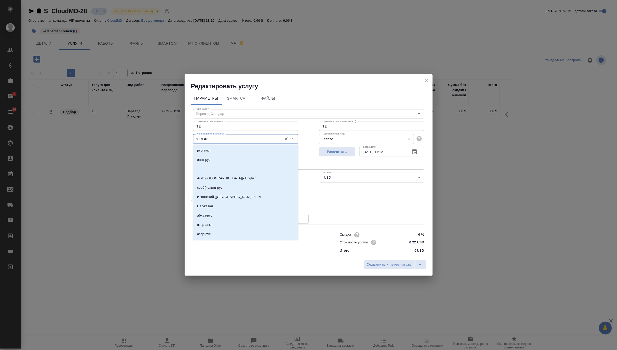
click at [277, 136] on input "англ-исп" at bounding box center [236, 139] width 85 height 6
click at [231, 140] on input "англ-исп" at bounding box center [236, 139] width 85 height 6
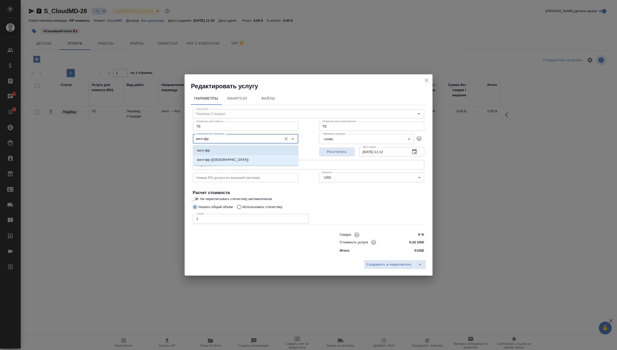
click at [227, 153] on li "англ-фр" at bounding box center [245, 150] width 105 height 9
type input "англ-фр"
click at [227, 124] on input "TE" at bounding box center [245, 126] width 105 height 9
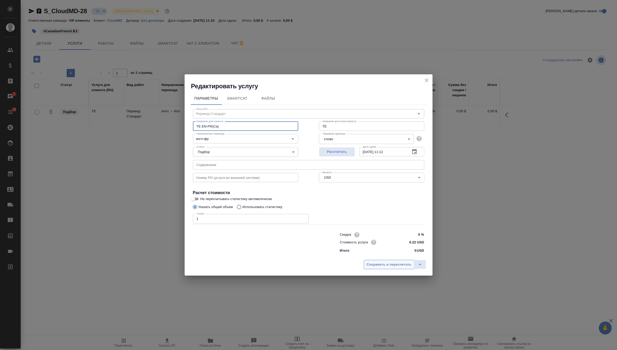
type input "TE EN-FR(Ca)"
click at [388, 267] on span "Сохранить и пересчитать" at bounding box center [389, 265] width 45 height 6
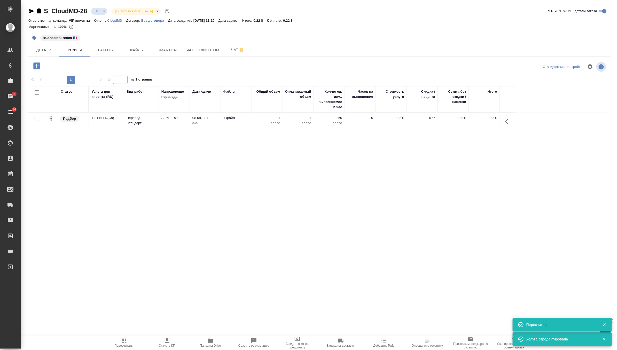
click at [37, 118] on input "checkbox" at bounding box center [37, 119] width 4 height 4
checkbox input "true"
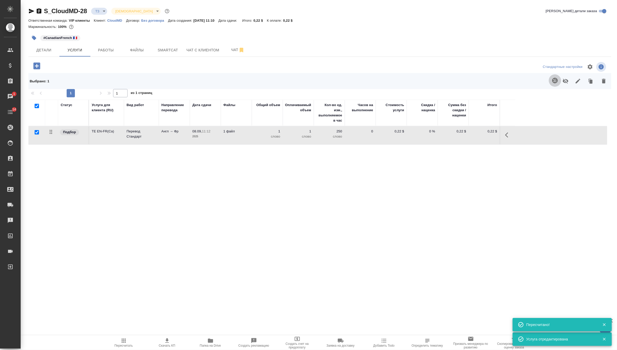
click at [556, 82] on icon "button" at bounding box center [554, 80] width 5 height 5
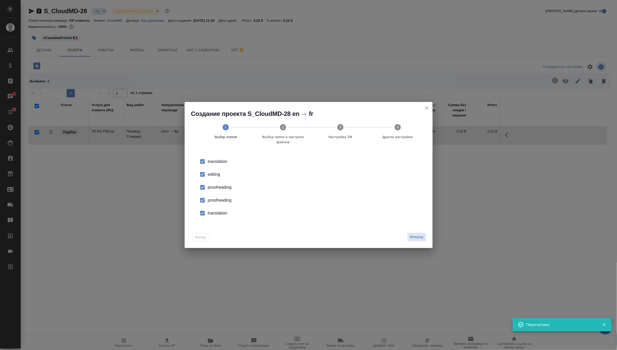
click at [213, 204] on li "proofreading" at bounding box center [308, 200] width 231 height 13
click at [213, 214] on div "translation" at bounding box center [314, 213] width 212 height 6
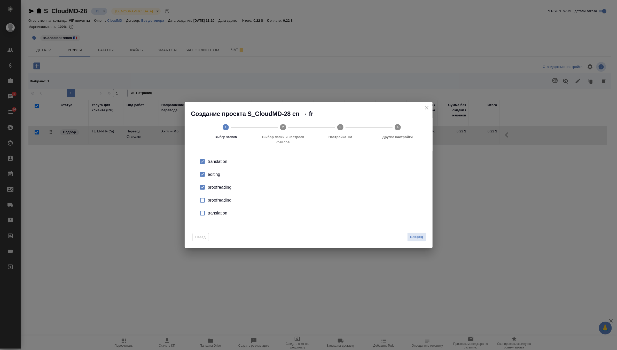
click at [225, 186] on div "proofreading" at bounding box center [314, 187] width 212 height 6
click at [416, 233] on button "Вперед" at bounding box center [416, 237] width 19 height 9
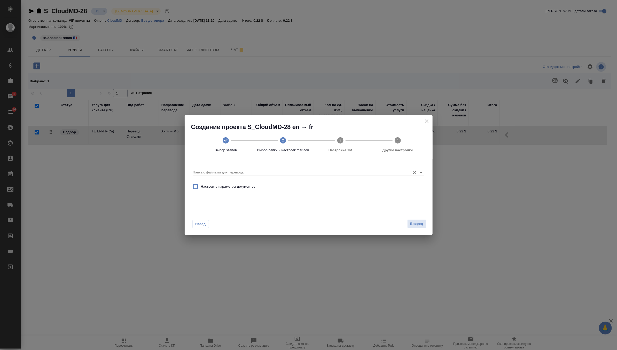
click at [347, 175] on input "Папка с файлами для перевода" at bounding box center [300, 172] width 215 height 6
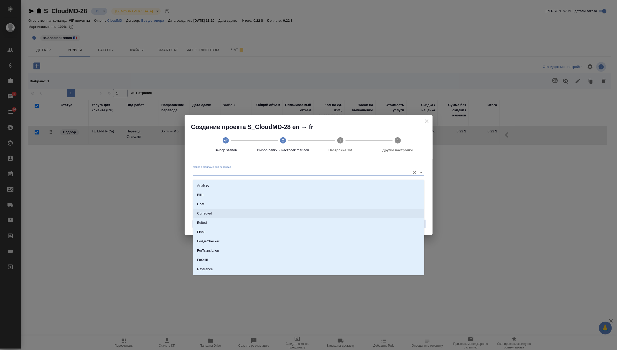
scroll to position [27, 0]
click at [249, 251] on li "Source" at bounding box center [308, 251] width 231 height 9
type input "Source"
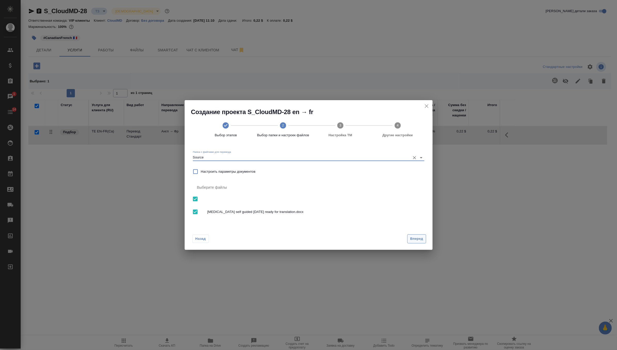
click at [410, 243] on button "Вперед" at bounding box center [416, 238] width 19 height 9
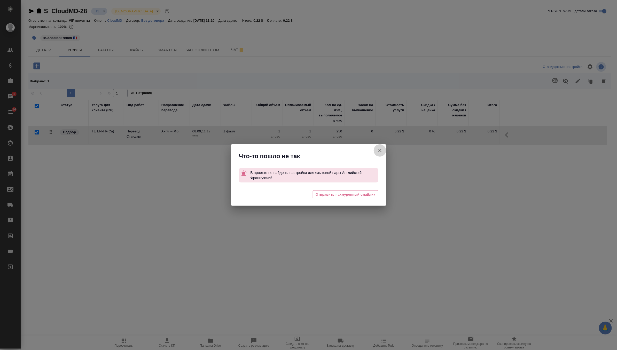
click at [381, 147] on icon "button" at bounding box center [380, 150] width 6 height 6
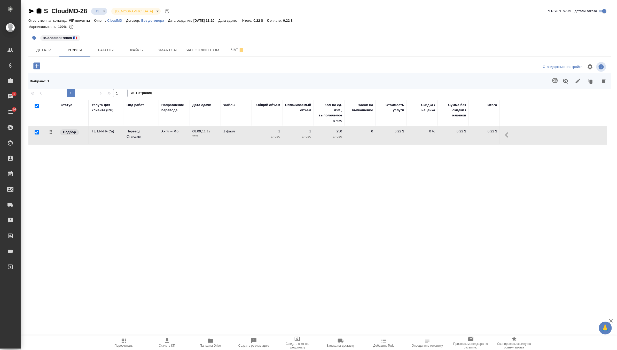
click at [38, 12] on icon "button" at bounding box center [39, 10] width 5 height 5
click at [229, 46] on button "Чат" at bounding box center [237, 50] width 31 height 13
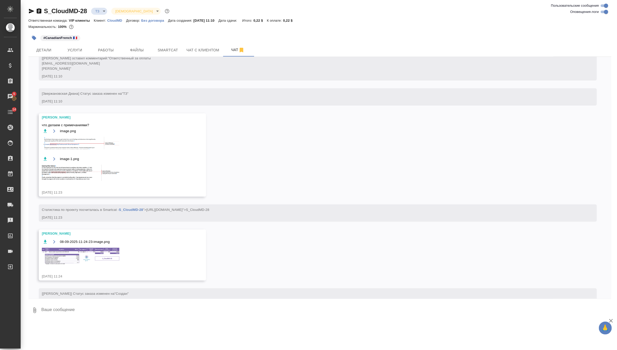
scroll to position [41, 0]
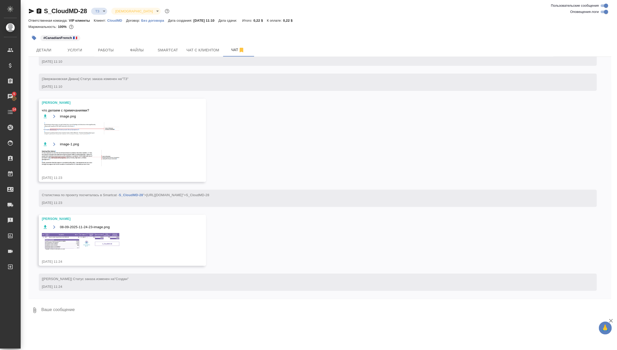
click at [88, 129] on img at bounding box center [80, 128] width 77 height 12
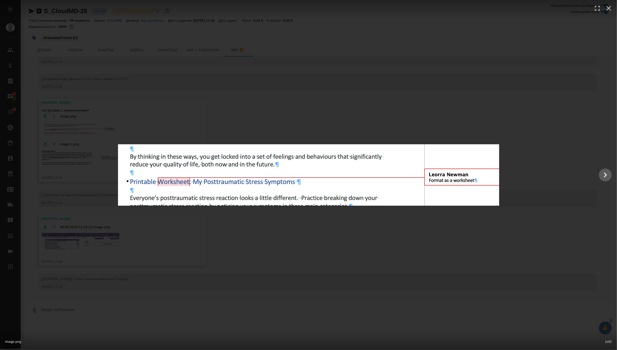
click at [309, 237] on div "image.png 1 of 2" at bounding box center [308, 175] width 617 height 350
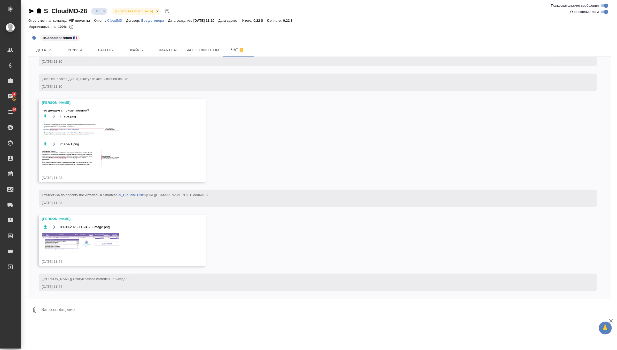
click at [72, 151] on img at bounding box center [80, 158] width 77 height 16
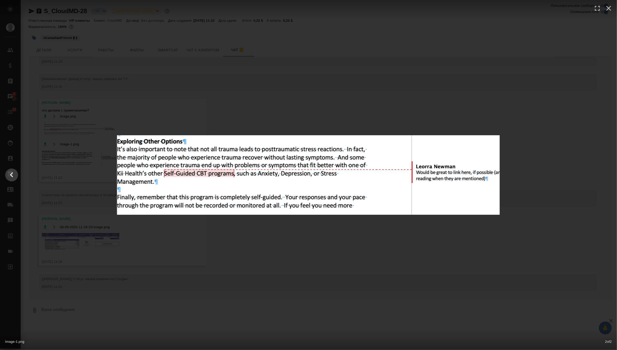
click at [247, 228] on div "image-1.png 2 of 2" at bounding box center [308, 175] width 617 height 350
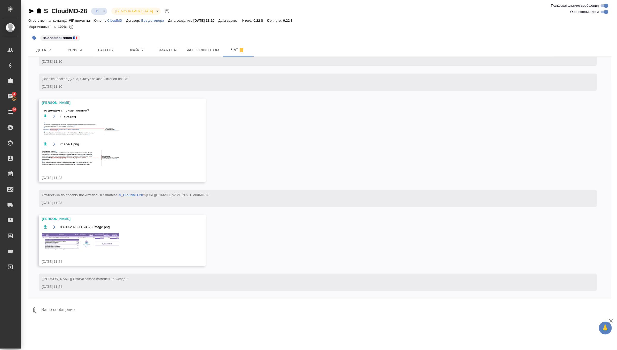
click at [104, 235] on img at bounding box center [80, 241] width 77 height 17
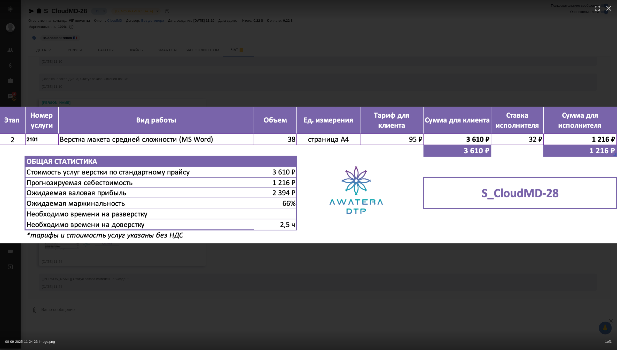
click at [354, 35] on div "08-09-2025-11-24-23-image.png 1 of 1" at bounding box center [308, 175] width 617 height 350
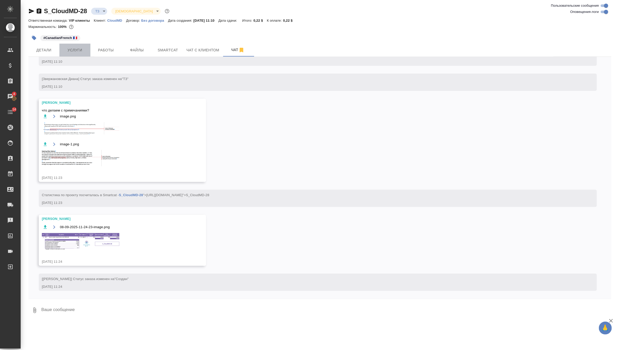
click at [75, 48] on span "Услуги" at bounding box center [74, 50] width 25 height 6
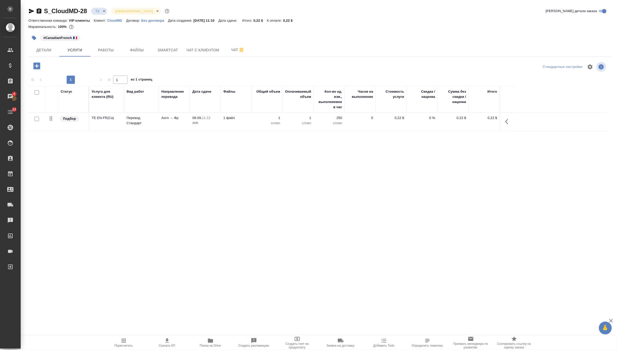
click at [103, 10] on body "🙏 .cls-1 fill:#fff; AWATERA Zverzhanovskaya Diana Клиенты Спецификации Заказы 4…" at bounding box center [308, 175] width 617 height 350
click at [117, 10] on li "Создан" at bounding box center [114, 10] width 47 height 9
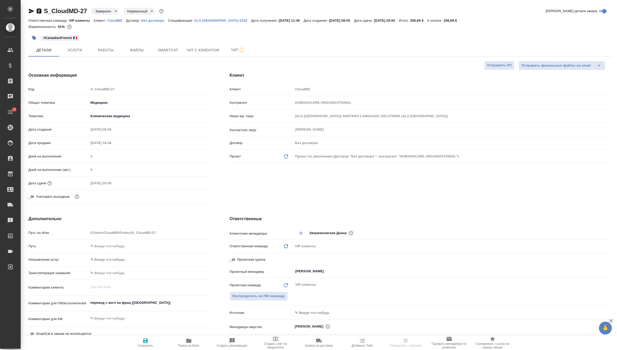
select select "RU"
type textarea "x"
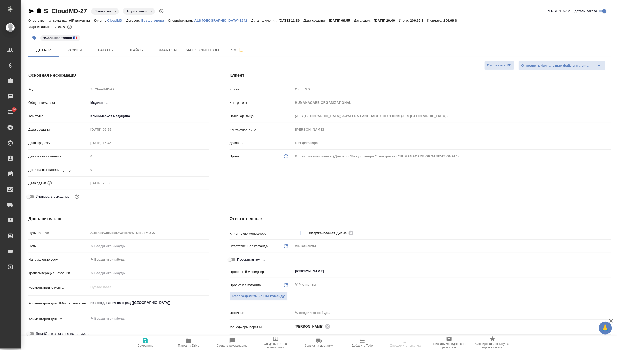
type textarea "x"
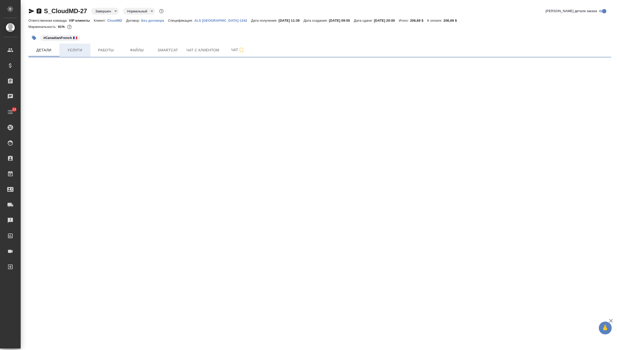
click at [75, 49] on span "Услуги" at bounding box center [74, 50] width 25 height 6
select select "RU"
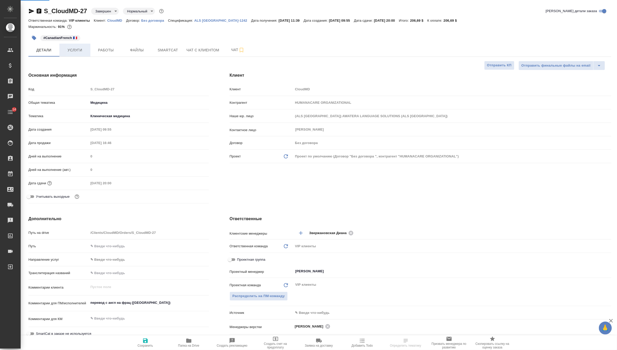
type textarea "x"
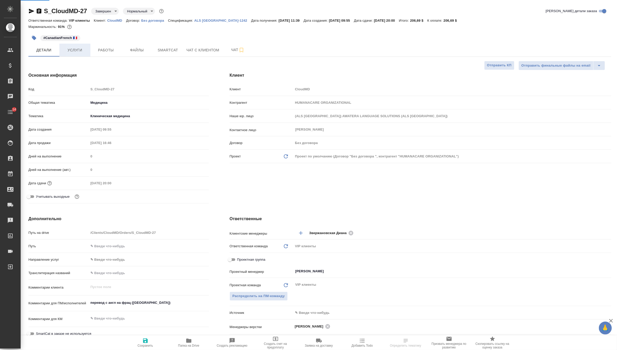
type textarea "x"
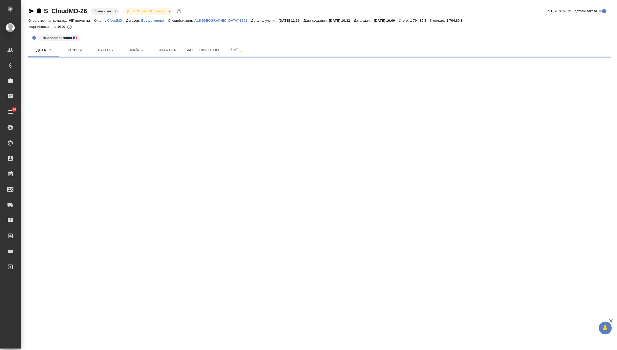
select select "RU"
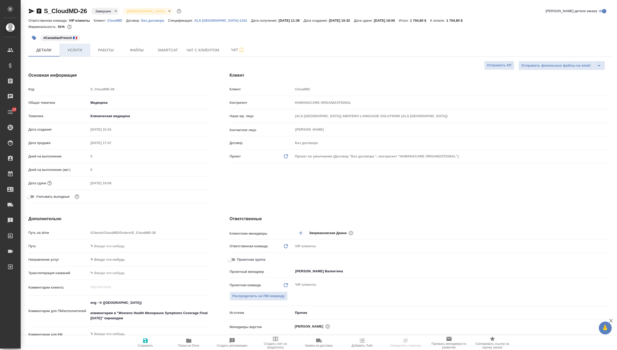
click at [79, 50] on span "Услуги" at bounding box center [74, 50] width 25 height 6
type textarea "x"
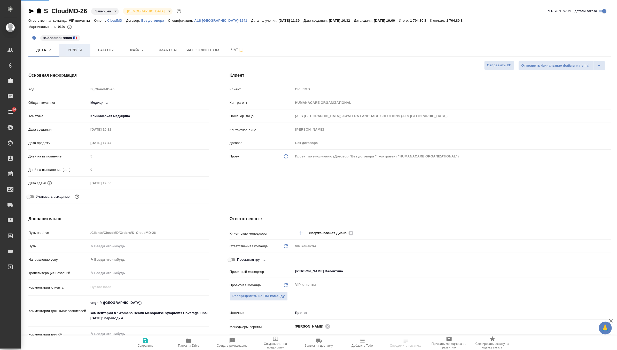
type textarea "x"
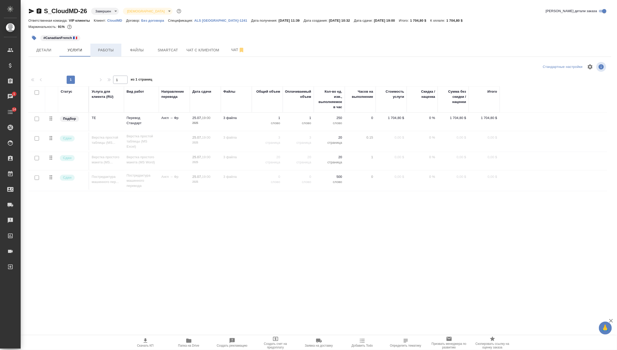
click at [115, 50] on span "Работы" at bounding box center [105, 50] width 25 height 6
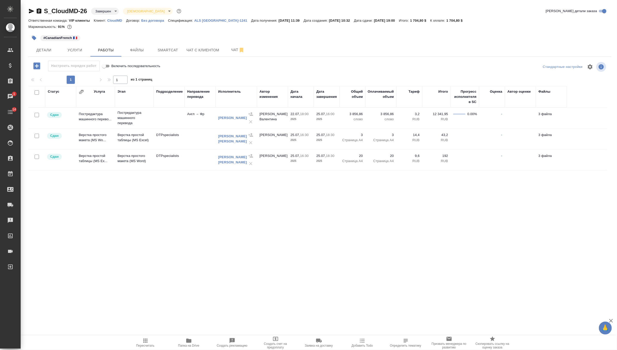
click at [74, 47] on span "Услуги" at bounding box center [74, 50] width 25 height 6
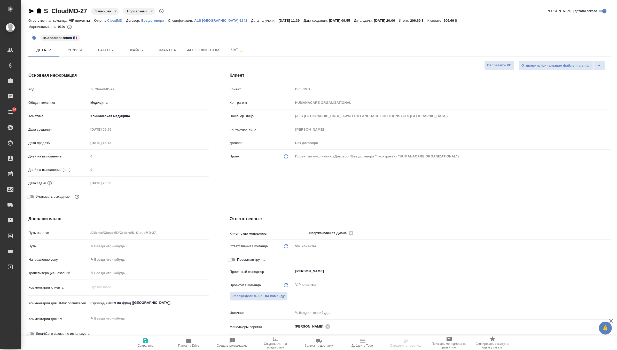
select select "RU"
click at [150, 48] on button "Файлы" at bounding box center [136, 50] width 31 height 13
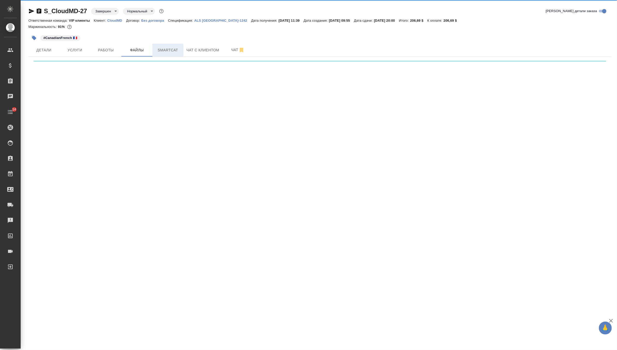
click at [165, 50] on span "Smartcat" at bounding box center [167, 50] width 25 height 6
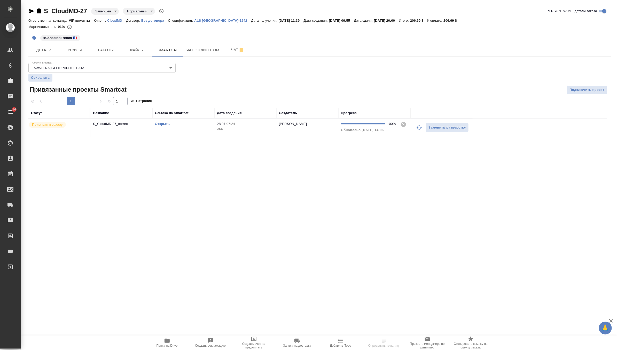
click at [160, 123] on link "Открыть" at bounding box center [162, 124] width 15 height 4
click at [162, 123] on link "Открыть" at bounding box center [162, 124] width 15 height 4
click at [72, 52] on span "Услуги" at bounding box center [74, 50] width 25 height 6
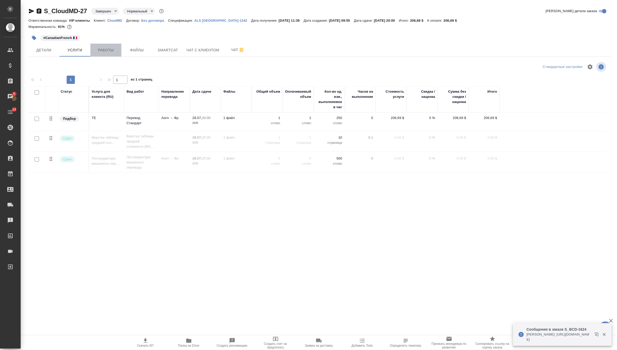
click at [112, 54] on button "Работы" at bounding box center [105, 50] width 31 height 13
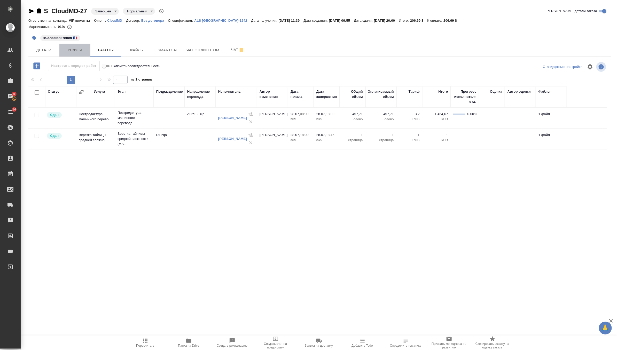
click at [77, 51] on span "Услуги" at bounding box center [74, 50] width 25 height 6
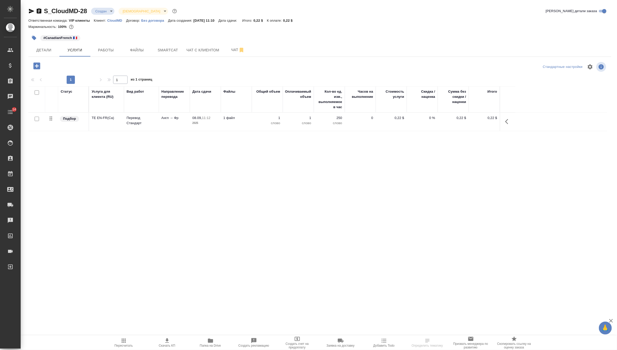
click at [36, 65] on icon "button" at bounding box center [36, 65] width 7 height 7
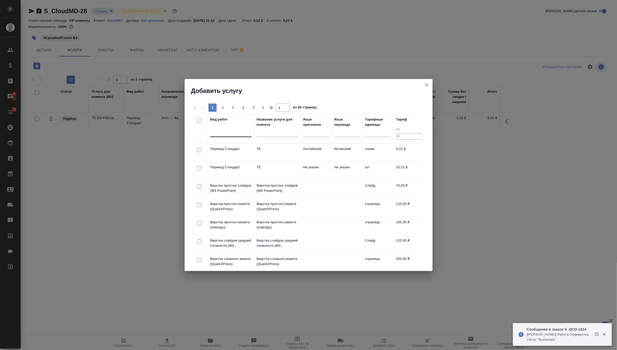
click at [224, 134] on div at bounding box center [230, 131] width 41 height 7
type input "c"
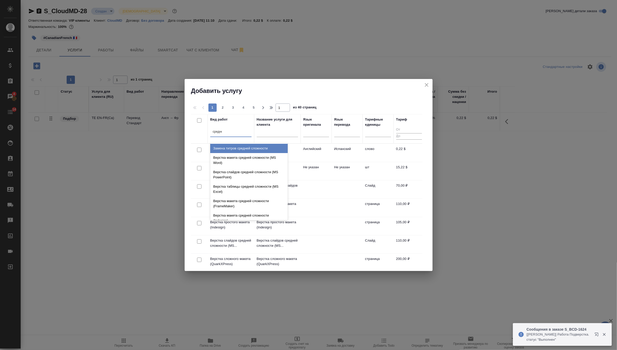
type input "средней"
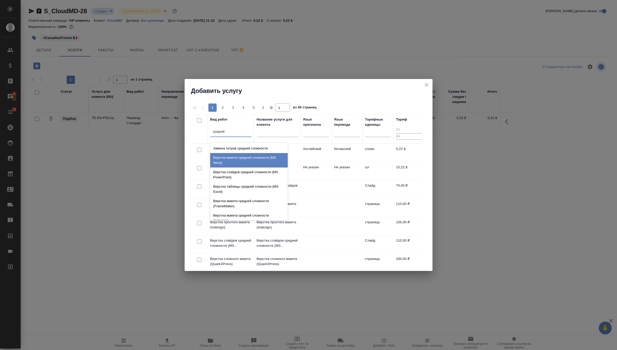
click at [250, 162] on div "Верстка макета средней сложности (MS Word)" at bounding box center [248, 160] width 77 height 14
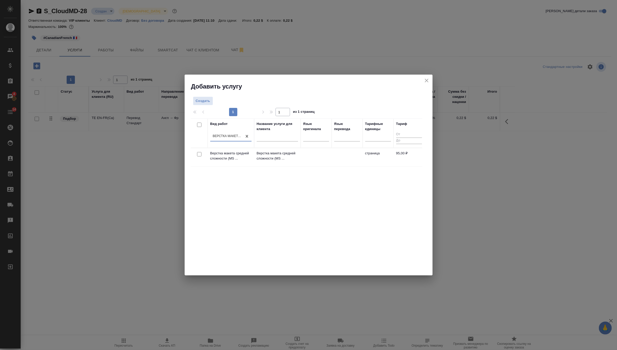
click at [198, 152] on input "checkbox" at bounding box center [199, 154] width 4 height 4
checkbox input "true"
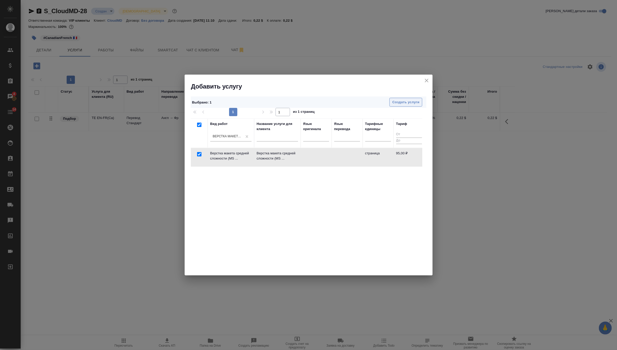
click at [409, 103] on span "Создать услуги" at bounding box center [405, 102] width 27 height 6
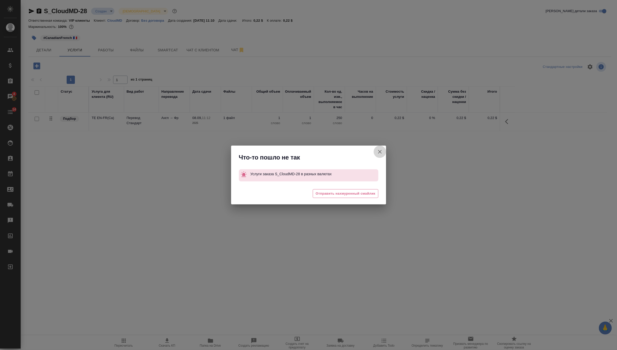
click at [382, 150] on icon "button" at bounding box center [380, 152] width 6 height 6
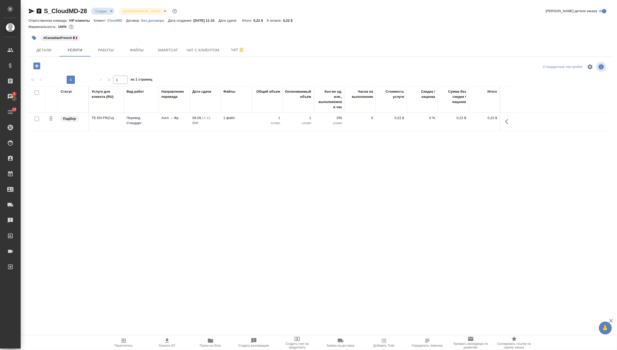
click at [39, 67] on icon "button" at bounding box center [36, 65] width 7 height 7
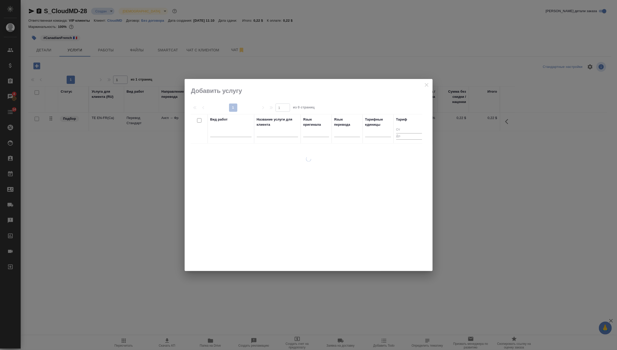
click at [231, 137] on div at bounding box center [230, 133] width 41 height 13
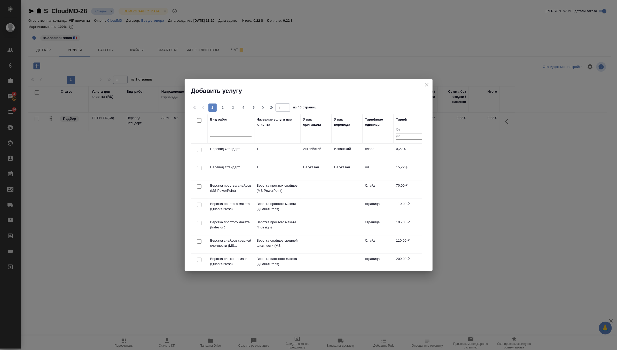
click at [230, 136] on div at bounding box center [230, 132] width 41 height 10
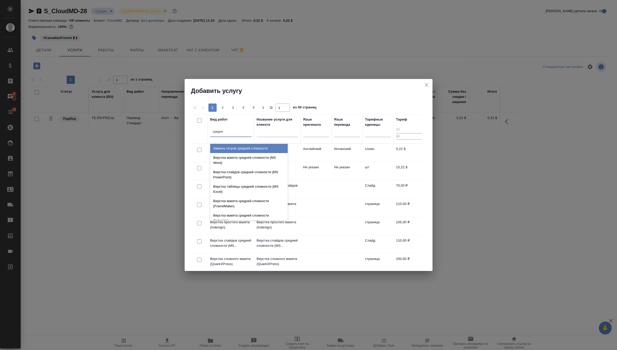
type input "средней"
click at [237, 163] on div "Верстка макета средней сложности (MS Word)" at bounding box center [248, 160] width 77 height 14
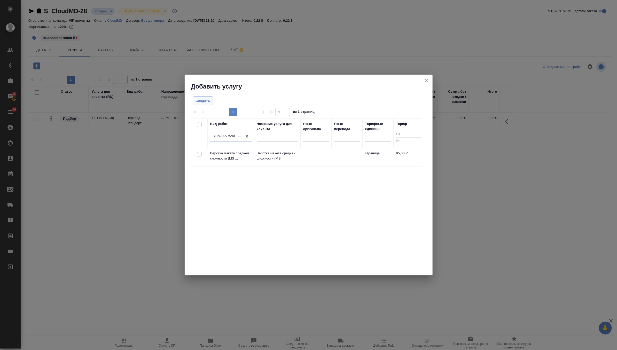
click at [204, 100] on span "Создать" at bounding box center [203, 101] width 14 height 6
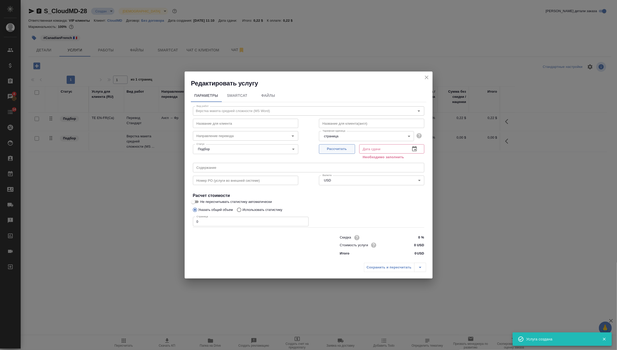
click at [342, 146] on button "Рассчитать" at bounding box center [337, 149] width 36 height 10
type input "08.09.2025 11:35"
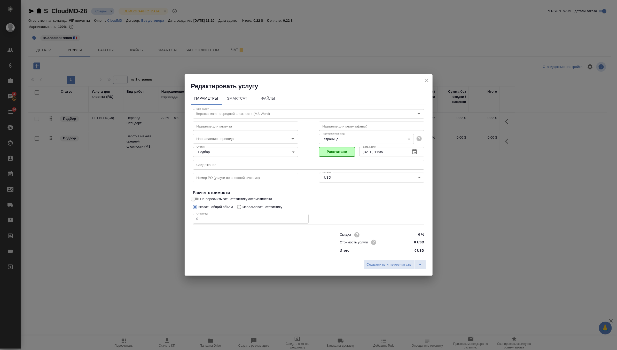
click at [205, 220] on input "0" at bounding box center [251, 218] width 116 height 9
type input "38"
click at [398, 264] on span "Сохранить и пересчитать" at bounding box center [389, 265] width 45 height 6
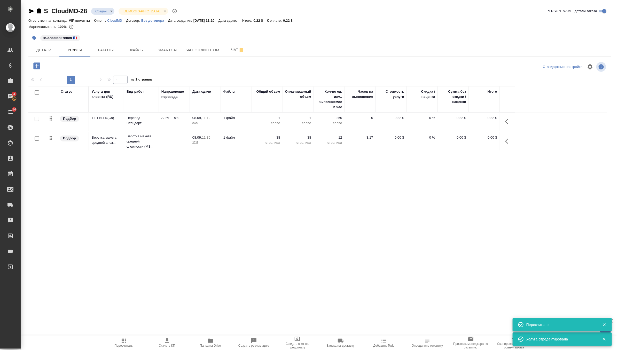
click at [37, 137] on input "checkbox" at bounding box center [37, 138] width 4 height 4
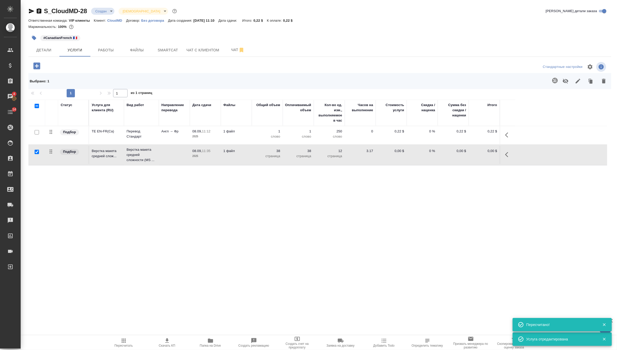
click at [566, 82] on icon "button" at bounding box center [565, 81] width 6 height 5
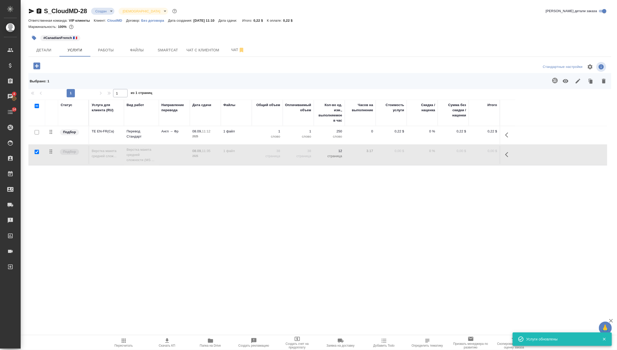
click at [36, 152] on input "checkbox" at bounding box center [37, 152] width 4 height 4
checkbox input "false"
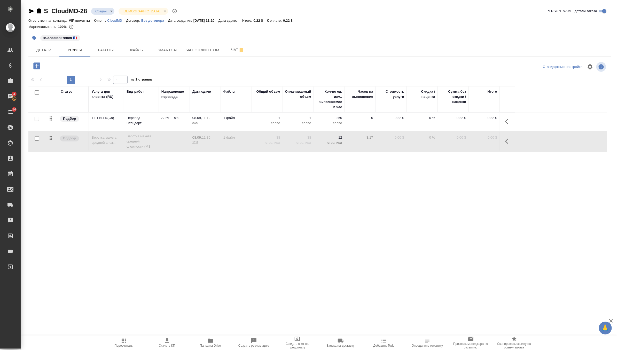
click at [33, 65] on icon "button" at bounding box center [36, 65] width 9 height 9
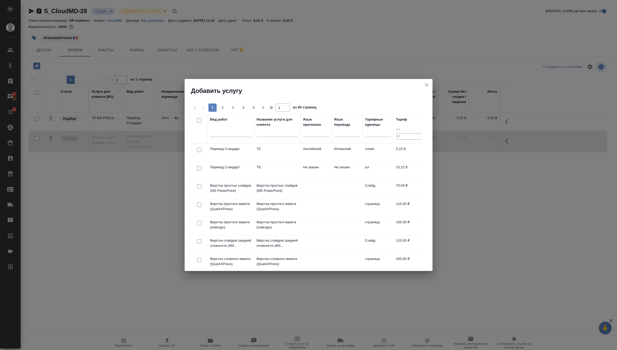
click at [424, 83] on icon "close" at bounding box center [426, 85] width 6 height 6
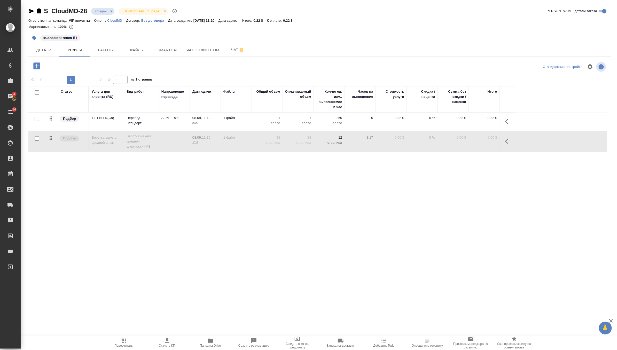
click at [164, 343] on icon "button" at bounding box center [167, 341] width 6 height 6
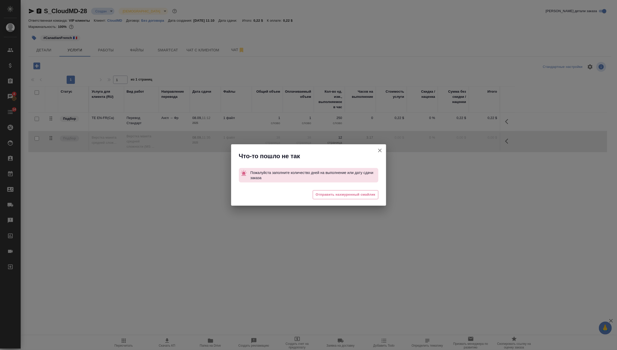
click at [379, 151] on icon "button" at bounding box center [380, 151] width 4 height 4
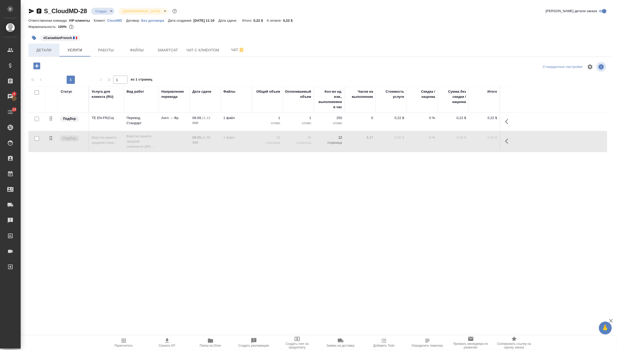
click at [44, 53] on button "Детали" at bounding box center [43, 50] width 31 height 13
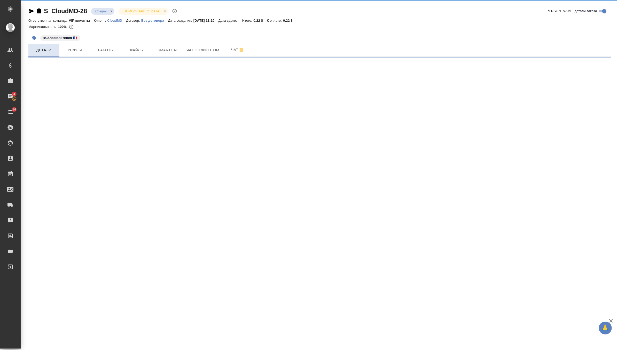
select select "RU"
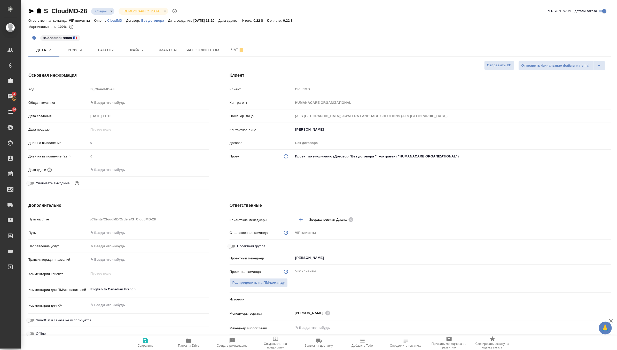
type textarea "x"
click at [148, 339] on span "Сохранить" at bounding box center [145, 343] width 37 height 10
type textarea "x"
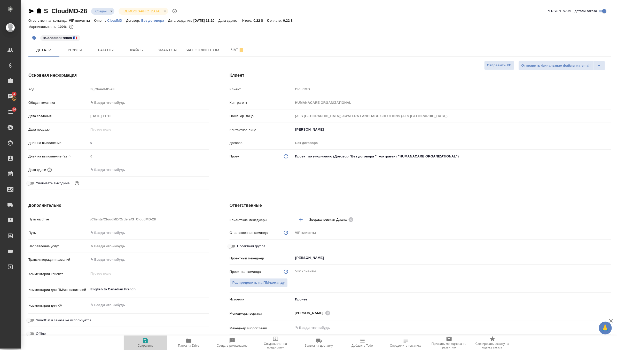
type textarea "x"
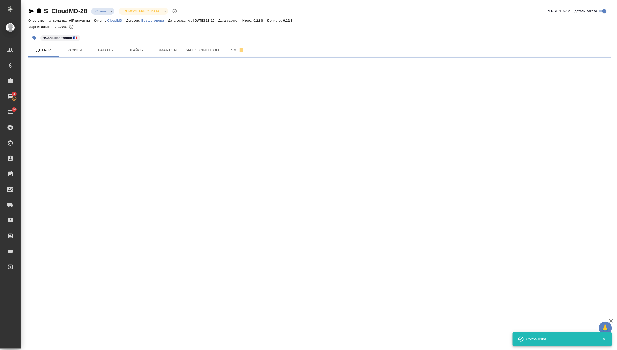
select select "RU"
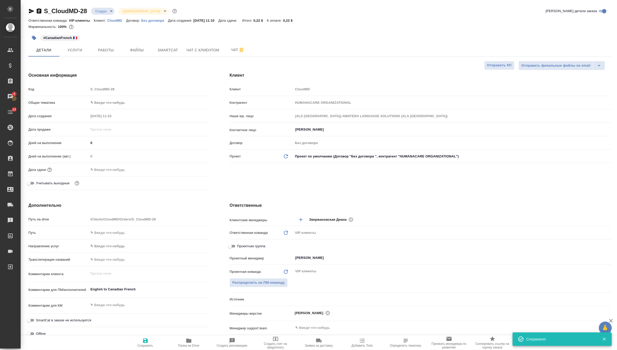
type textarea "x"
click at [118, 166] on input "text" at bounding box center [111, 169] width 45 height 7
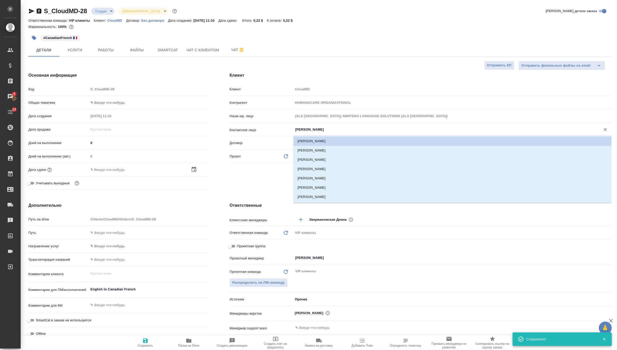
click at [304, 130] on input "Harju Jon" at bounding box center [444, 129] width 298 height 6
click at [322, 168] on li "Alissa Ahmad" at bounding box center [452, 168] width 318 height 9
type input "Alissa Ahmad"
type textarea "x"
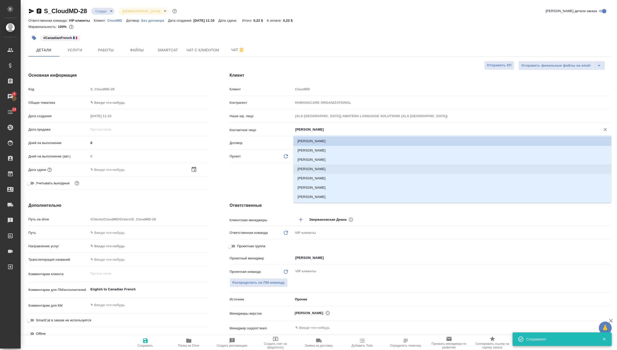
type textarea "x"
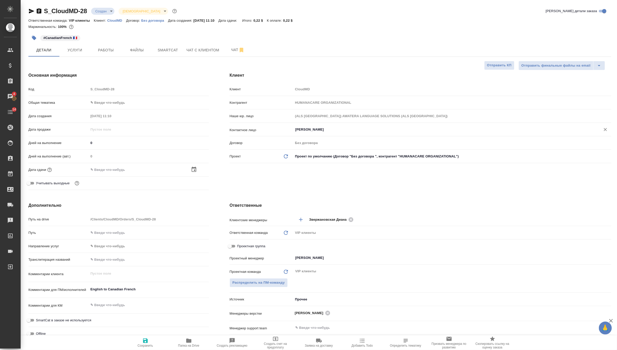
click at [143, 343] on icon "button" at bounding box center [145, 341] width 6 height 6
type textarea "x"
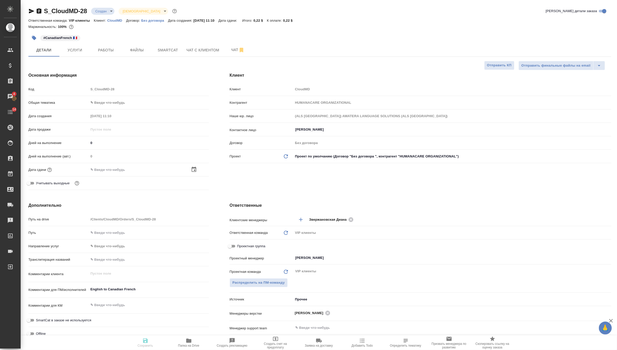
type textarea "x"
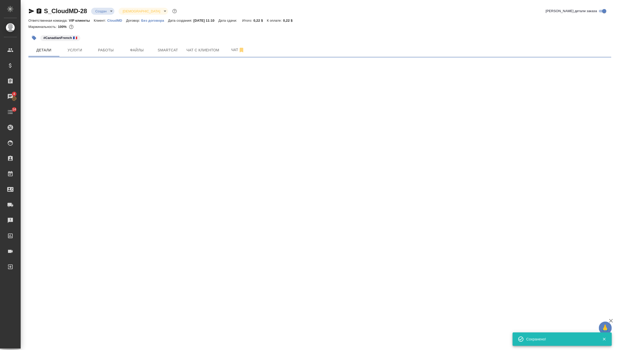
select select "RU"
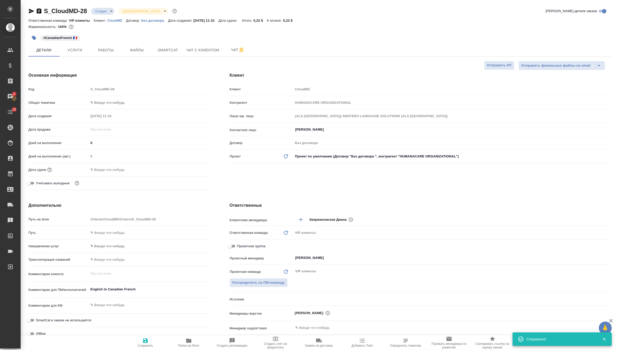
type textarea "x"
click at [113, 171] on input "text" at bounding box center [111, 169] width 45 height 7
click at [191, 167] on icon "button" at bounding box center [194, 169] width 6 height 6
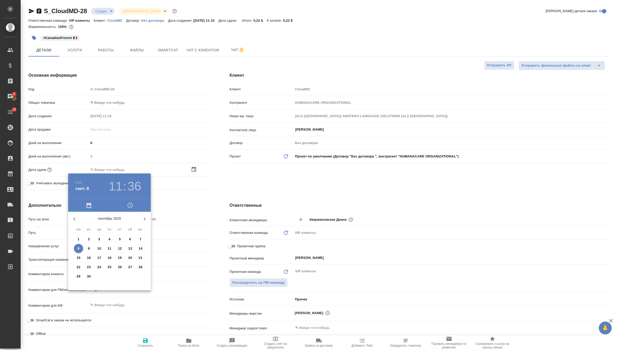
click at [189, 210] on div at bounding box center [308, 175] width 617 height 350
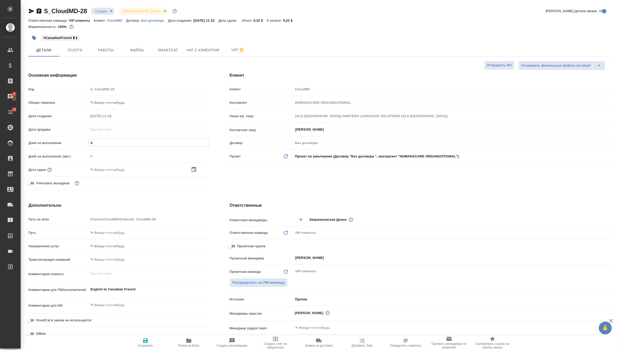
click at [122, 144] on input "0" at bounding box center [149, 142] width 120 height 7
type textarea "x"
type input "5"
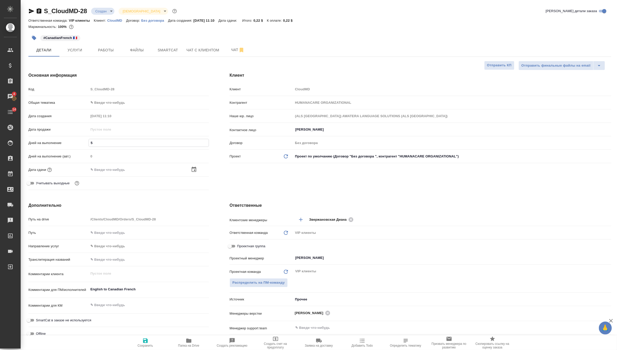
type textarea "x"
type input "5"
click at [140, 342] on span "Сохранить" at bounding box center [145, 343] width 37 height 10
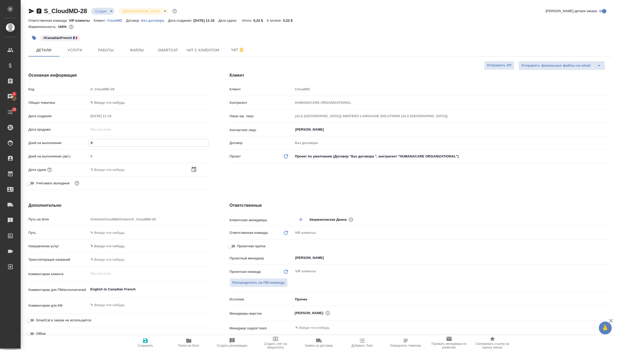
type textarea "x"
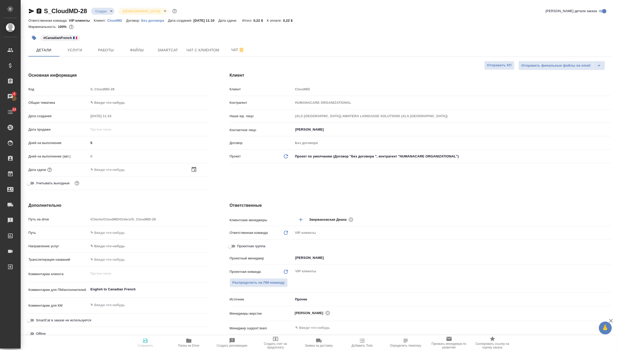
type textarea "x"
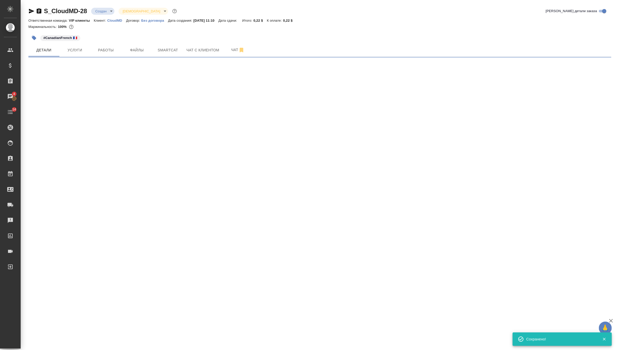
select select "RU"
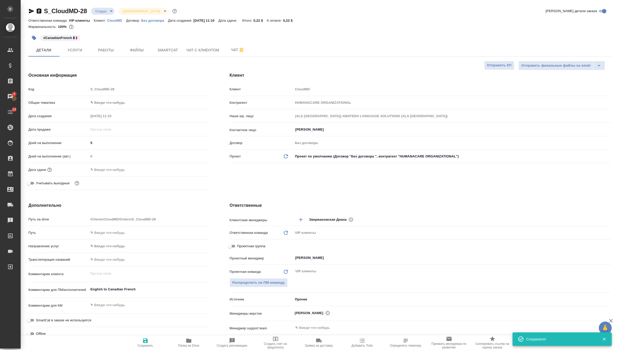
type textarea "x"
click at [74, 50] on span "Услуги" at bounding box center [74, 50] width 25 height 6
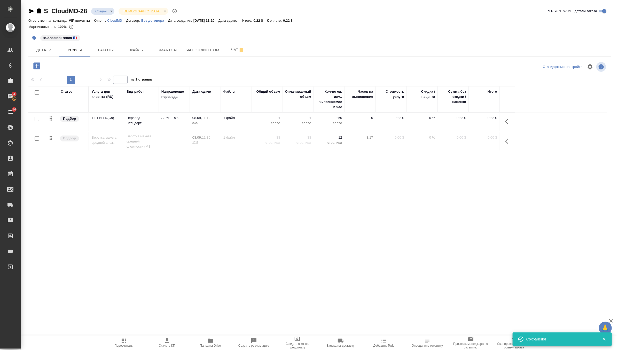
click at [164, 343] on icon "button" at bounding box center [167, 341] width 6 height 6
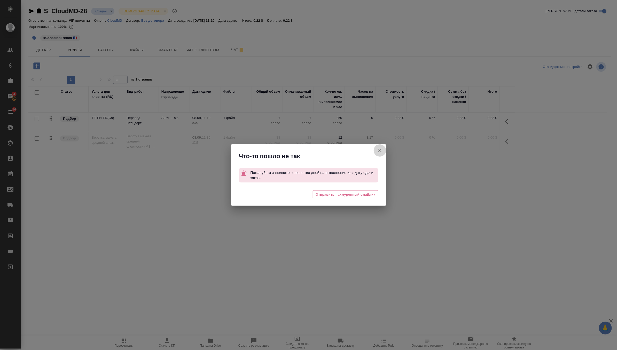
click at [380, 151] on icon "button" at bounding box center [380, 151] width 4 height 4
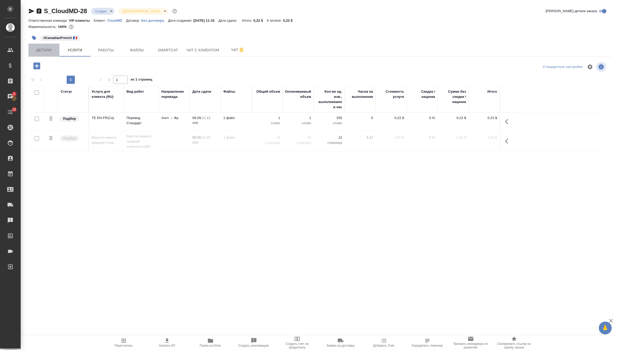
click at [41, 50] on span "Детали" at bounding box center [43, 50] width 25 height 6
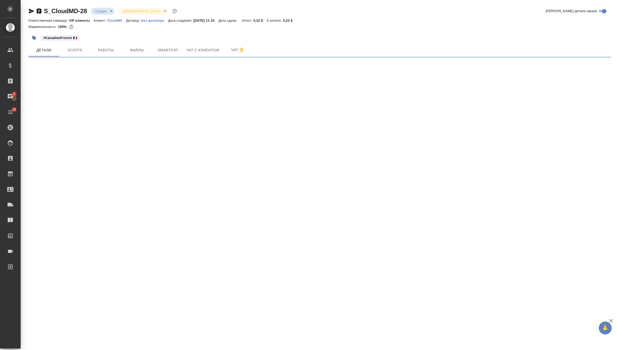
select select "RU"
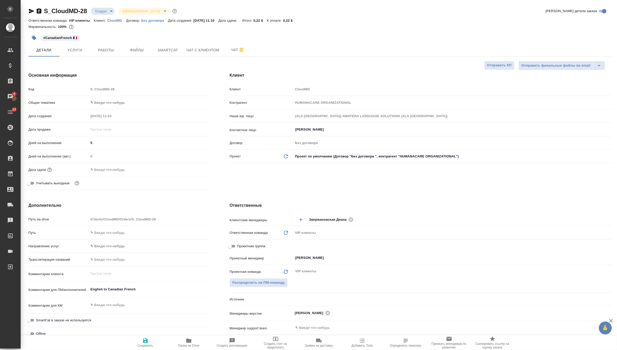
type textarea "x"
click at [146, 341] on icon "button" at bounding box center [145, 340] width 5 height 5
type textarea "x"
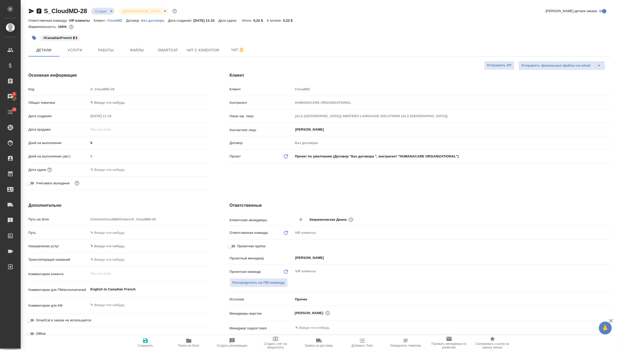
type textarea "x"
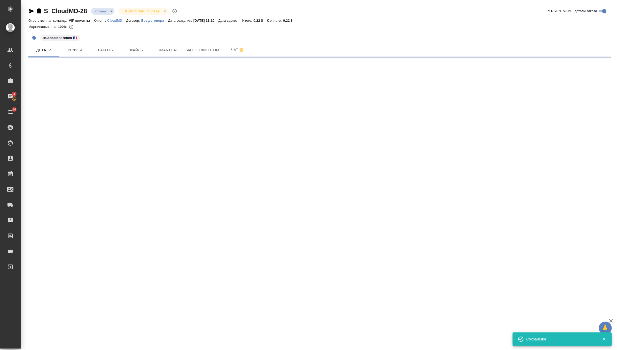
select select "RU"
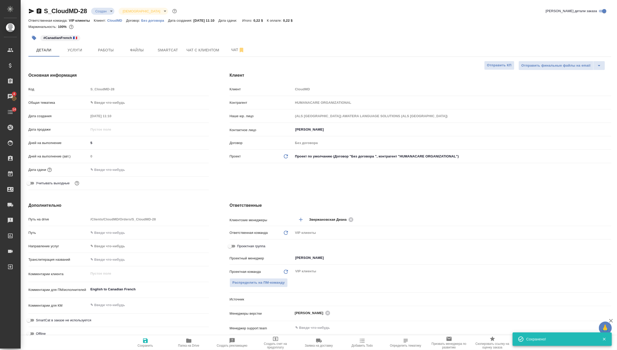
type textarea "x"
click at [68, 47] on span "Услуги" at bounding box center [74, 50] width 25 height 6
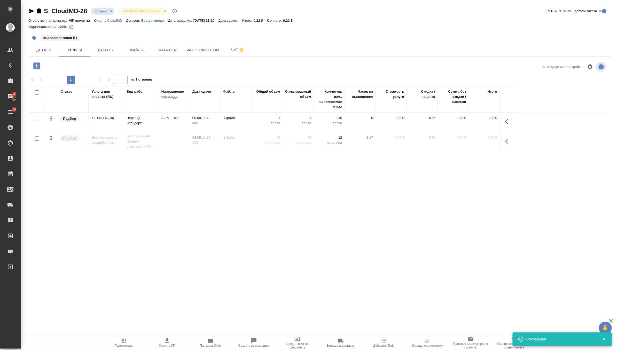
click at [168, 343] on icon "button" at bounding box center [167, 340] width 4 height 4
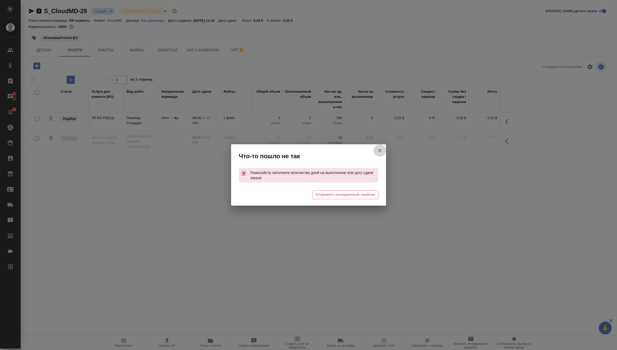
click at [375, 154] on button "[PERSON_NAME] детали заказа" at bounding box center [380, 150] width 12 height 12
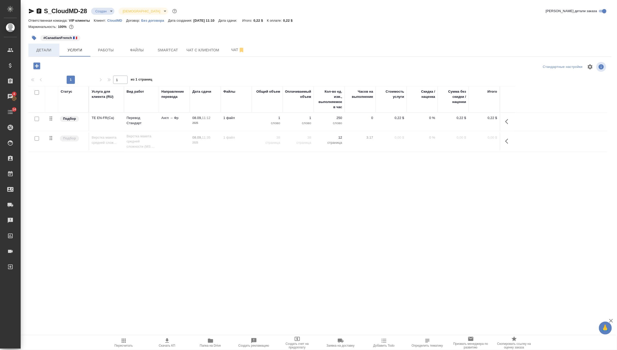
click at [54, 50] on span "Детали" at bounding box center [43, 50] width 25 height 6
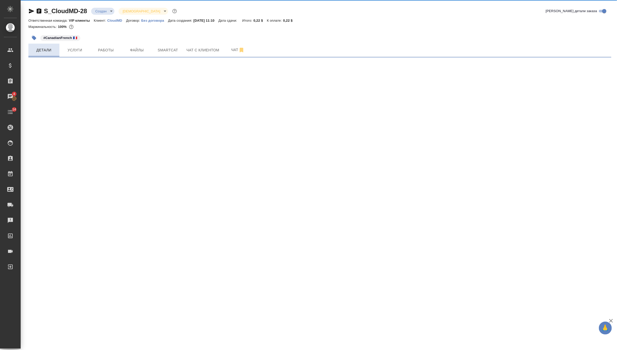
select select "RU"
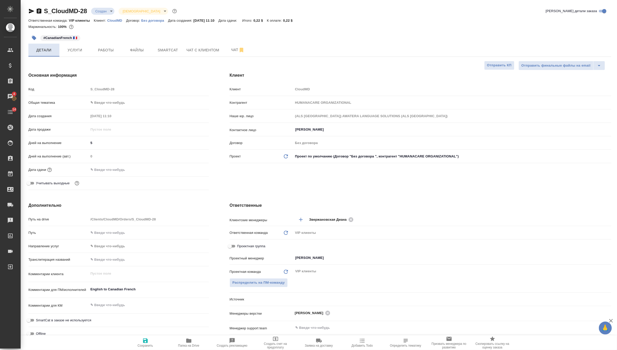
type textarea "x"
click at [128, 167] on input "text" at bounding box center [111, 169] width 45 height 7
click at [191, 167] on icon "button" at bounding box center [194, 169] width 6 height 6
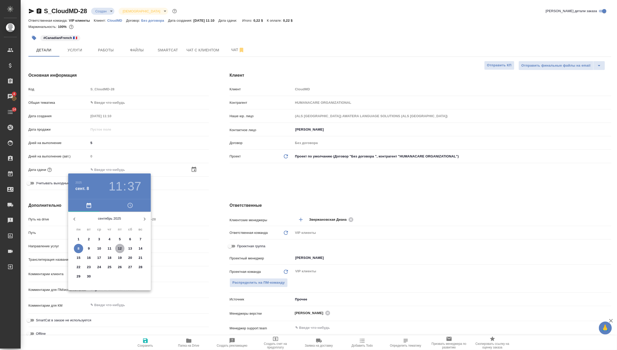
click at [121, 248] on p "12" at bounding box center [120, 248] width 4 height 5
type input "12.09.2025 11:37"
type textarea "x"
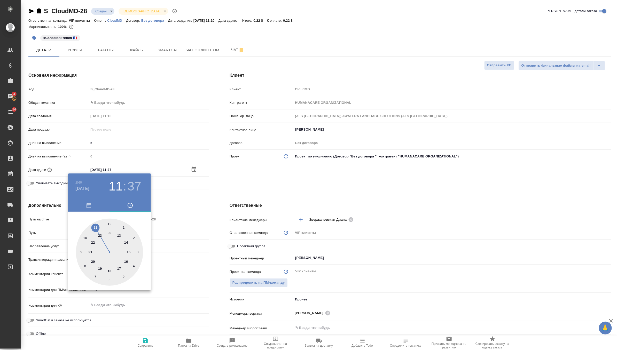
click at [100, 269] on div at bounding box center [109, 252] width 67 height 67
type input "12.09.2025 19:37"
type textarea "x"
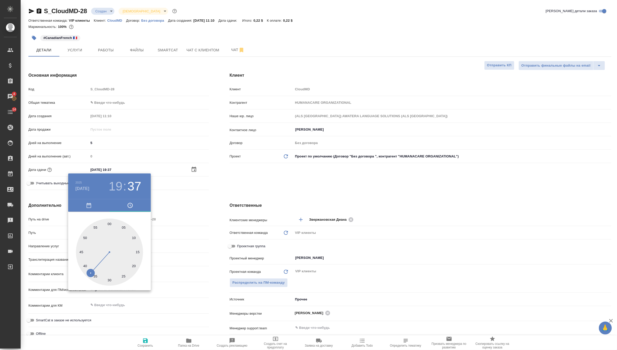
click at [109, 224] on div at bounding box center [109, 252] width 67 height 67
type input "12.09.2025 19:00"
type textarea "x"
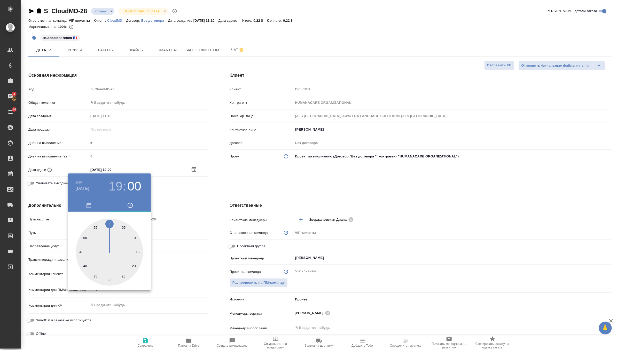
click at [242, 192] on div at bounding box center [308, 175] width 617 height 350
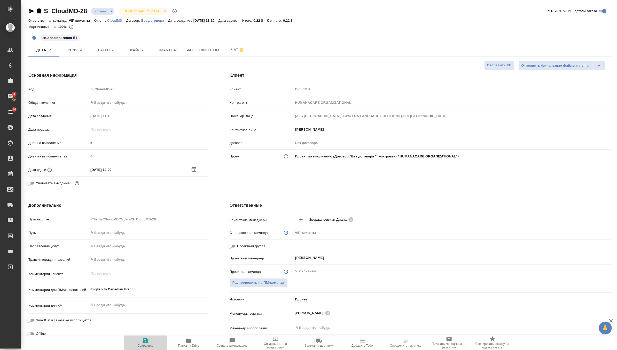
click at [146, 342] on icon "button" at bounding box center [145, 340] width 5 height 5
type textarea "x"
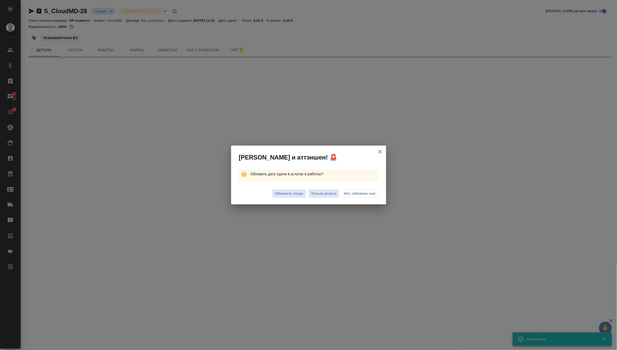
select select "RU"
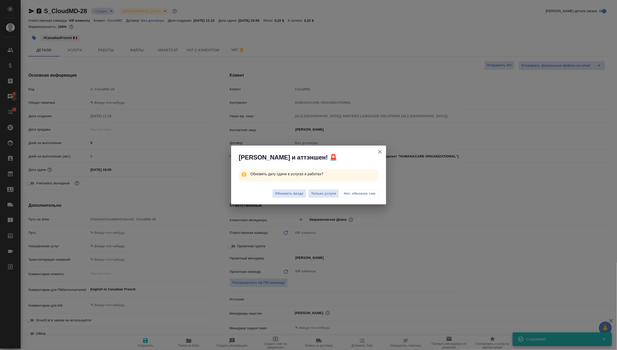
type textarea "x"
click at [288, 194] on span "Обновить везде" at bounding box center [289, 194] width 28 height 6
type textarea "x"
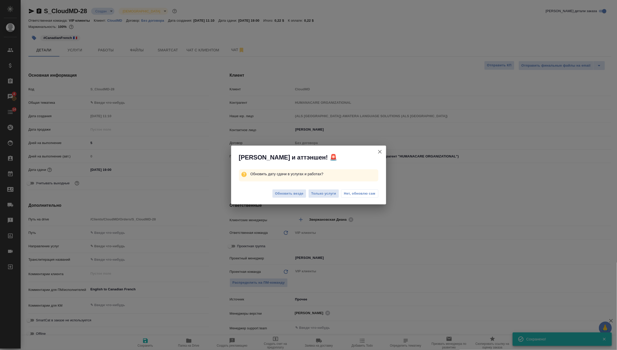
type textarea "x"
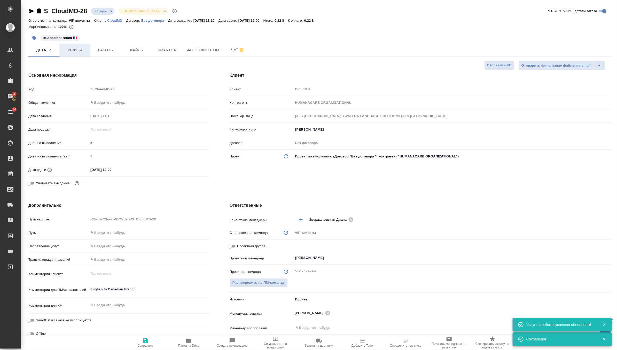
click at [82, 47] on span "Услуги" at bounding box center [74, 50] width 25 height 6
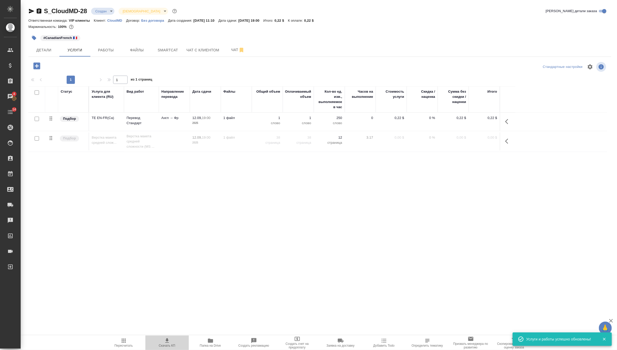
click at [164, 339] on icon "button" at bounding box center [167, 341] width 6 height 6
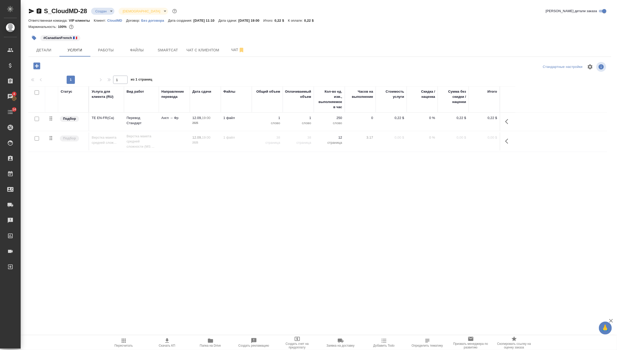
click at [370, 113] on td "0" at bounding box center [360, 122] width 31 height 18
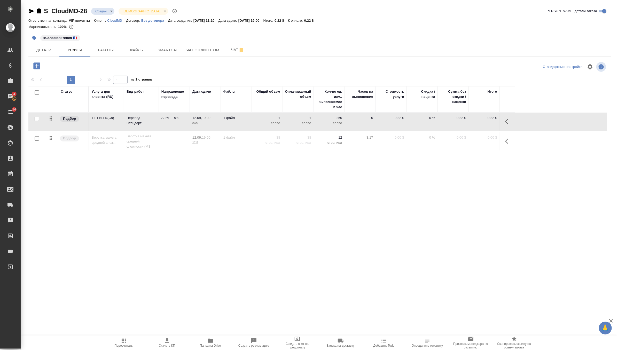
click at [370, 113] on td "0" at bounding box center [360, 122] width 31 height 18
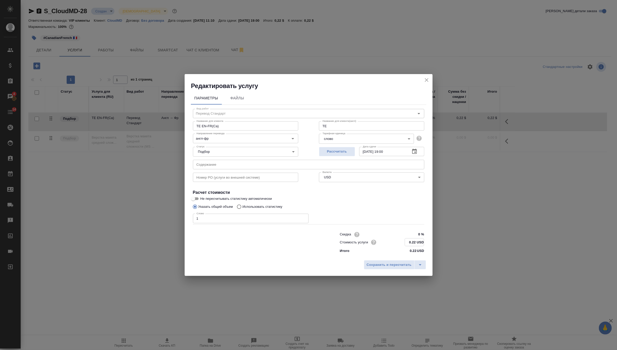
drag, startPoint x: 416, startPoint y: 242, endPoint x: 387, endPoint y: 243, distance: 29.2
click at [387, 243] on div "Стоимость услуги 0.22 USD" at bounding box center [382, 242] width 84 height 8
paste input "26435"
click at [415, 243] on input "264352 USD" at bounding box center [414, 242] width 19 height 7
type input "2643.52 USD"
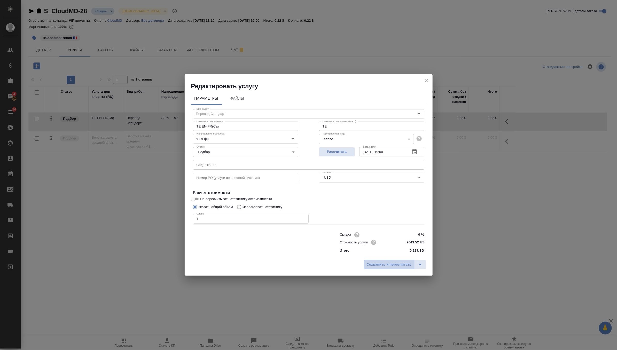
click at [390, 263] on span "Сохранить и пересчитать" at bounding box center [389, 265] width 45 height 6
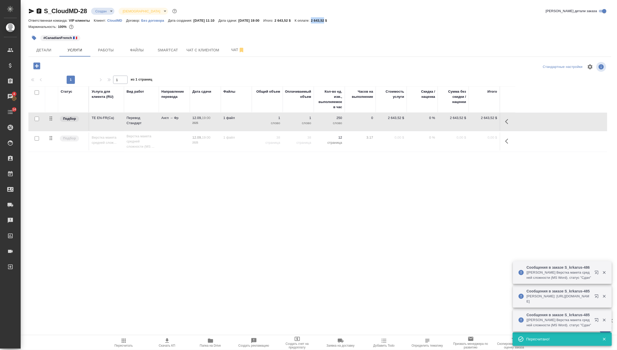
drag, startPoint x: 329, startPoint y: 20, endPoint x: 343, endPoint y: 22, distance: 13.7
click at [343, 22] on div "Ответственная команда: VIP клиенты Клиент: CloudMD Договор: Без договора Дата с…" at bounding box center [319, 20] width 583 height 6
copy p "2 643,52"
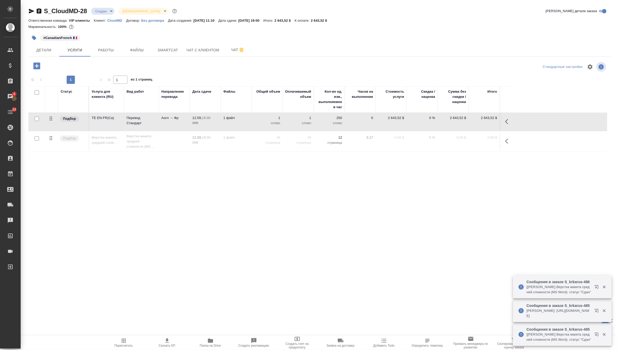
click at [107, 6] on div "S_CloudMD-28 Создан new Святая троица holyTrinity Кратко детали заказа Ответств…" at bounding box center [320, 105] width 588 height 210
click at [108, 12] on body "🙏 .cls-1 fill:#fff; AWATERA Zverzhanovskaya Diana Клиенты Спецификации Заказы 4…" at bounding box center [308, 175] width 617 height 350
click at [122, 20] on button "Согласование КП" at bounding box center [110, 20] width 30 height 6
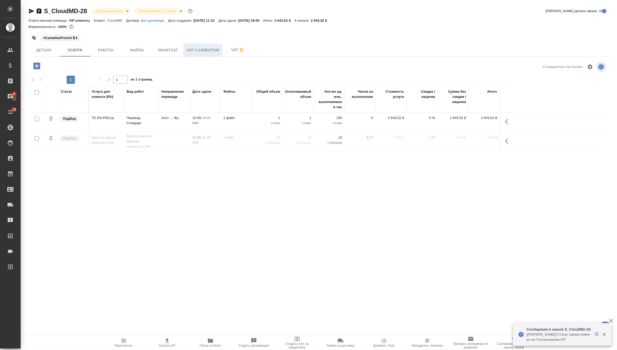
click at [206, 46] on button "Чат с клиентом" at bounding box center [202, 50] width 39 height 13
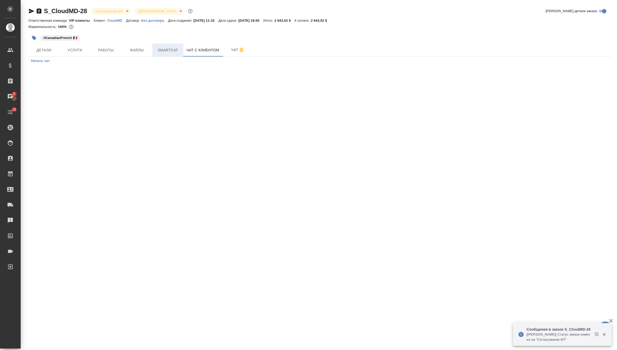
click at [164, 48] on span "Smartcat" at bounding box center [167, 50] width 25 height 6
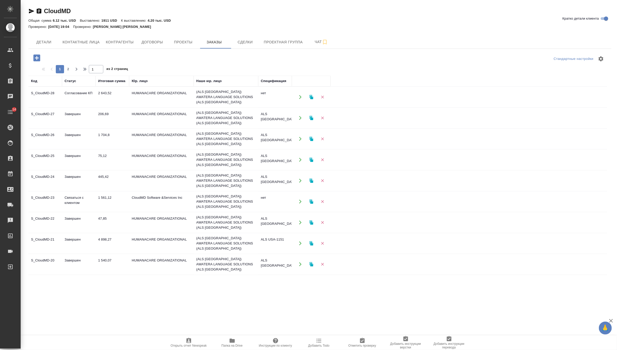
click at [116, 97] on td "2 643,52" at bounding box center [113, 97] width 34 height 18
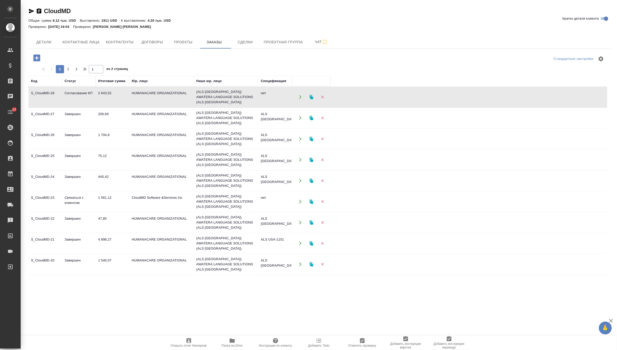
click at [116, 97] on td "2 643,52" at bounding box center [113, 97] width 34 height 18
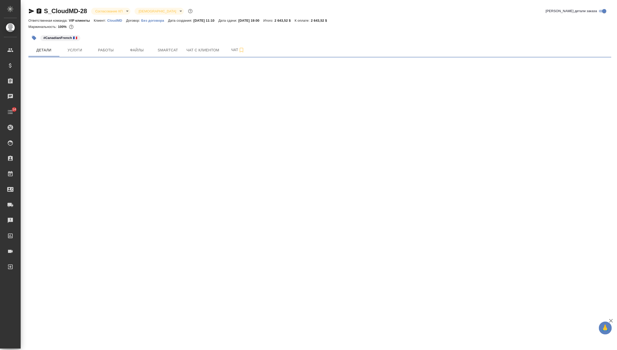
select select "RU"
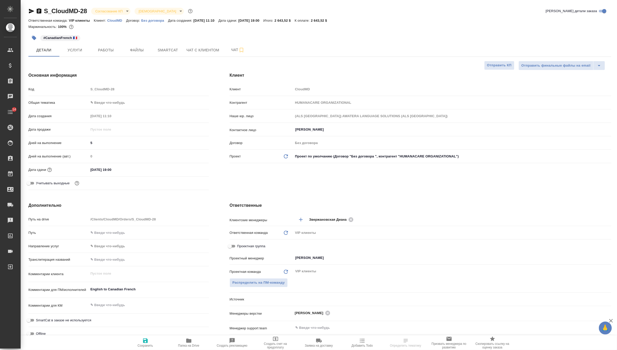
type textarea "x"
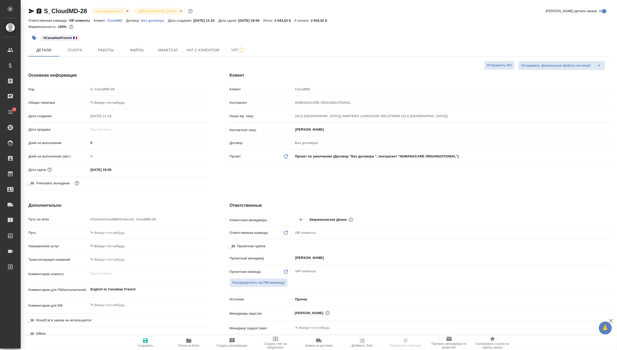
type textarea "x"
click at [77, 53] on button "Услуги" at bounding box center [74, 50] width 31 height 13
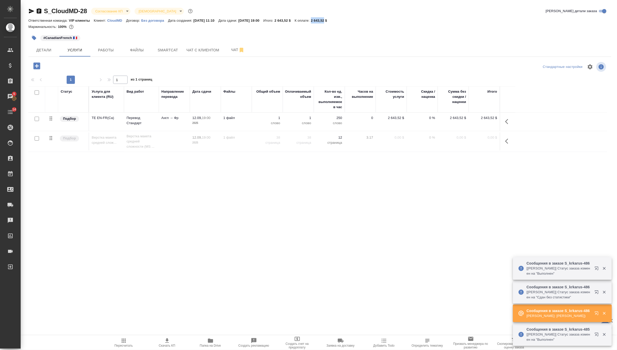
drag, startPoint x: 329, startPoint y: 20, endPoint x: 343, endPoint y: 23, distance: 14.8
click at [343, 23] on div "Ответственная команда: VIP клиенты Клиент: CloudMD Договор: Без договора Дата с…" at bounding box center [319, 20] width 583 height 6
copy p "2 643,52"
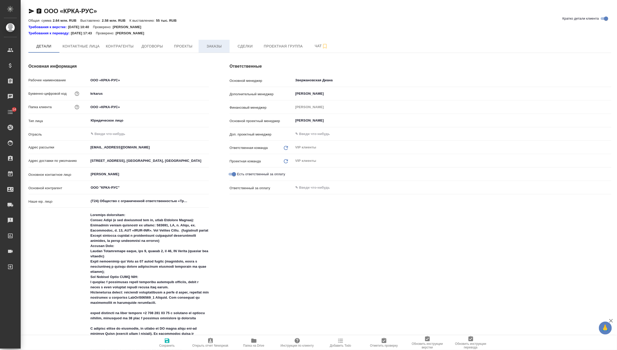
click at [214, 44] on span "Заказы" at bounding box center [214, 46] width 25 height 6
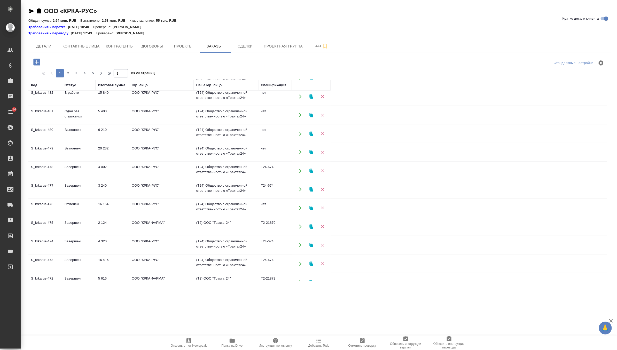
scroll to position [96, 0]
click at [120, 152] on td "20 232" at bounding box center [113, 153] width 34 height 18
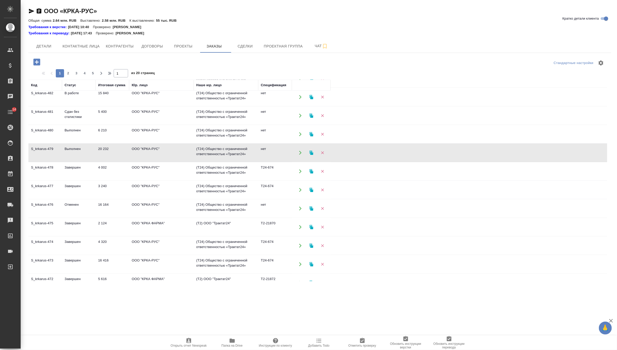
click at [120, 152] on td "20 232" at bounding box center [113, 153] width 34 height 18
click at [45, 48] on span "Детали" at bounding box center [43, 46] width 25 height 6
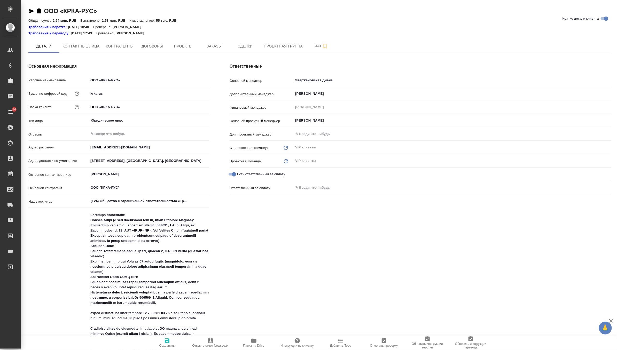
type textarea "x"
click at [164, 197] on div "(T24) Общество с ограниченной ответственностью «Трактат24» ​" at bounding box center [149, 200] width 120 height 9
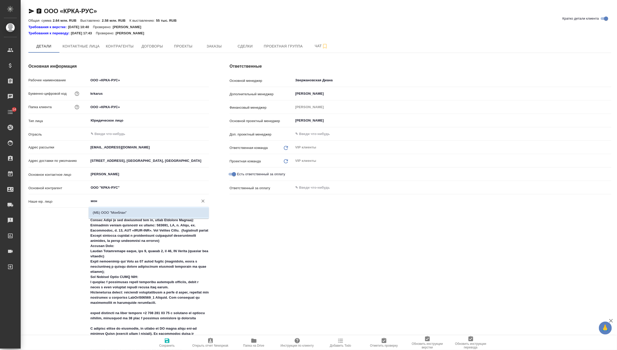
click at [149, 216] on li "(МБ) ООО "Монблан"" at bounding box center [149, 212] width 120 height 9
type input "(МБ) ООО "Монблан""
type textarea "x"
type input "(МБ) ООО "Монблан""
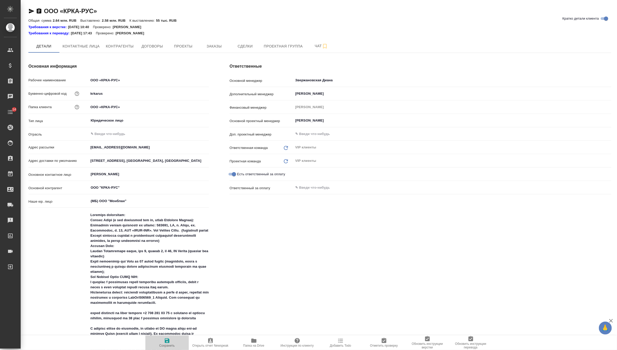
click at [167, 348] on button "Сохранить" at bounding box center [166, 343] width 43 height 14
type textarea "x"
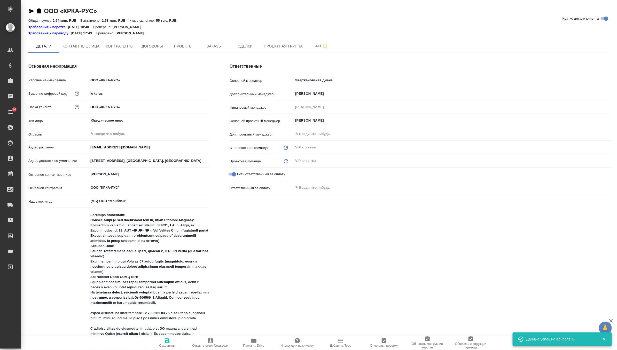
type textarea "x"
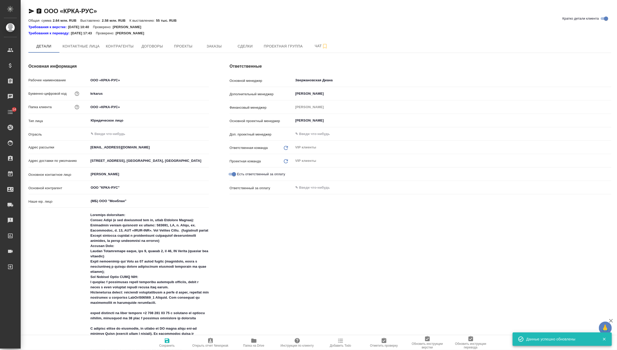
type textarea "x"
click at [214, 47] on span "Заказы" at bounding box center [214, 46] width 25 height 6
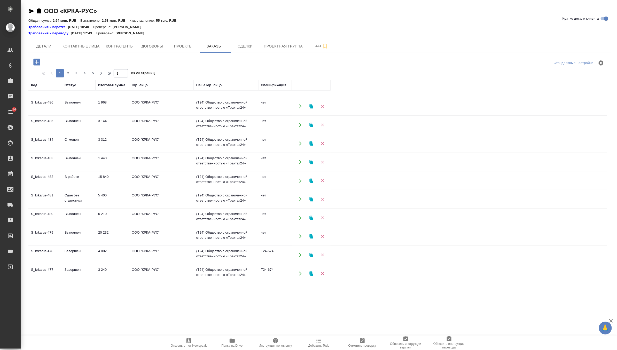
scroll to position [15, 0]
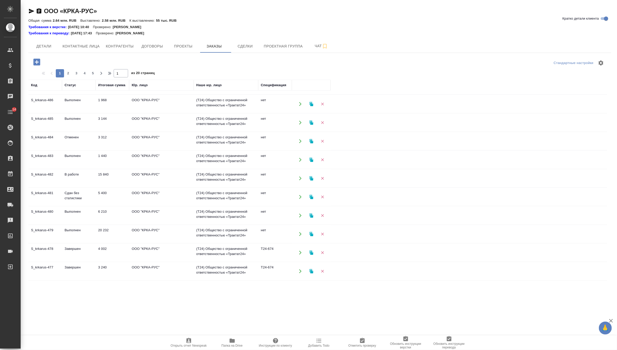
click at [172, 231] on td "ООО "КРКА-РУС"" at bounding box center [161, 234] width 65 height 18
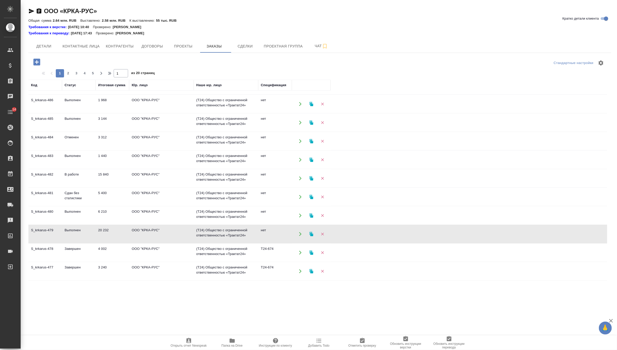
click at [172, 231] on td "ООО "КРКА-РУС"" at bounding box center [161, 234] width 65 height 18
click at [138, 212] on td "ООО "КРКА-РУС"" at bounding box center [161, 216] width 65 height 18
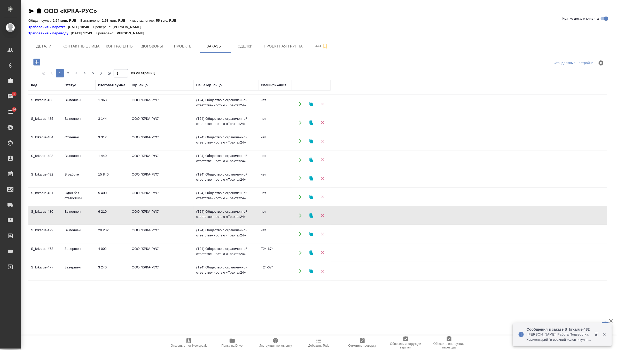
click at [99, 194] on td "5 400" at bounding box center [113, 197] width 34 height 18
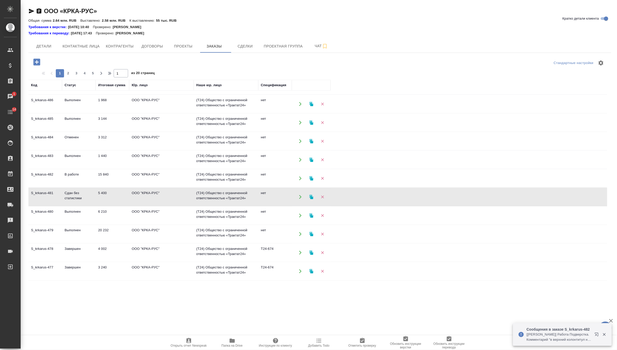
click at [99, 194] on td "5 400" at bounding box center [113, 197] width 34 height 18
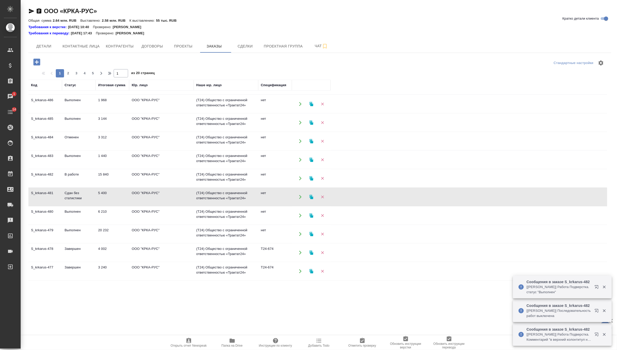
click at [122, 176] on td "15 840" at bounding box center [113, 178] width 34 height 18
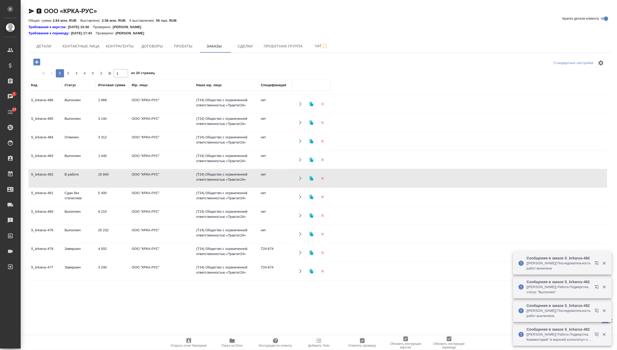
click at [82, 158] on td "Выполнен" at bounding box center [79, 160] width 34 height 18
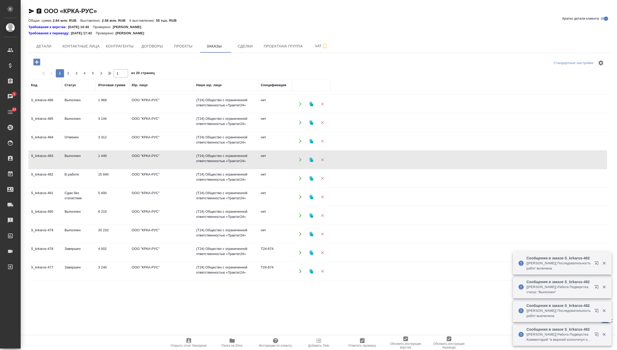
click at [82, 158] on td "Выполнен" at bounding box center [79, 160] width 34 height 18
click at [119, 139] on td "3 312" at bounding box center [113, 141] width 34 height 18
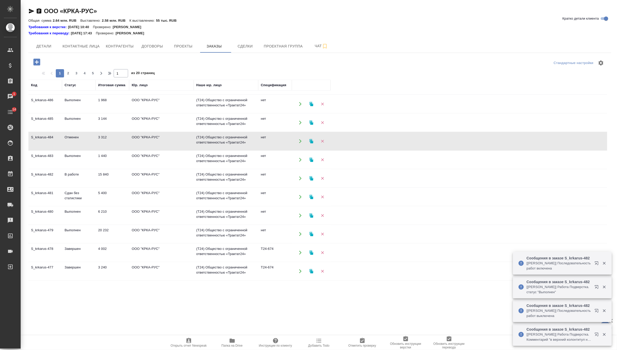
click at [121, 119] on td "3 144" at bounding box center [113, 123] width 34 height 18
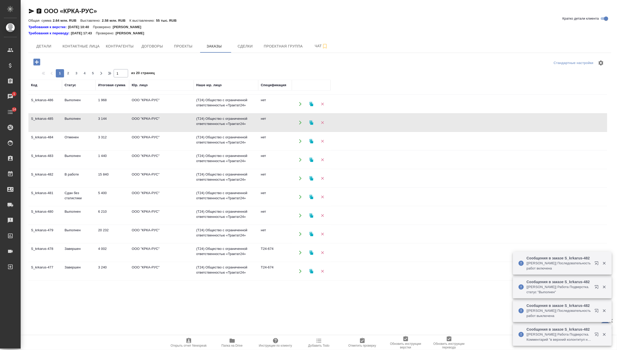
click at [121, 119] on td "3 144" at bounding box center [113, 123] width 34 height 18
click at [143, 102] on td "ООО "КРКА-РУС"" at bounding box center [161, 104] width 65 height 18
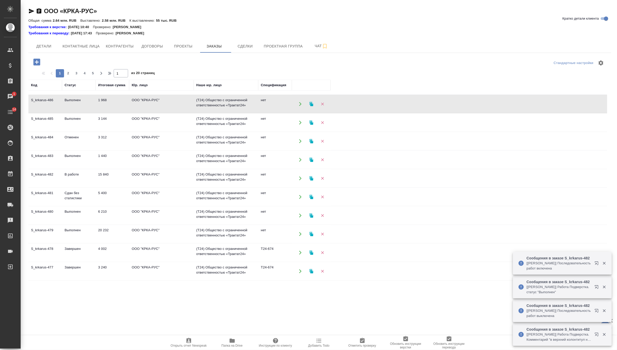
click at [143, 102] on td "ООО "КРКА-РУС"" at bounding box center [161, 104] width 65 height 18
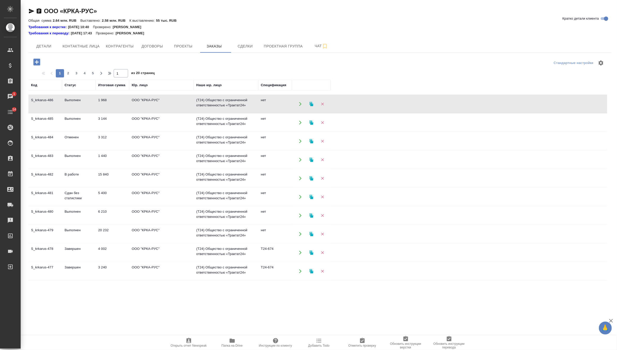
click at [133, 180] on td "ООО "КРКА-РУС"" at bounding box center [161, 178] width 65 height 18
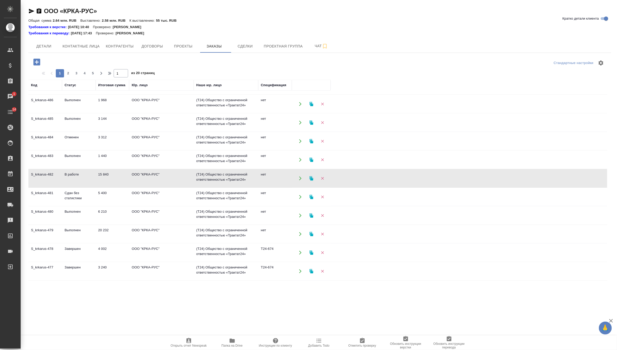
click at [133, 180] on td "ООО "КРКА-РУС"" at bounding box center [161, 178] width 65 height 18
click at [50, 45] on span "Детали" at bounding box center [43, 46] width 25 height 6
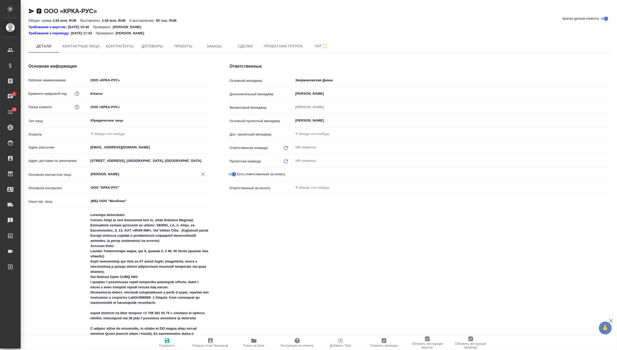
type textarea "x"
click at [90, 42] on button "Контактные лица" at bounding box center [80, 46] width 43 height 13
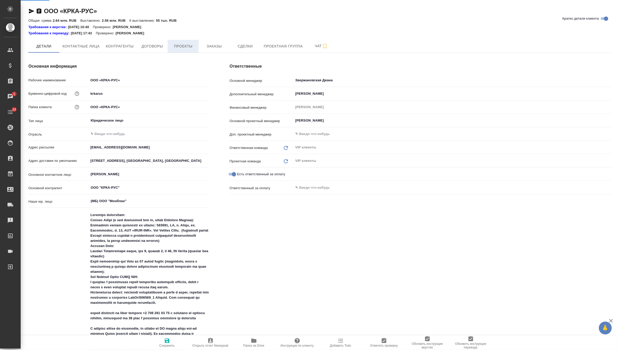
select select "RU"
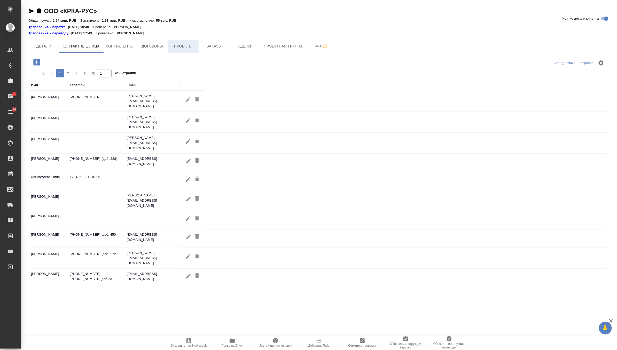
click at [177, 44] on span "Проекты" at bounding box center [183, 46] width 25 height 6
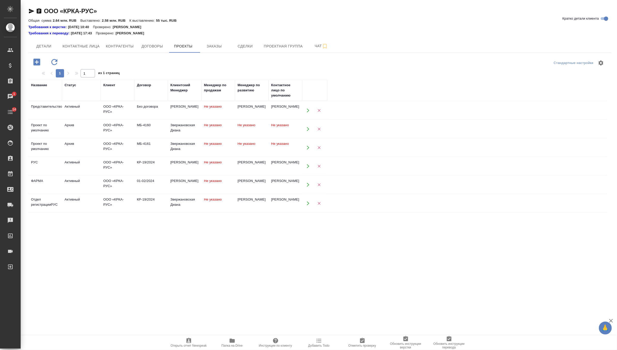
click at [286, 205] on td "[PERSON_NAME]" at bounding box center [285, 203] width 34 height 18
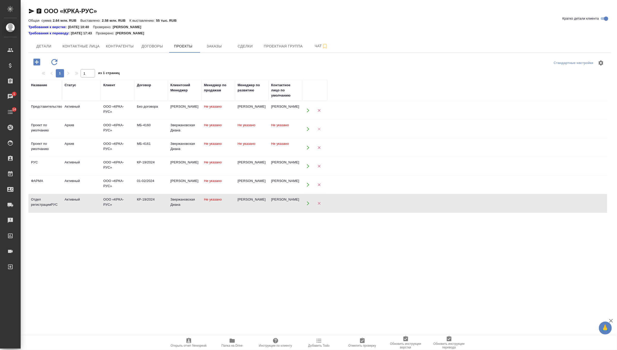
click at [319, 129] on icon "button" at bounding box center [319, 129] width 5 height 5
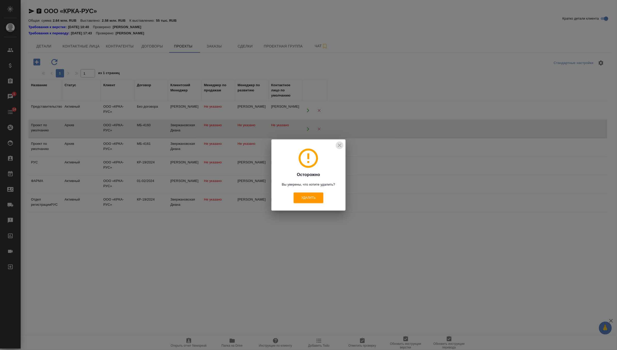
click at [340, 145] on icon "close" at bounding box center [339, 145] width 6 height 6
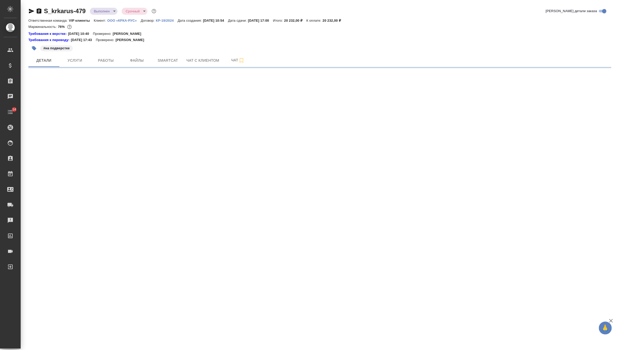
select select "RU"
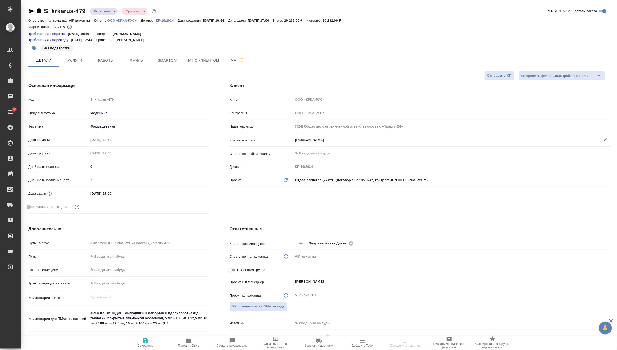
type textarea "x"
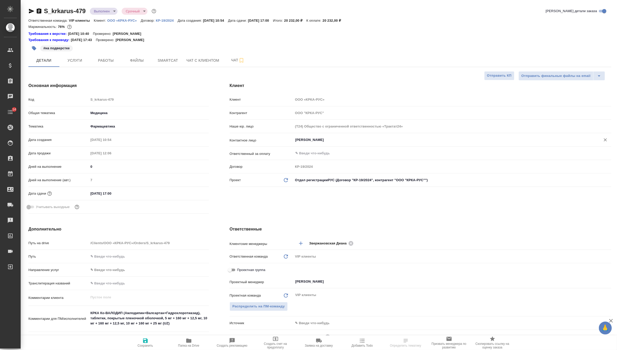
type textarea "x"
select select "RU"
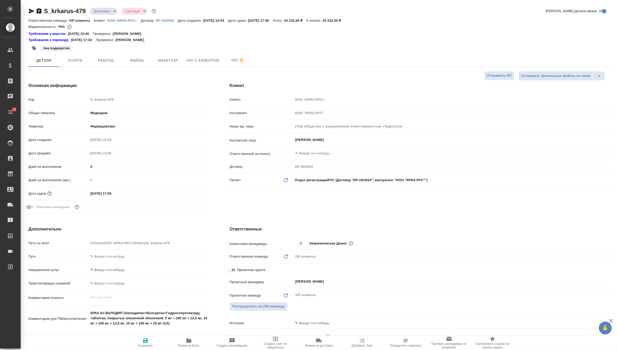
type textarea "x"
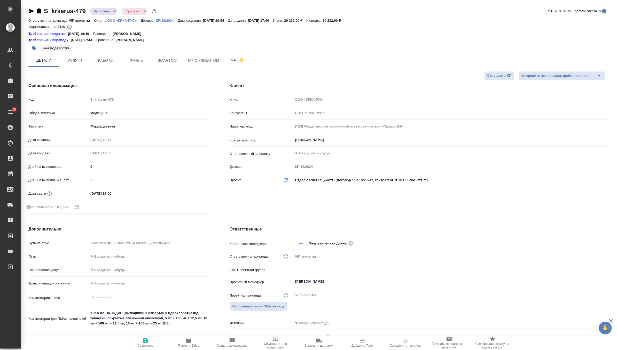
type textarea "x"
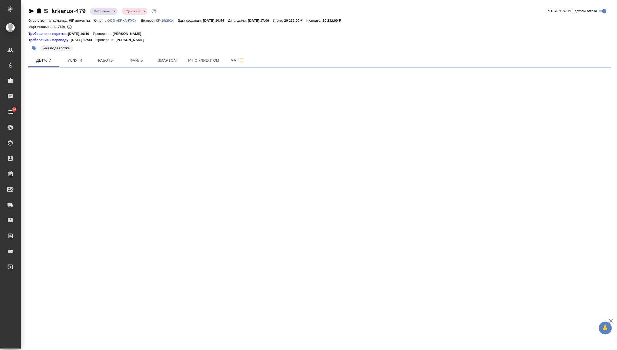
select select "RU"
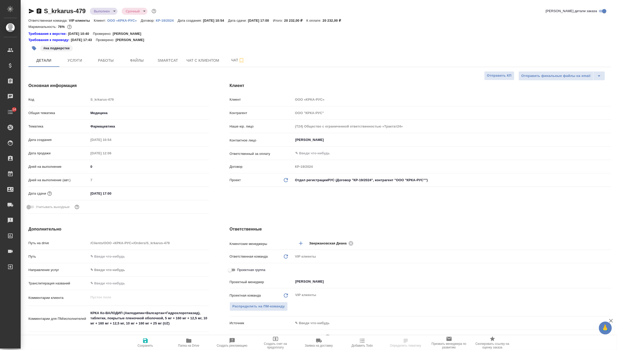
type textarea "x"
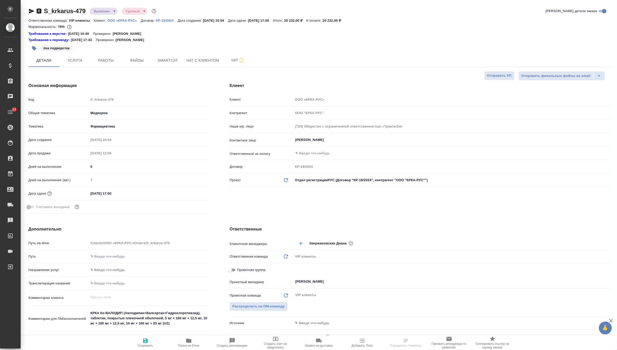
type textarea "x"
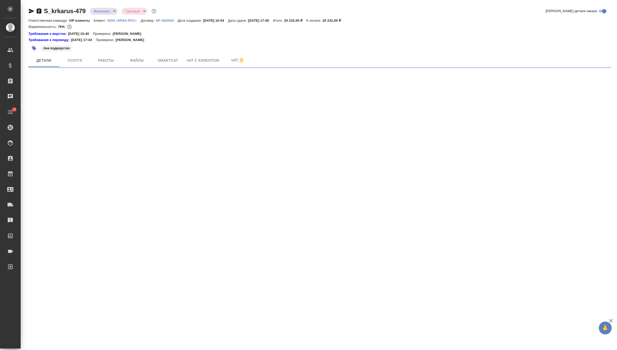
select select "RU"
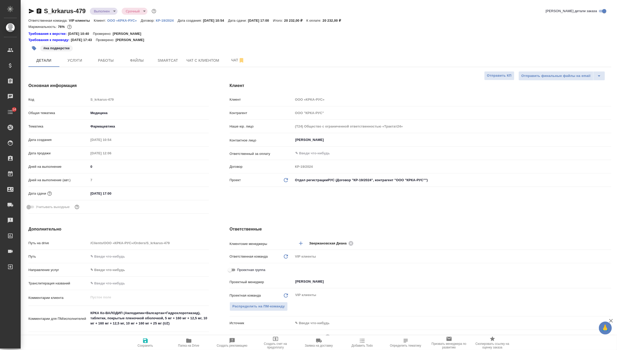
type textarea "x"
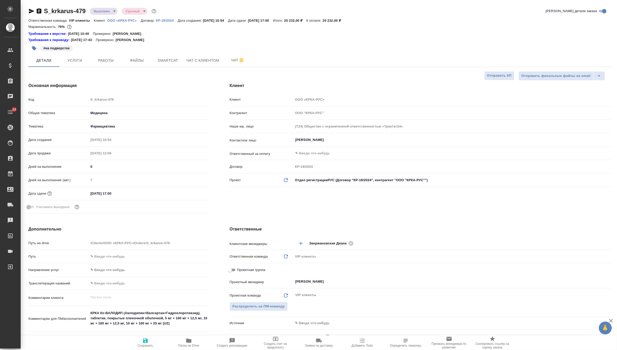
type textarea "x"
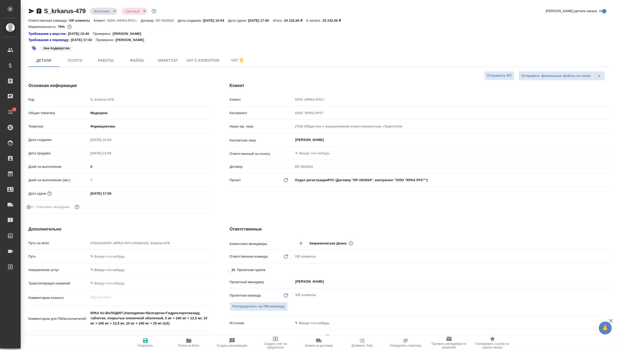
type textarea "x"
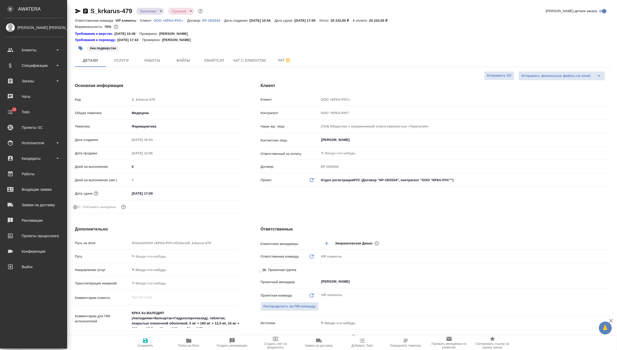
type textarea "x"
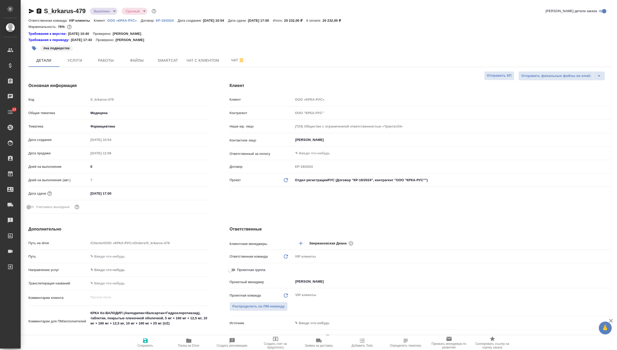
click at [30, 11] on icon "button" at bounding box center [31, 11] width 6 height 6
type textarea "x"
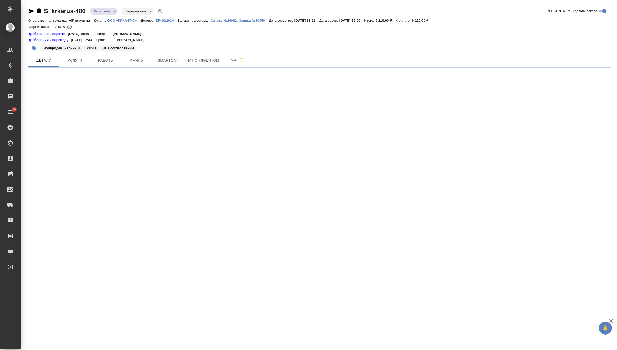
click at [31, 11] on icon "button" at bounding box center [31, 11] width 5 height 5
select select "RU"
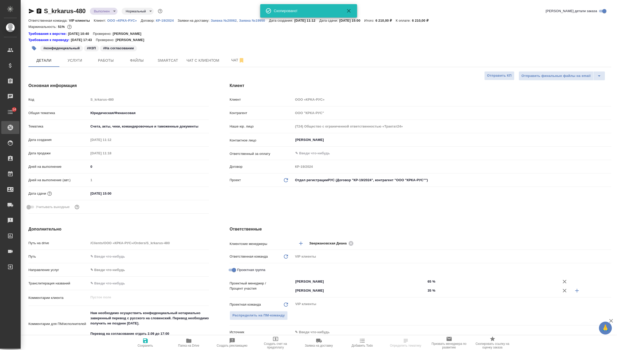
type textarea "x"
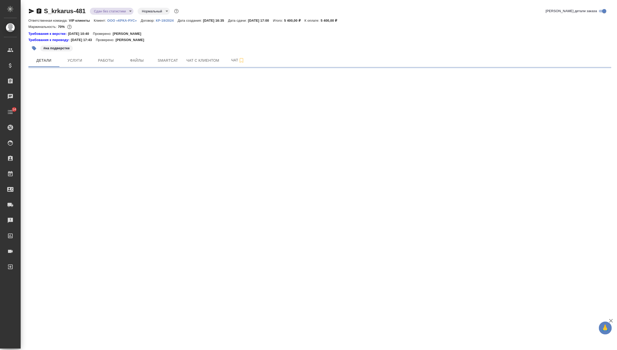
click at [30, 9] on icon "button" at bounding box center [31, 11] width 6 height 6
select select "RU"
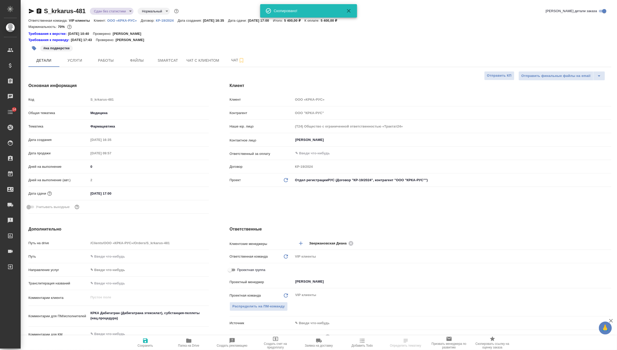
type textarea "x"
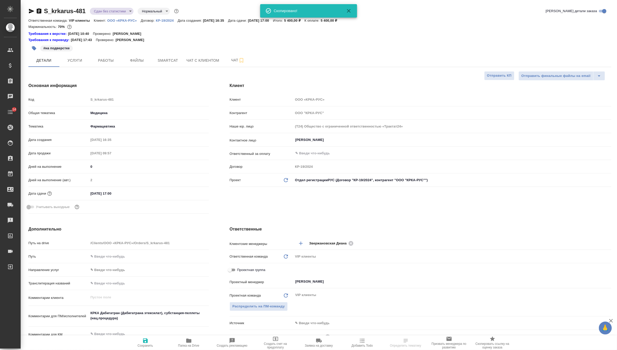
type textarea "x"
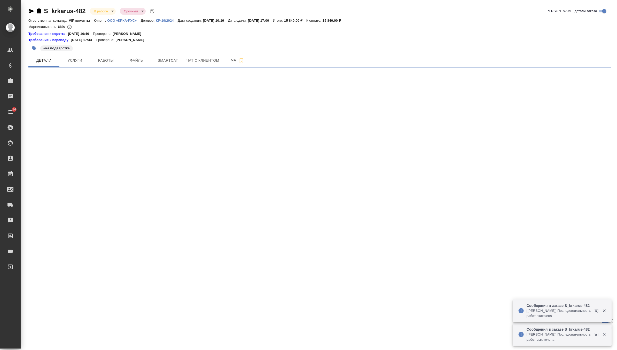
select select "RU"
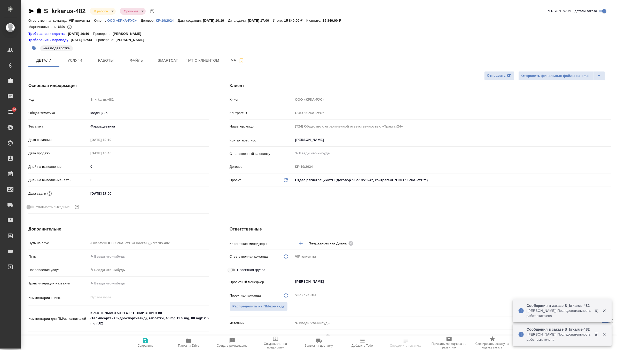
type textarea "x"
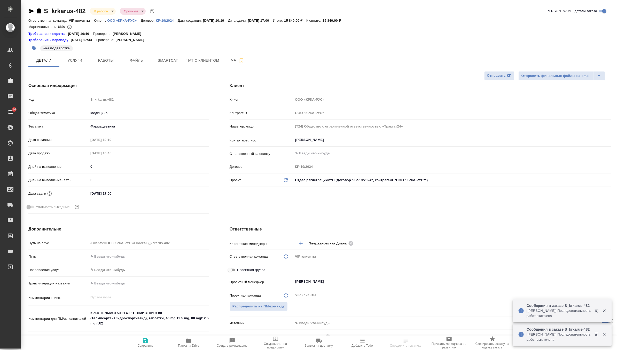
type textarea "x"
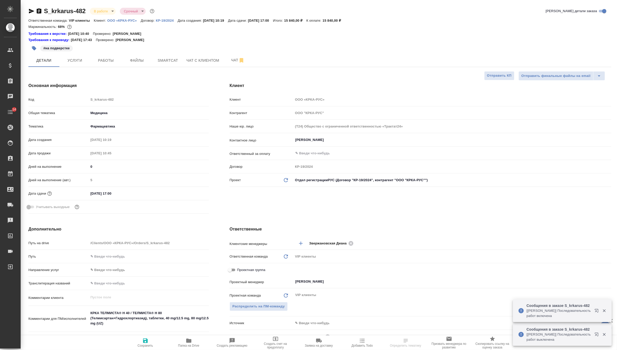
type textarea "x"
select select "RU"
type textarea "x"
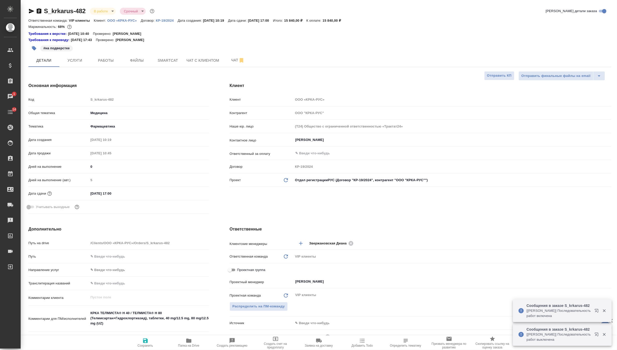
type textarea "x"
click at [36, 12] on icon "button" at bounding box center [39, 11] width 6 height 6
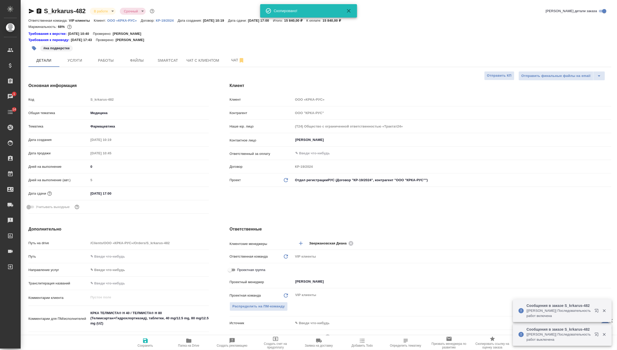
click at [27, 10] on div "S_krkarus-482 В работе inProgress Срочный urgent Кратко детали заказа Ответстве…" at bounding box center [320, 265] width 588 height 530
click at [30, 11] on icon "button" at bounding box center [31, 11] width 6 height 6
type textarea "x"
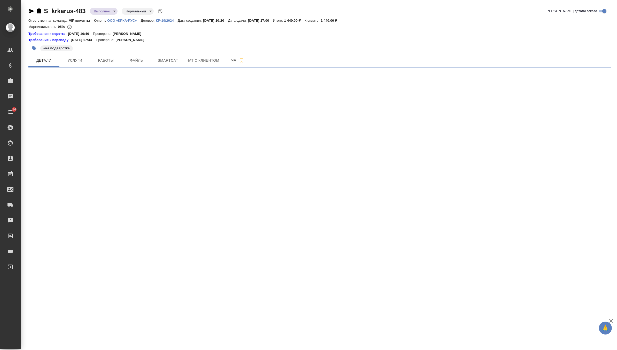
select select "RU"
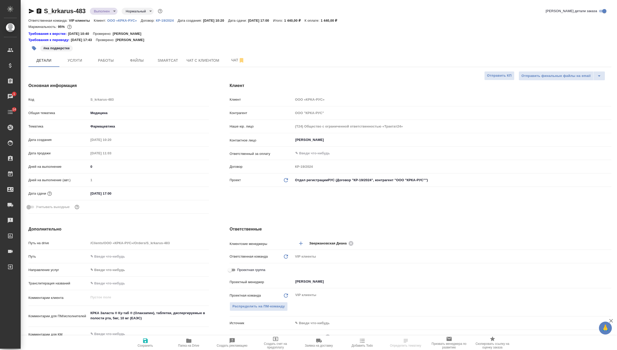
select select "RU"
type textarea "x"
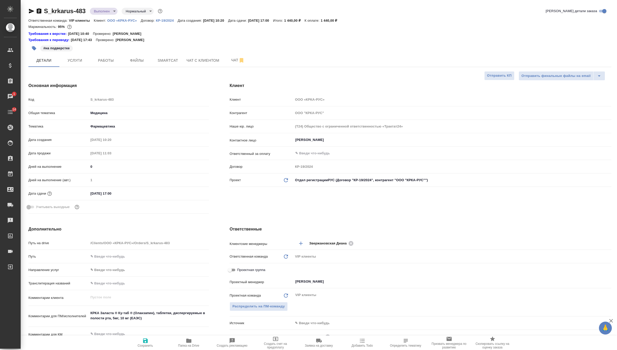
type textarea "x"
click at [29, 10] on icon "button" at bounding box center [31, 11] width 5 height 5
type textarea "x"
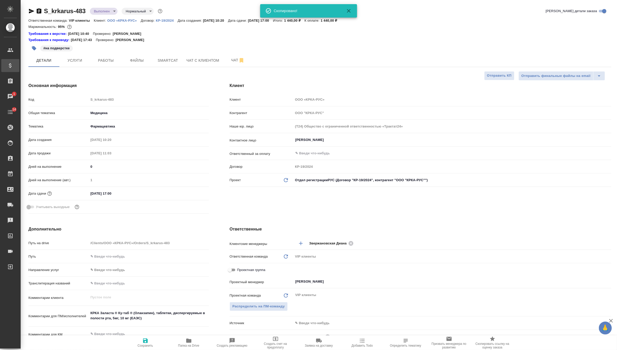
type textarea "x"
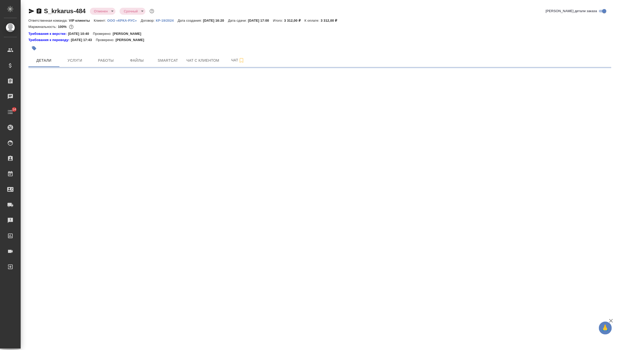
select select "RU"
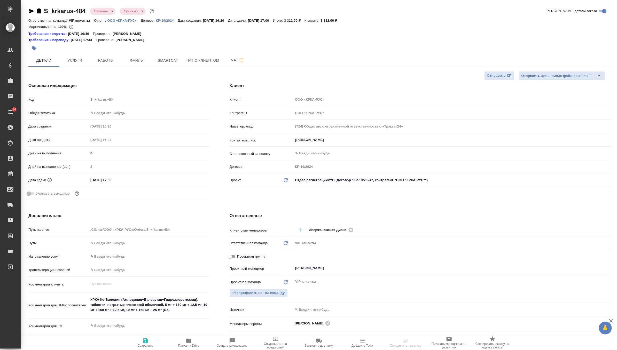
type textarea "x"
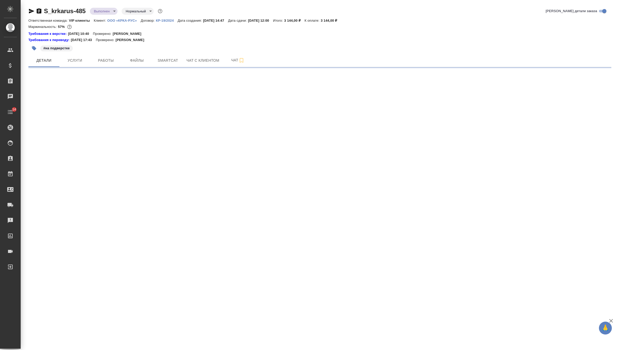
select select "RU"
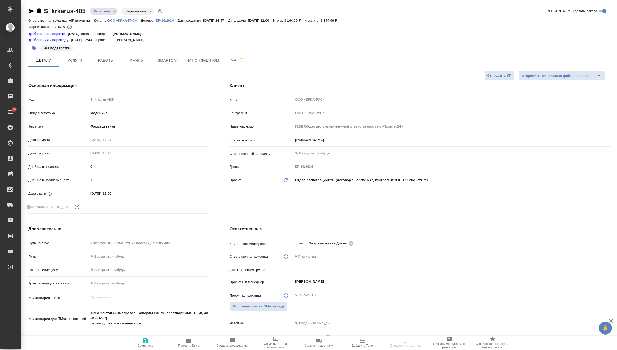
type textarea "x"
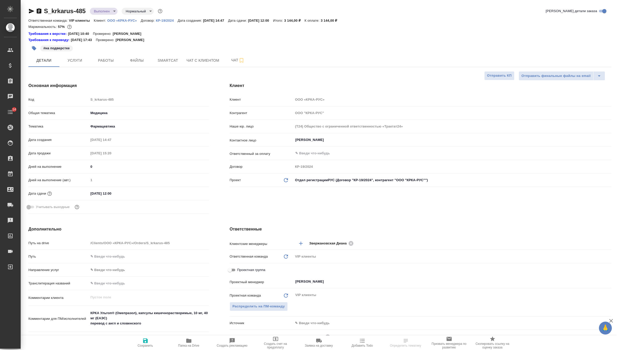
type textarea "x"
select select "RU"
type textarea "x"
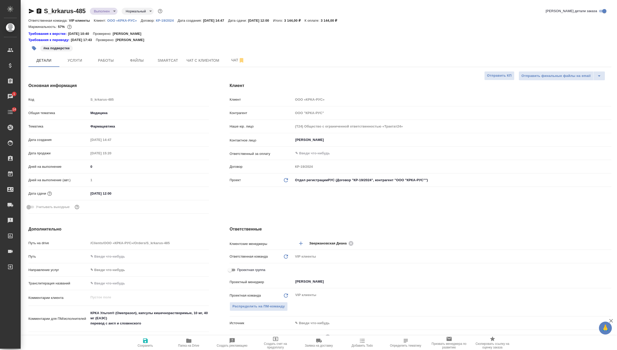
type textarea "x"
click at [29, 12] on icon "button" at bounding box center [31, 11] width 5 height 5
type textarea "x"
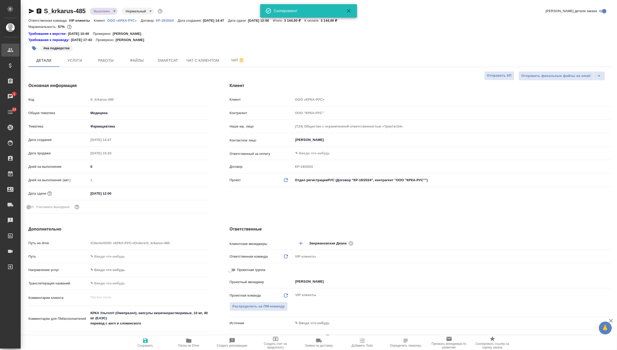
type textarea "x"
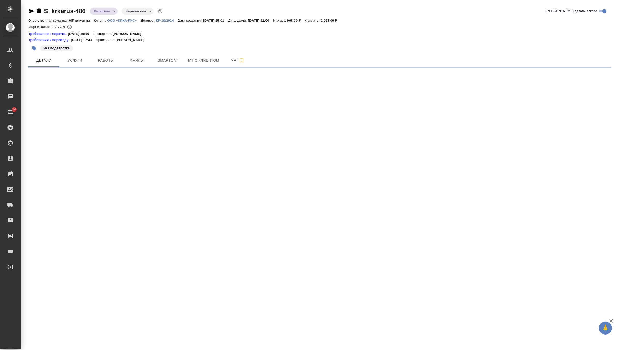
select select "RU"
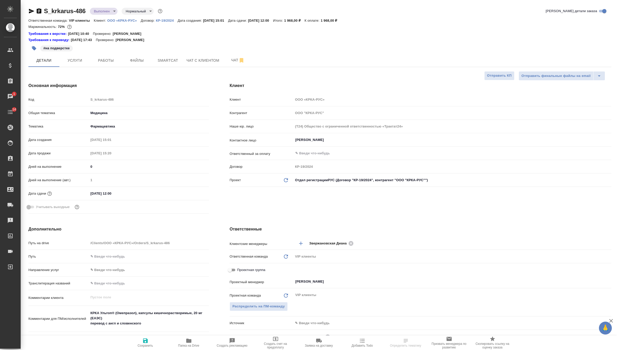
select select "RU"
type textarea "x"
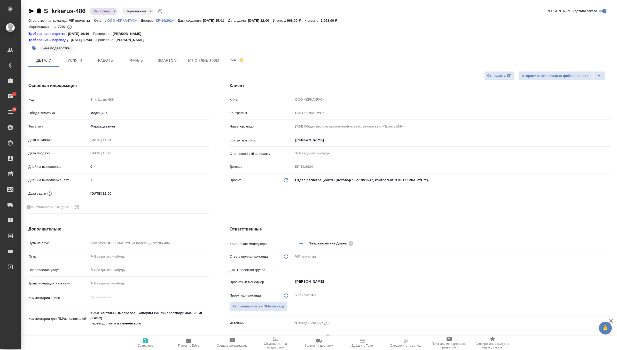
type textarea "x"
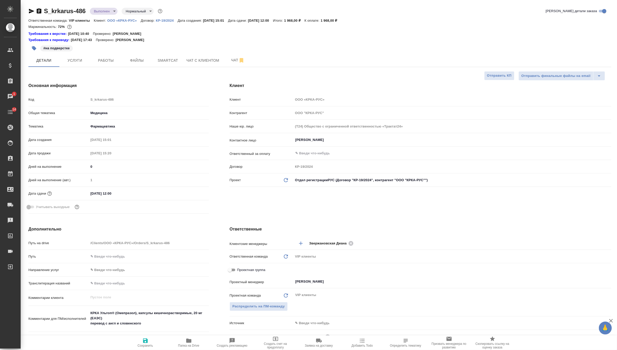
type textarea "x"
click at [29, 10] on icon "button" at bounding box center [31, 11] width 5 height 5
type textarea "x"
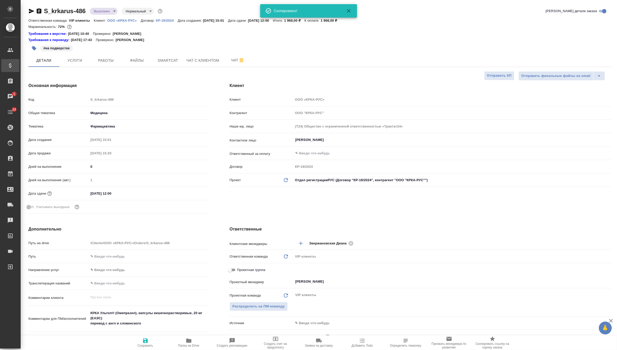
type textarea "x"
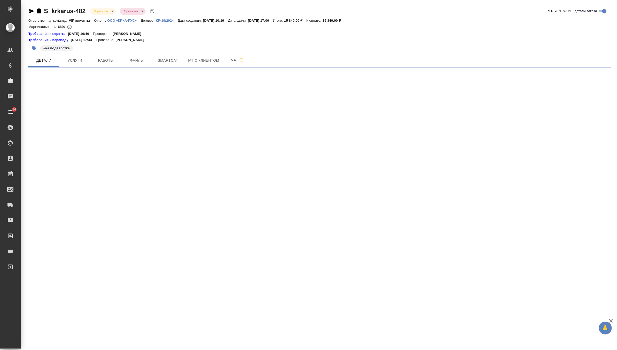
select select "RU"
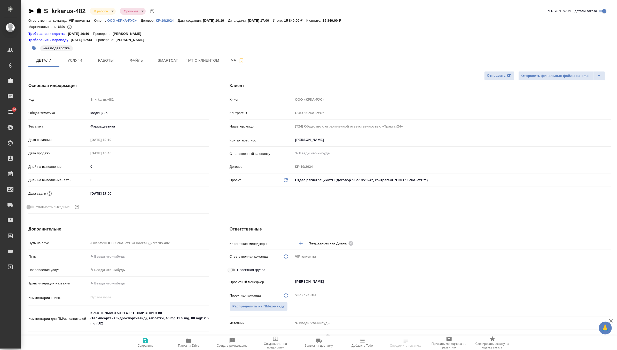
type textarea "x"
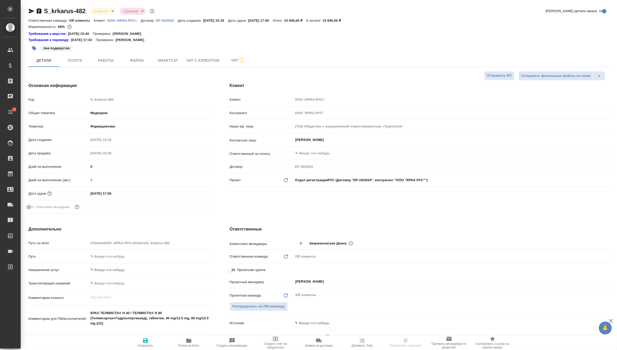
type textarea "x"
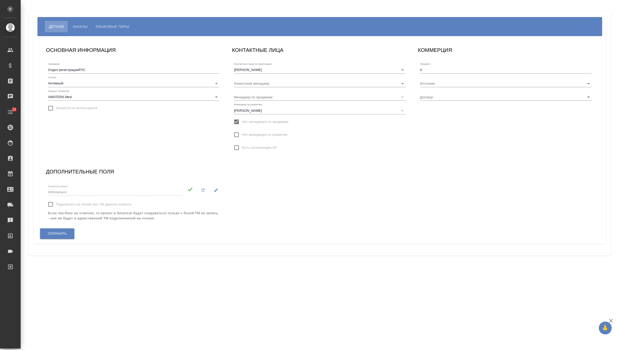
type input "КР-19/2024"
type input "Звержановская Диана"
click at [463, 99] on input "КР-19/2024" at bounding box center [497, 96] width 155 height 7
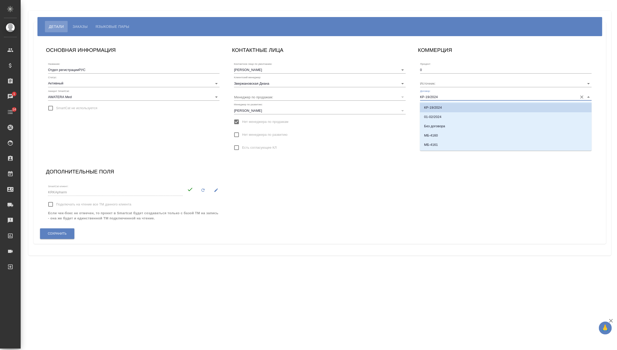
click at [463, 99] on input "КР-19/2024" at bounding box center [497, 96] width 155 height 7
click at [461, 145] on li "МБ-4161" at bounding box center [506, 144] width 172 height 9
type input "МБ-4161"
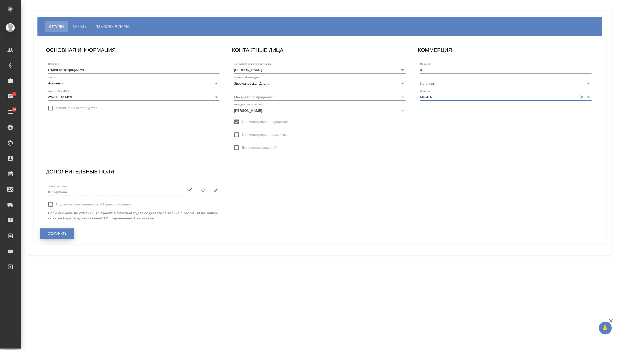
click at [55, 235] on span "Сохранить" at bounding box center [57, 234] width 19 height 4
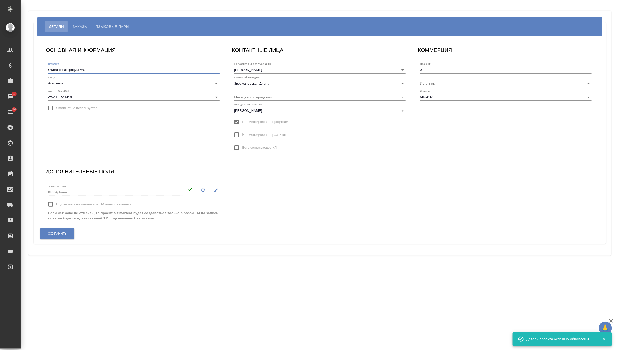
click at [79, 68] on input "Отдел регистрацииРУС" at bounding box center [133, 69] width 171 height 7
type input "Отдел регистрации РУС"
click at [61, 231] on button "Сохранить" at bounding box center [57, 233] width 34 height 11
click at [80, 36] on div "Детали Заказы Языковые пары" at bounding box center [319, 26] width 565 height 19
click at [80, 29] on span "Заказы" at bounding box center [80, 26] width 15 height 6
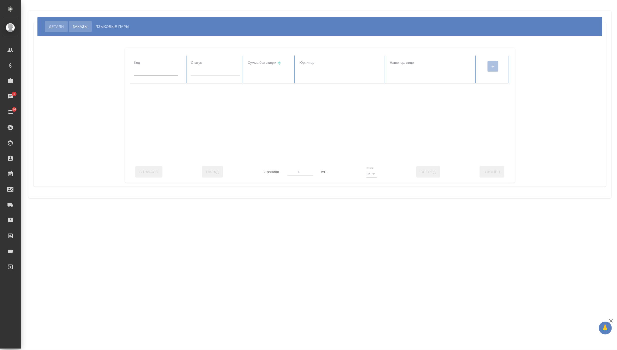
click at [52, 30] on button "Детали" at bounding box center [56, 26] width 23 height 11
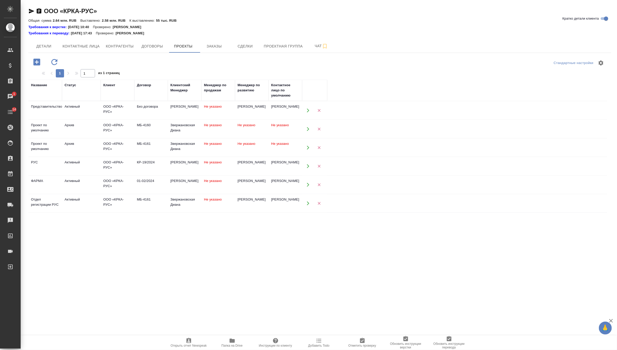
click at [321, 148] on icon "button" at bounding box center [319, 147] width 5 height 5
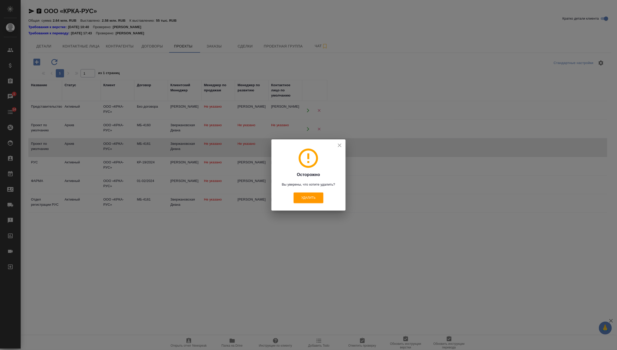
click at [313, 190] on div "Осторожно Вы уверены, что хотите удалить? Удалить" at bounding box center [308, 174] width 74 height 71
click at [313, 197] on span "Удалить" at bounding box center [308, 198] width 14 height 4
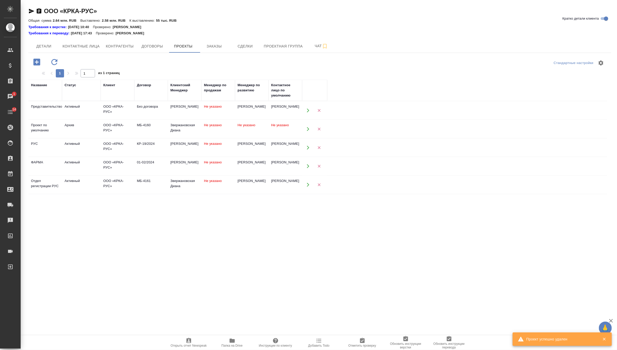
click at [318, 129] on icon "button" at bounding box center [319, 129] width 5 height 5
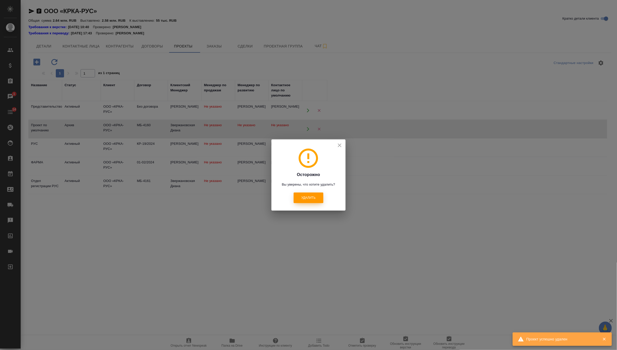
click at [308, 196] on span "Удалить" at bounding box center [308, 198] width 14 height 4
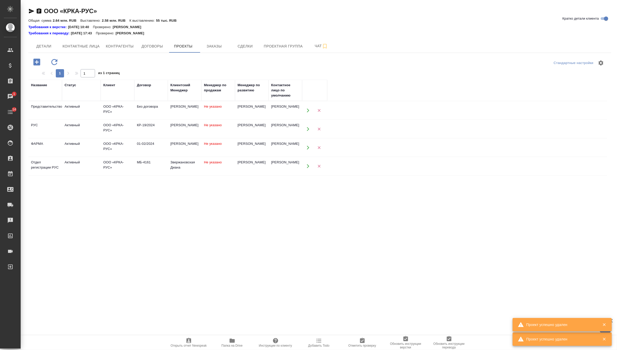
click at [283, 146] on td "[PERSON_NAME]" at bounding box center [285, 148] width 34 height 18
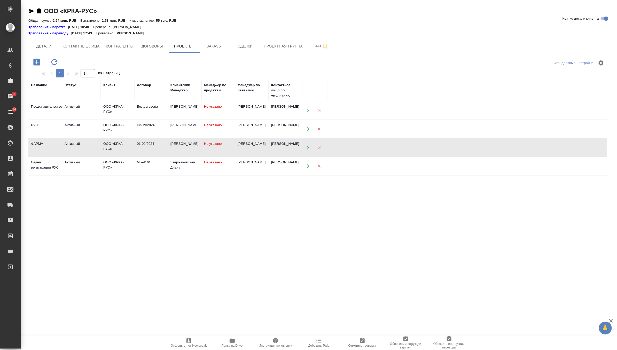
click at [274, 128] on td "[PERSON_NAME]" at bounding box center [285, 129] width 34 height 18
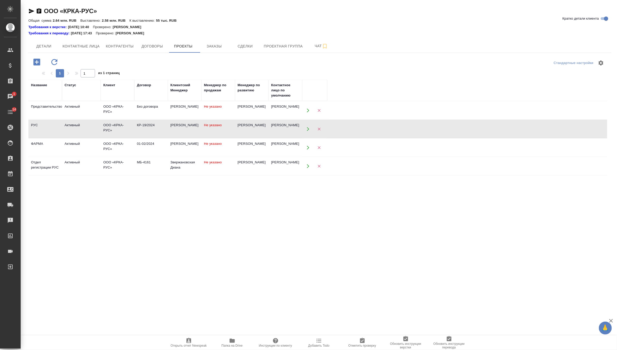
click at [274, 128] on td "[PERSON_NAME]" at bounding box center [285, 129] width 34 height 18
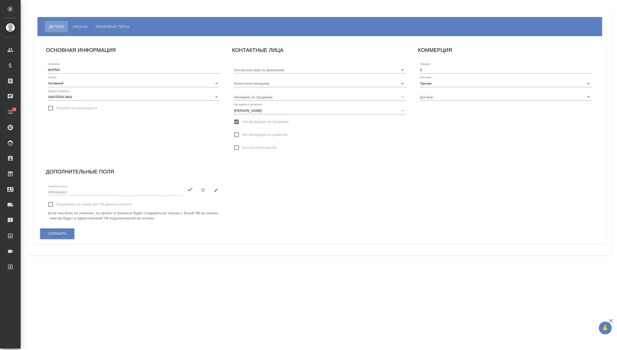
type input "01-02/2024"
type input "[PERSON_NAME]"
click at [439, 96] on input "01-02/2024" at bounding box center [497, 96] width 155 height 7
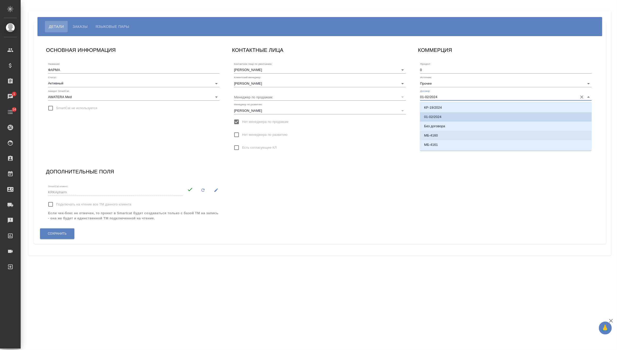
click at [438, 136] on p "МБ-4160" at bounding box center [431, 135] width 14 height 5
type input "МБ-4160"
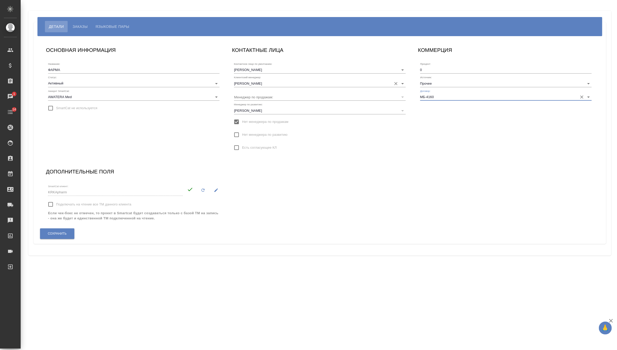
click at [289, 79] on div "Клиентский менеджер: [PERSON_NAME]" at bounding box center [319, 81] width 171 height 11
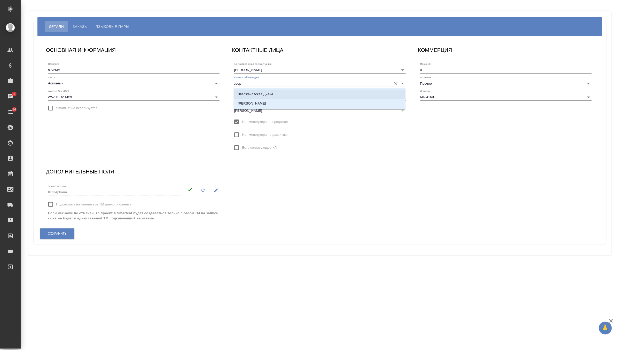
click at [292, 92] on li "Звержановская Диана" at bounding box center [320, 94] width 172 height 9
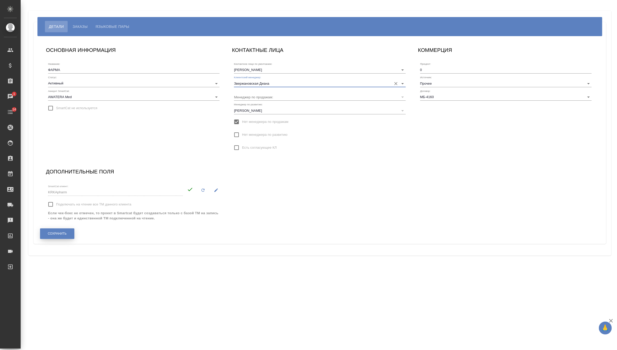
type input "Звержановская Диана"
click at [64, 233] on span "Сохранить" at bounding box center [57, 234] width 19 height 4
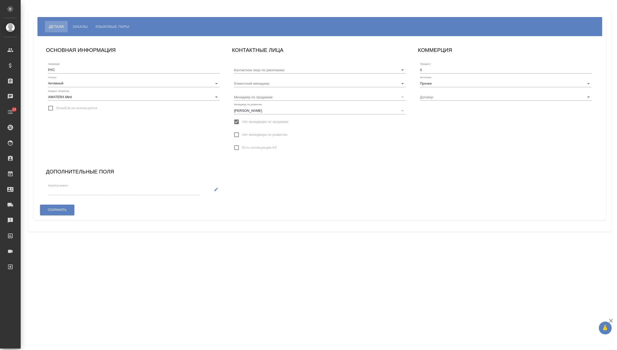
type input "[PERSON_NAME]"
type input "КР-19/2024"
click at [251, 82] on input "[PERSON_NAME]" at bounding box center [311, 83] width 155 height 7
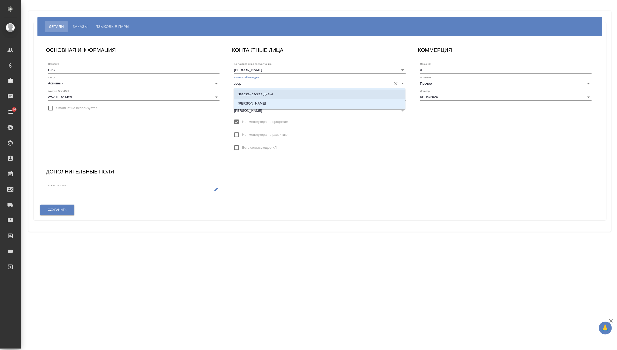
click at [254, 92] on p "Звержановская Диана" at bounding box center [255, 94] width 35 height 5
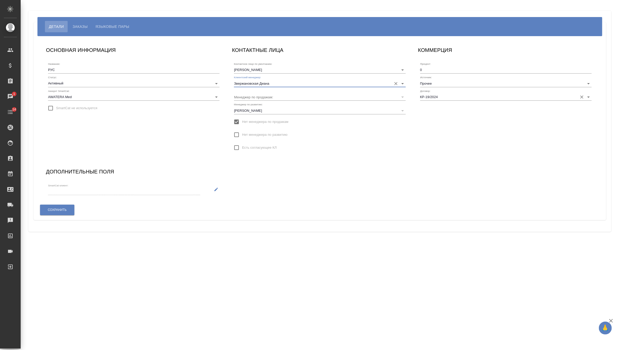
type input "Звержановская Диана"
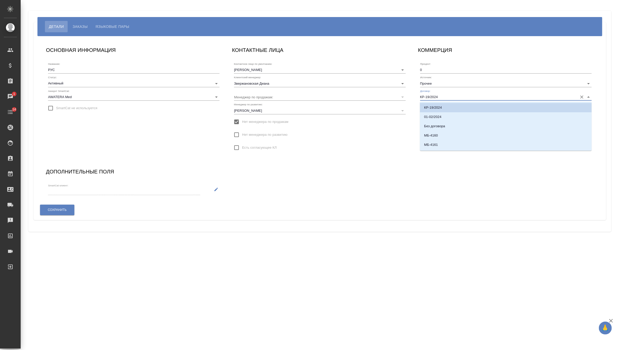
click at [447, 95] on input "КР-19/2024" at bounding box center [497, 96] width 155 height 7
click at [438, 145] on li "МБ-4161" at bounding box center [506, 144] width 172 height 9
type input "МБ-4161"
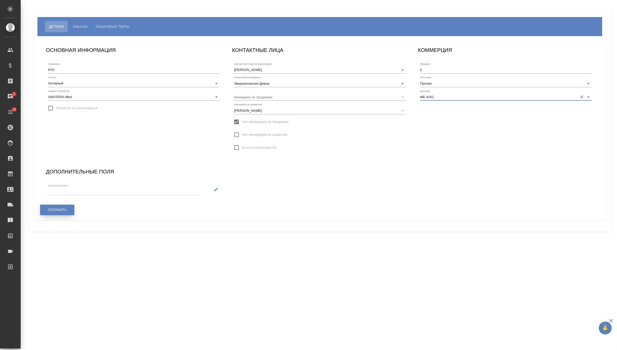
click at [64, 208] on span "Сохранить" at bounding box center [57, 210] width 19 height 4
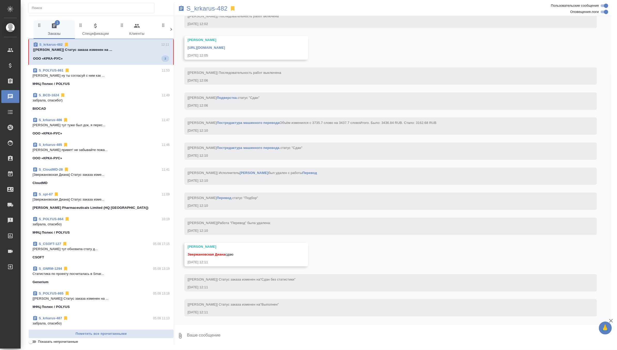
scroll to position [2314, 0]
click at [215, 336] on textarea at bounding box center [398, 336] width 425 height 18
type textarea "забрала, спасибо!"
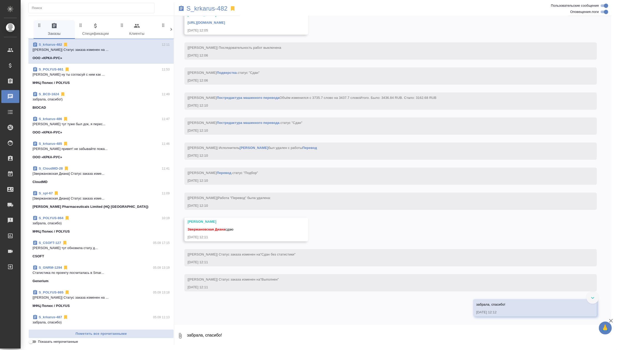
scroll to position [2294, 0]
click at [225, 25] on link "[URL][DOMAIN_NAME]" at bounding box center [205, 23] width 37 height 4
